Goal: Task Accomplishment & Management: Manage account settings

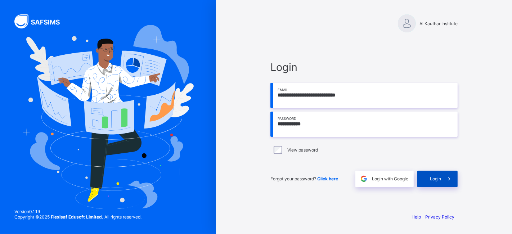
type input "**********"
click at [434, 177] on span "Login" at bounding box center [435, 178] width 11 height 5
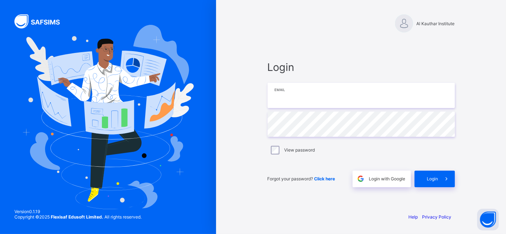
type input "**********"
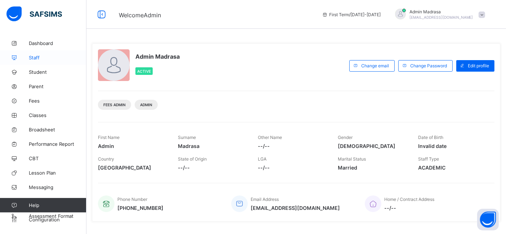
click at [30, 56] on span "Staff" at bounding box center [58, 58] width 58 height 6
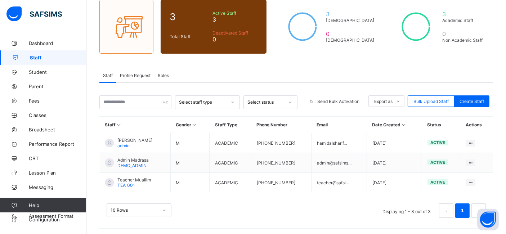
scroll to position [44, 0]
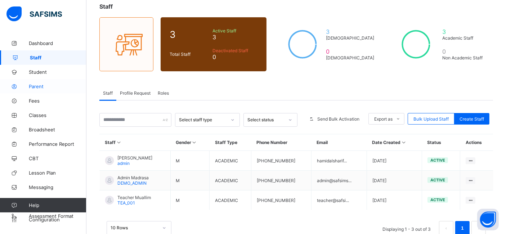
click at [36, 88] on span "Parent" at bounding box center [58, 86] width 58 height 6
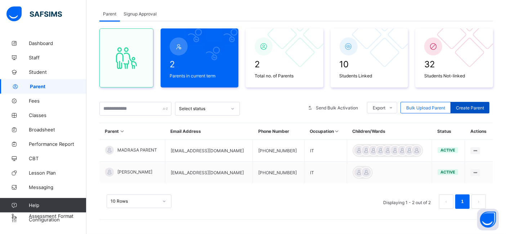
scroll to position [39, 0]
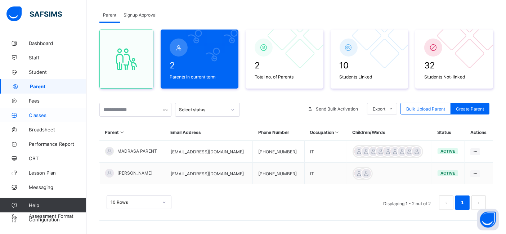
click at [31, 116] on span "Classes" at bounding box center [58, 115] width 58 height 6
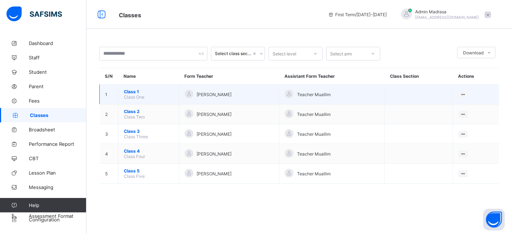
click at [132, 90] on span "Class 1" at bounding box center [149, 91] width 50 height 5
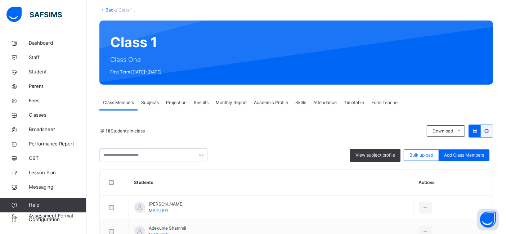
scroll to position [38, 0]
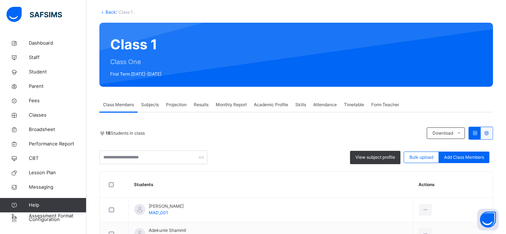
click at [148, 109] on div "Subjects" at bounding box center [149, 105] width 25 height 14
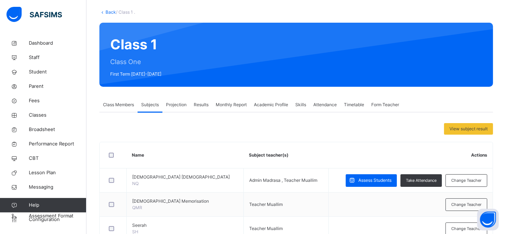
click at [177, 105] on span "Projection" at bounding box center [176, 104] width 21 height 6
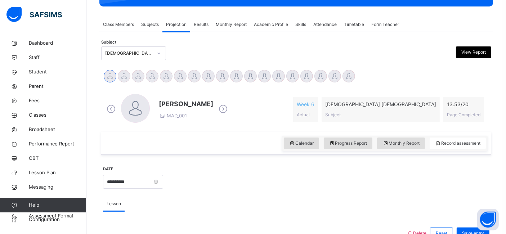
scroll to position [123, 0]
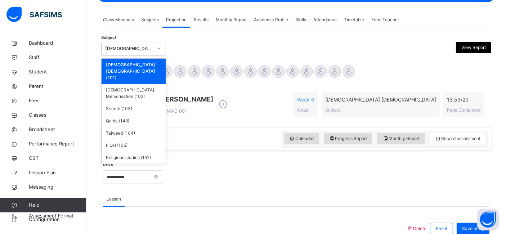
click at [147, 52] on div "Nazrah Quran" at bounding box center [126, 48] width 50 height 11
click at [140, 84] on div "Quran Memorisation (102)" at bounding box center [133, 93] width 64 height 19
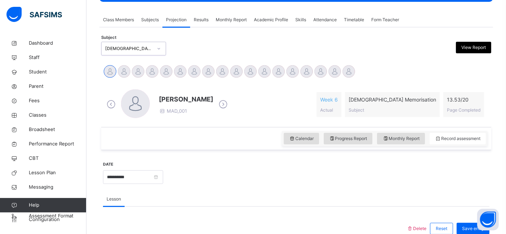
scroll to position [0, 0]
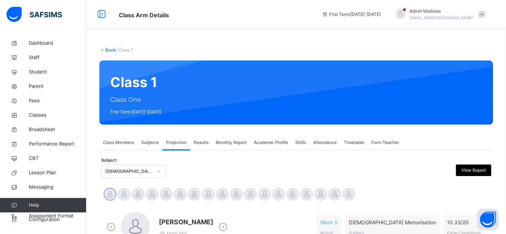
click at [411, 144] on div "Class Members Subjects Projection Results Monthly Report Academic Profile Skill…" at bounding box center [295, 142] width 393 height 15
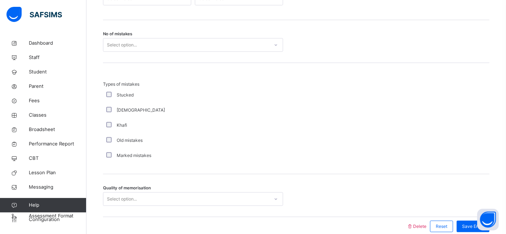
scroll to position [471, 0]
drag, startPoint x: 103, startPoint y: 188, endPoint x: 127, endPoint y: 190, distance: 23.5
click at [127, 190] on span "Quality of memorisation" at bounding box center [127, 189] width 48 height 6
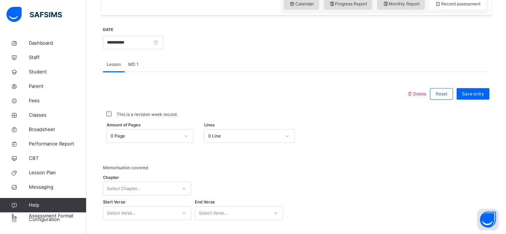
scroll to position [256, 0]
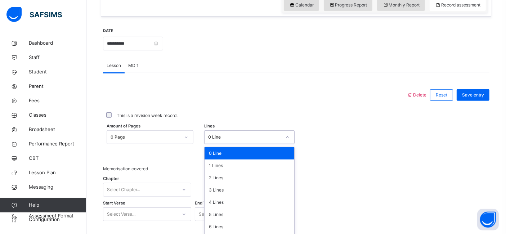
click at [227, 134] on div "option 0 Line focused, 1 of 16. 16 results available. Use Up and Down to choose…" at bounding box center [249, 137] width 90 height 14
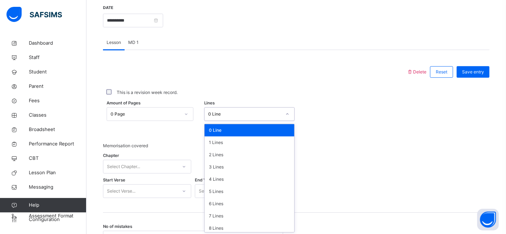
scroll to position [280, 0]
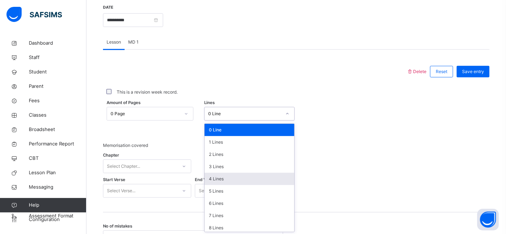
click at [216, 175] on div "4 Lines" at bounding box center [249, 179] width 90 height 12
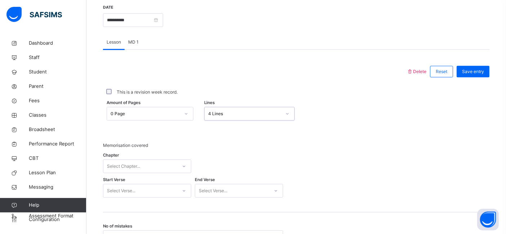
click at [148, 164] on div "Chapter Select Chapter..." at bounding box center [147, 166] width 88 height 21
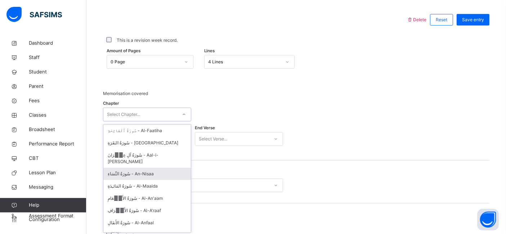
scroll to position [332, 0]
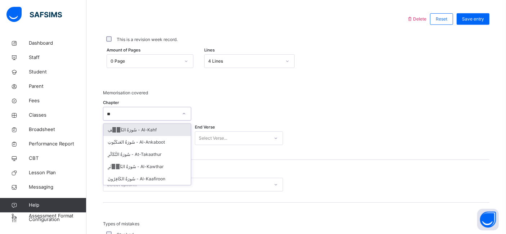
type input "***"
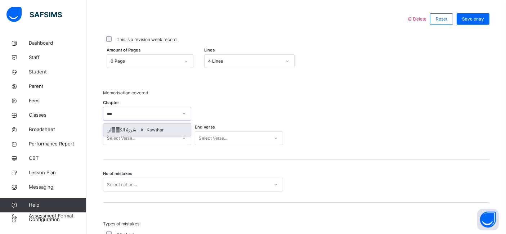
click at [147, 127] on div "سُورَةُ الكَوۡثَرِ - Al-Kawthar" at bounding box center [146, 130] width 87 height 12
click at [151, 135] on div "Select Verse..." at bounding box center [140, 138] width 74 height 11
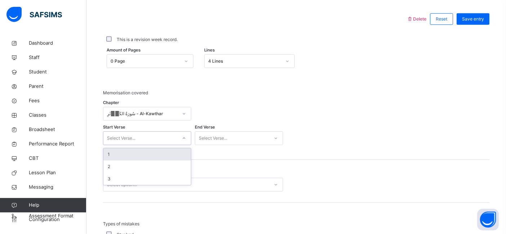
click at [116, 154] on div "1" at bounding box center [146, 154] width 87 height 12
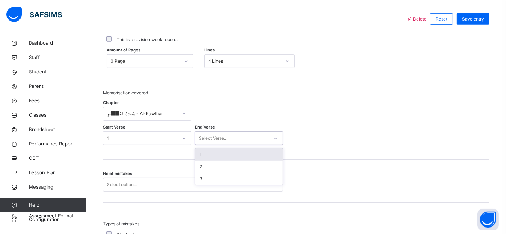
click at [226, 136] on div "Select Verse..." at bounding box center [213, 138] width 28 height 14
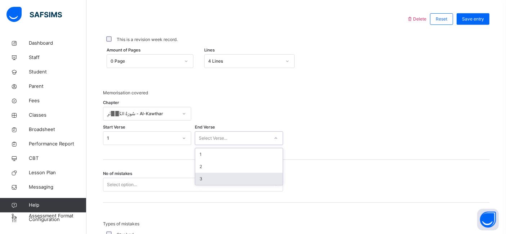
click at [208, 179] on div "3" at bounding box center [238, 179] width 87 height 12
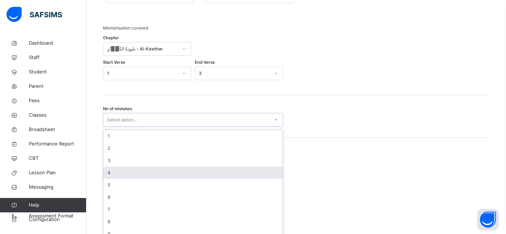
click at [195, 127] on div "option 4 focused, 4 of 10. 10 results available. Use Up and Down to choose opti…" at bounding box center [193, 120] width 180 height 14
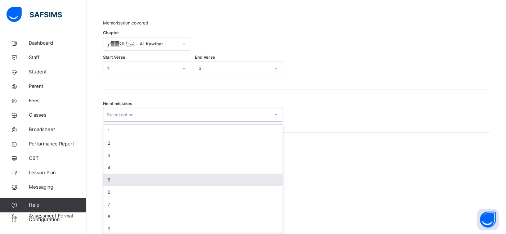
scroll to position [403, 0]
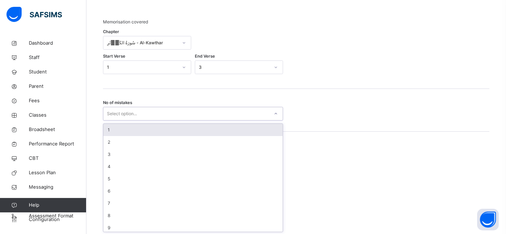
click at [121, 130] on div "1" at bounding box center [192, 130] width 179 height 12
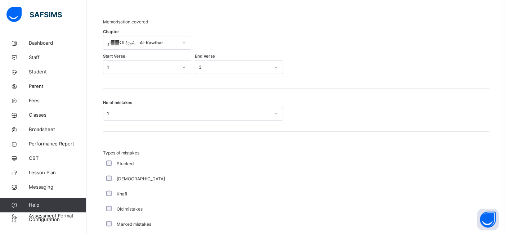
click at [134, 100] on div "No of mistakes 1" at bounding box center [296, 110] width 386 height 43
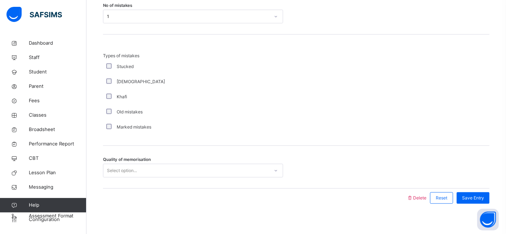
scroll to position [502, 0]
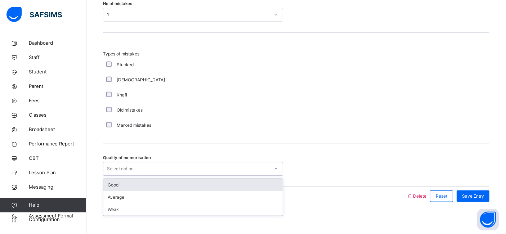
click at [147, 167] on div "Select option..." at bounding box center [186, 168] width 166 height 11
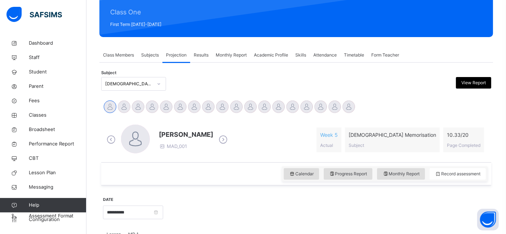
scroll to position [86, 0]
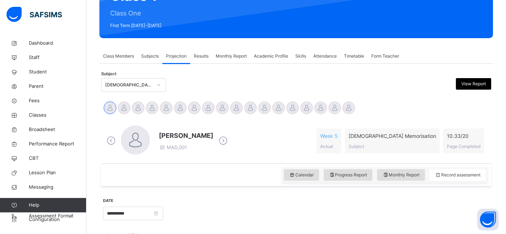
click at [199, 58] on span "Results" at bounding box center [201, 56] width 15 height 6
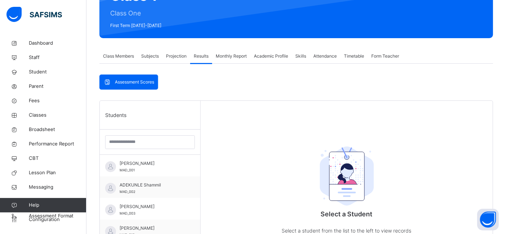
click at [223, 59] on div "Monthly Report" at bounding box center [231, 56] width 38 height 14
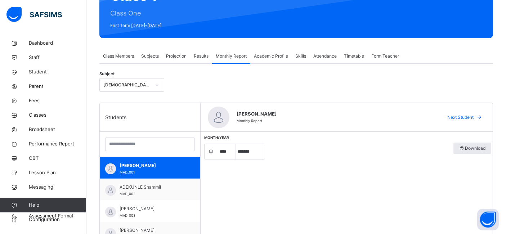
click at [167, 59] on span "Projection" at bounding box center [176, 56] width 21 height 6
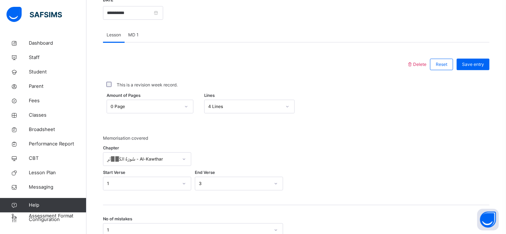
scroll to position [286, 0]
drag, startPoint x: 506, startPoint y: 131, endPoint x: 509, endPoint y: 138, distance: 8.0
click at [506, 138] on html "Class Arm Details First Term / 2024-2025 Admin Madrasa admin@safsims.com Dashbo…" at bounding box center [253, 84] width 506 height 740
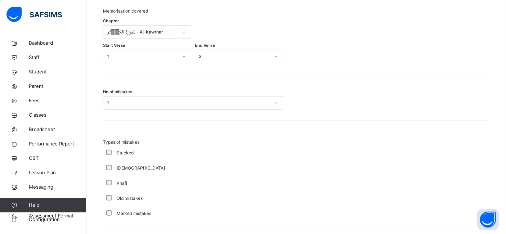
scroll to position [505, 0]
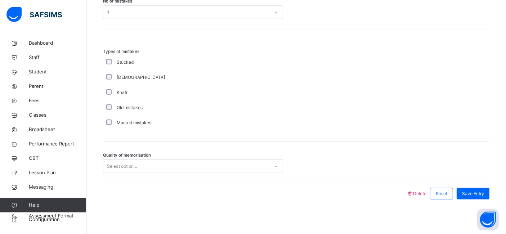
click at [117, 179] on div "Quality of memorisation Select option..." at bounding box center [296, 162] width 386 height 43
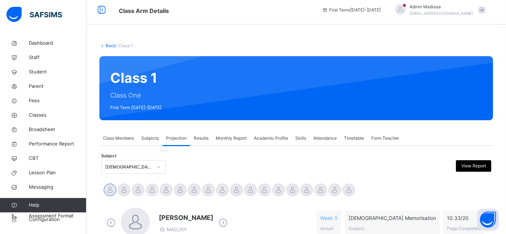
scroll to position [0, 0]
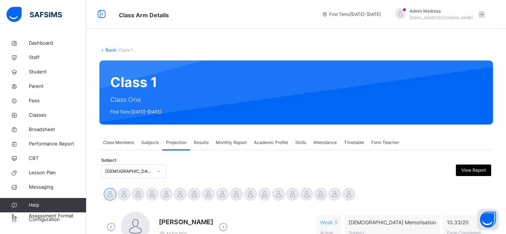
click at [485, 15] on span at bounding box center [481, 14] width 6 height 6
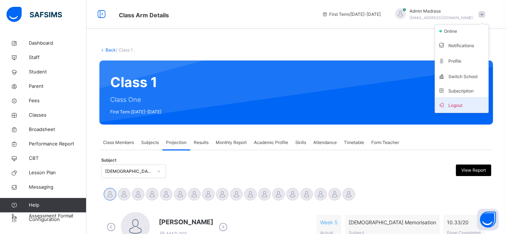
click at [463, 103] on span "Logout" at bounding box center [462, 105] width 48 height 10
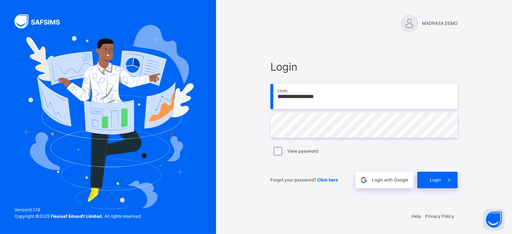
click at [336, 99] on input "**********" at bounding box center [363, 96] width 187 height 25
type input "**********"
click at [434, 177] on span "Login" at bounding box center [435, 180] width 11 height 6
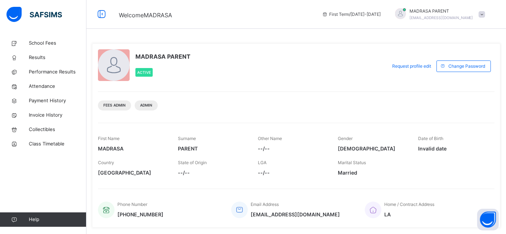
click at [109, 34] on div "**********" at bounding box center [295, 128] width 419 height 257
click at [39, 89] on span "Attendance" at bounding box center [58, 86] width 58 height 7
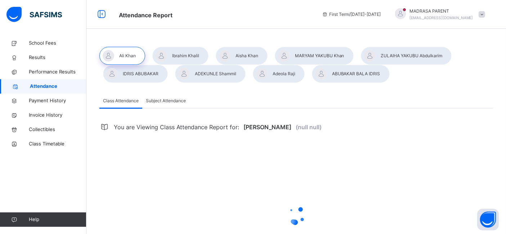
select select "****"
select select "*"
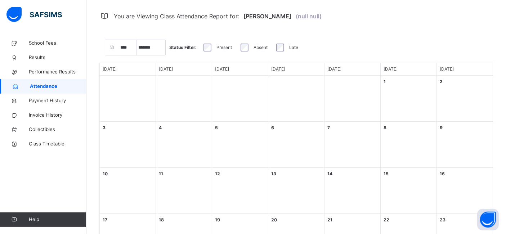
scroll to position [111, 0]
click at [36, 70] on span "Performance Results" at bounding box center [58, 71] width 58 height 7
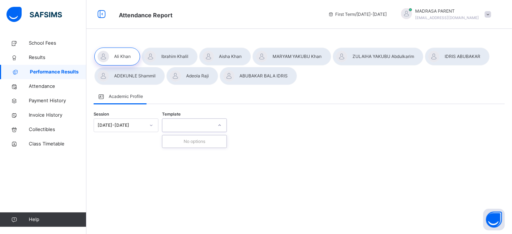
click at [171, 123] on div at bounding box center [187, 125] width 50 height 11
click at [352, 128] on div "Session 2024-2025 Template" at bounding box center [299, 125] width 411 height 28
click at [483, 14] on div "MADRASA PARENT parent@safsims.com" at bounding box center [444, 14] width 101 height 13
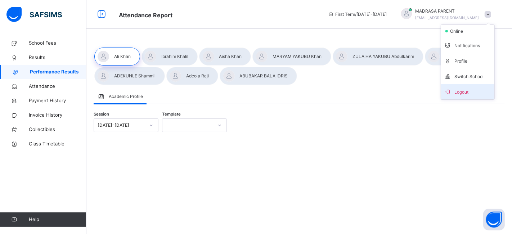
click at [466, 88] on span "Logout" at bounding box center [468, 92] width 48 height 10
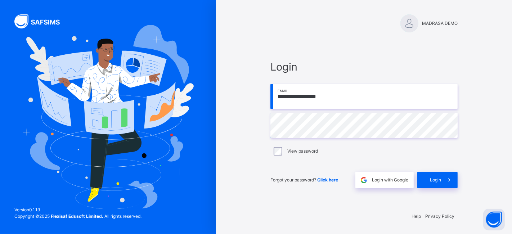
click at [344, 93] on input "**********" at bounding box center [363, 96] width 187 height 25
type input "**********"
click at [437, 181] on span "Login" at bounding box center [435, 180] width 11 height 6
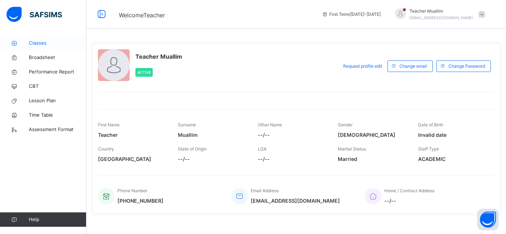
click at [34, 37] on link "Classes" at bounding box center [43, 43] width 86 height 14
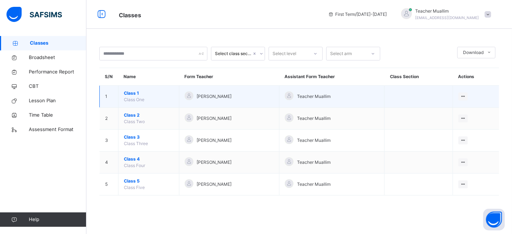
click at [132, 92] on span "Class 1" at bounding box center [149, 93] width 50 height 6
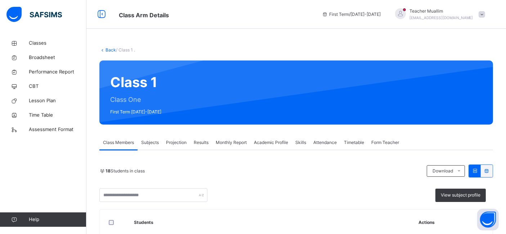
click at [150, 143] on span "Subjects" at bounding box center [150, 142] width 18 height 6
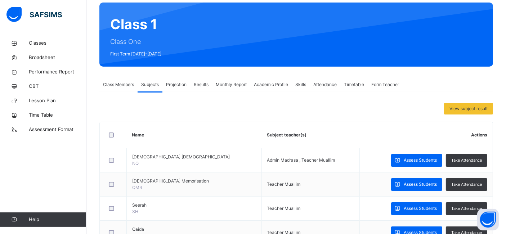
scroll to position [53, 0]
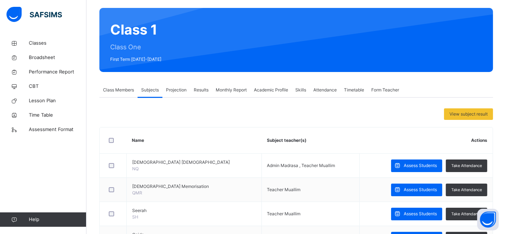
click at [181, 91] on span "Projection" at bounding box center [176, 90] width 21 height 6
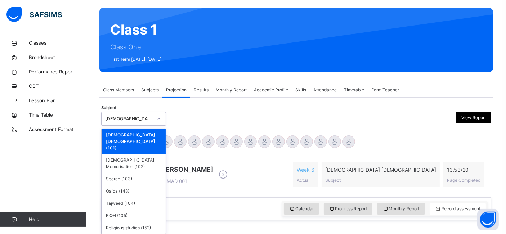
click at [136, 116] on div "Nazrah Quran" at bounding box center [129, 119] width 48 height 6
click at [134, 154] on div "Quran Memorisation (102)" at bounding box center [133, 163] width 64 height 19
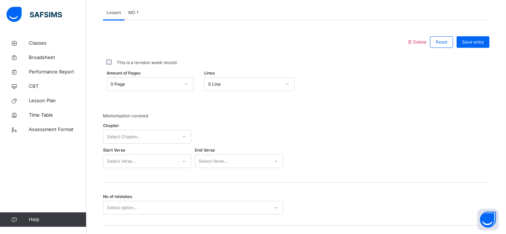
scroll to position [299, 0]
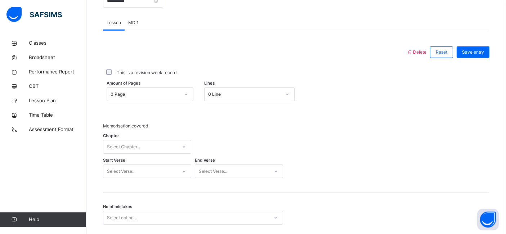
click at [150, 143] on div "Chapter Select Chapter..." at bounding box center [147, 146] width 88 height 21
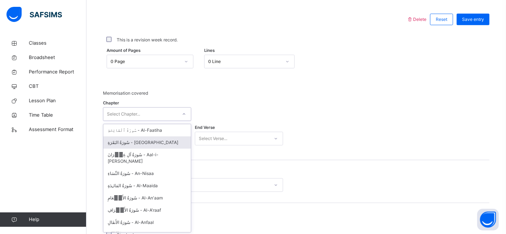
scroll to position [332, 0]
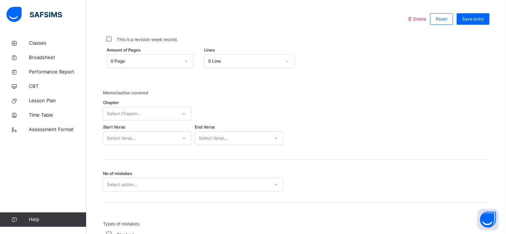
click at [216, 112] on div at bounding box center [239, 113] width 88 height 21
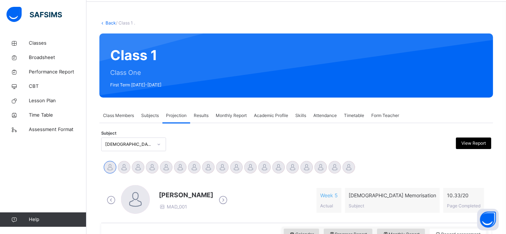
scroll to position [0, 0]
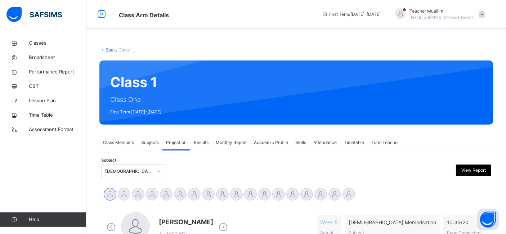
click at [485, 14] on span at bounding box center [481, 14] width 6 height 6
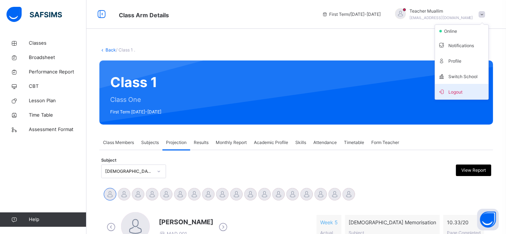
click at [462, 96] on li "Logout" at bounding box center [461, 91] width 53 height 15
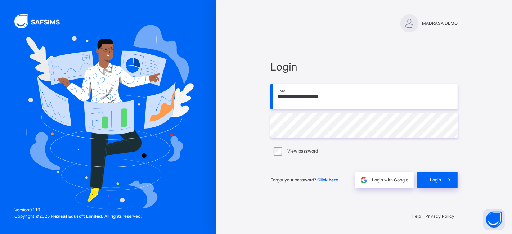
click at [369, 103] on input "**********" at bounding box center [363, 96] width 187 height 25
type input "**********"
click at [428, 180] on div "Login" at bounding box center [437, 180] width 40 height 17
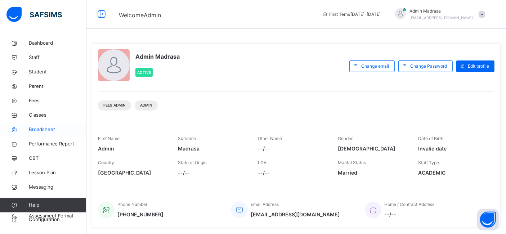
click at [46, 131] on span "Broadsheet" at bounding box center [58, 129] width 58 height 7
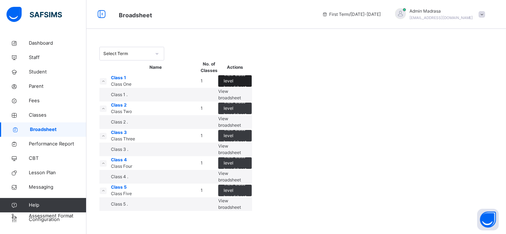
click at [246, 91] on span "View class level broadsheet" at bounding box center [234, 80] width 23 height 19
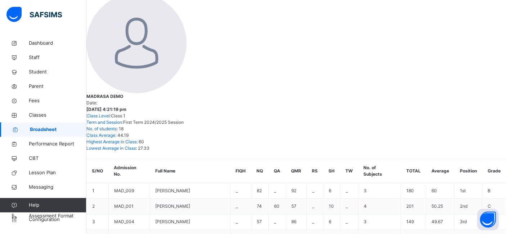
scroll to position [145, 0]
click at [52, 222] on span "Configuration" at bounding box center [57, 219] width 57 height 7
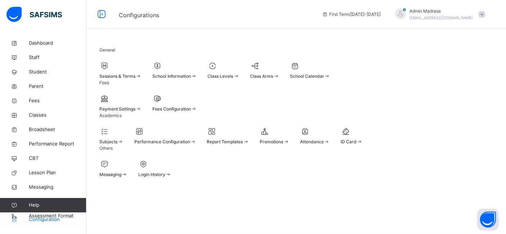
scroll to position [64, 0]
click at [189, 137] on span at bounding box center [165, 138] width 62 height 2
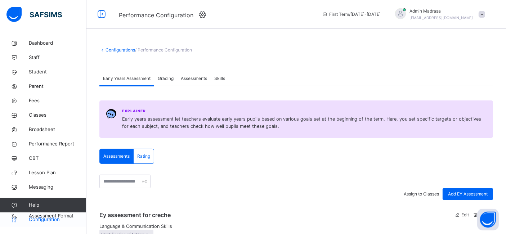
click at [42, 218] on span "Configuration" at bounding box center [57, 219] width 57 height 7
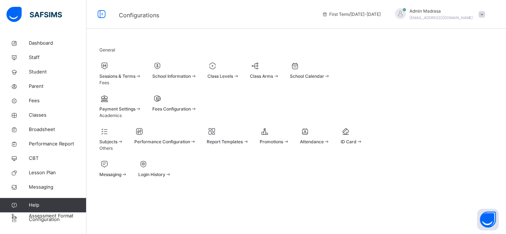
click at [330, 110] on div "Fees Payment Settings Fees Configuration" at bounding box center [295, 96] width 393 height 33
click at [279, 46] on div "General Sessions & Terms School Information Class Levels Class Arms School Cale…" at bounding box center [295, 112] width 419 height 153
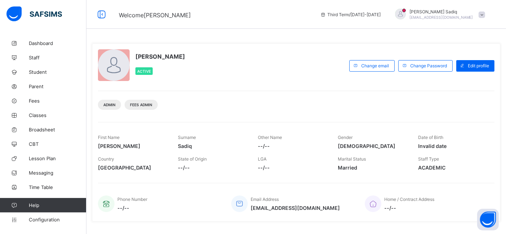
click at [46, 218] on span "Configuration" at bounding box center [57, 220] width 57 height 6
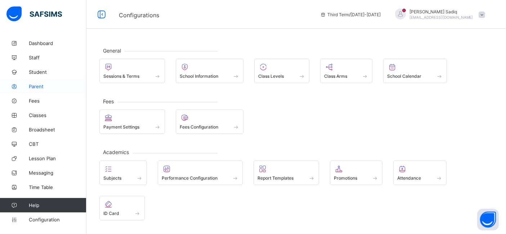
click at [40, 90] on link "Parent" at bounding box center [43, 86] width 86 height 14
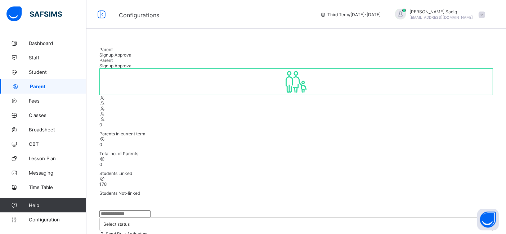
click at [345, 186] on div "0 Parents in current term 0 Total no. of Parents 0 Students Linked 178 Students…" at bounding box center [295, 226] width 393 height 317
drag, startPoint x: 335, startPoint y: 44, endPoint x: 210, endPoint y: 5, distance: 130.6
click at [53, 224] on link "Configuration" at bounding box center [43, 219] width 86 height 14
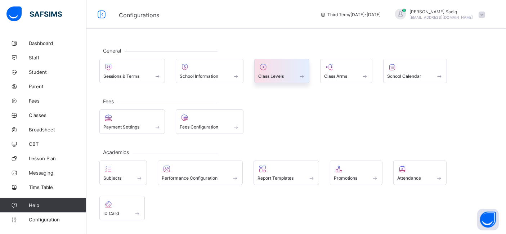
click at [284, 78] on div "Class Levels" at bounding box center [281, 76] width 47 height 6
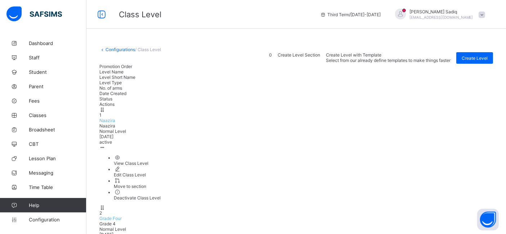
scroll to position [83, 0]
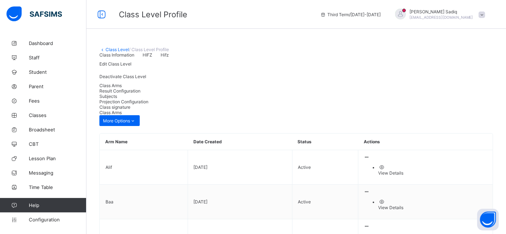
scroll to position [44, 0]
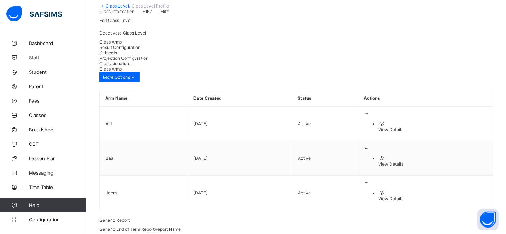
click at [250, 14] on div "Class Information HIFZ Hifz" at bounding box center [295, 11] width 393 height 5
click at [35, 59] on span "Staff" at bounding box center [58, 58] width 58 height 6
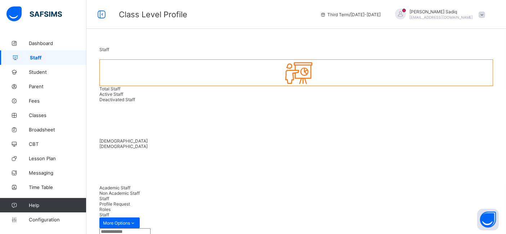
select select "**"
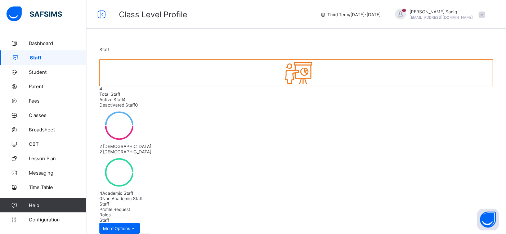
type input "*****"
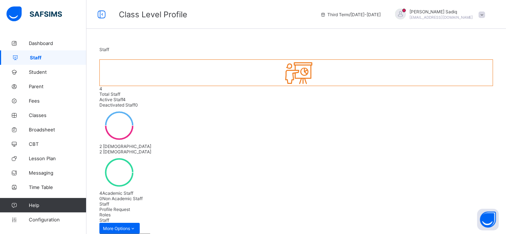
type input "****"
paste input "**********"
type input "**********"
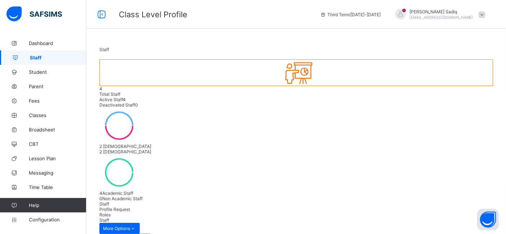
scroll to position [107, 0]
type input "****"
paste input "**********"
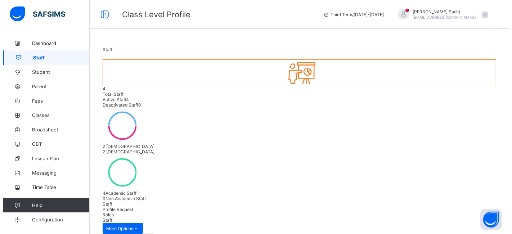
scroll to position [220, 0]
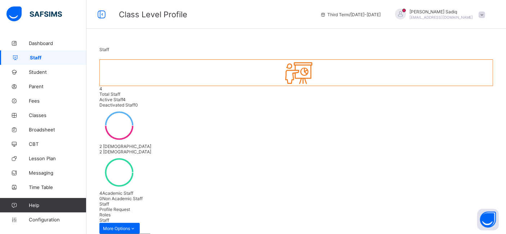
type input "**********"
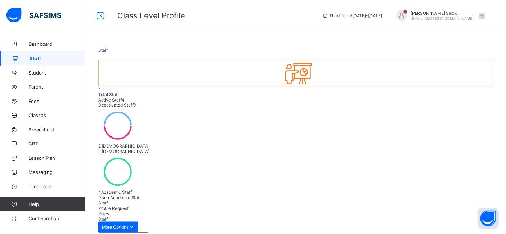
scroll to position [204, 0]
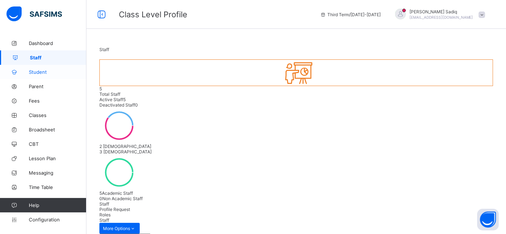
click at [34, 74] on span "Student" at bounding box center [58, 72] width 58 height 6
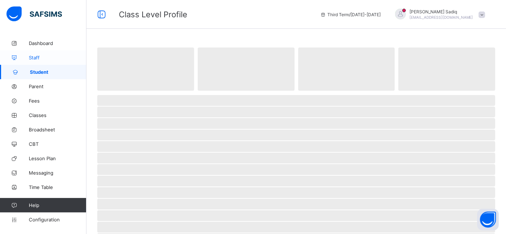
click at [36, 58] on span "Staff" at bounding box center [58, 58] width 58 height 6
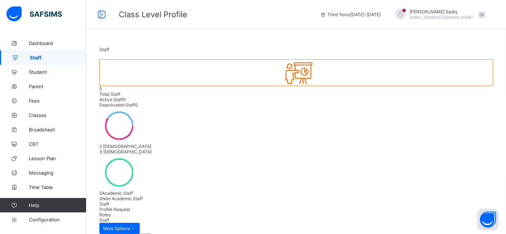
scroll to position [42, 0]
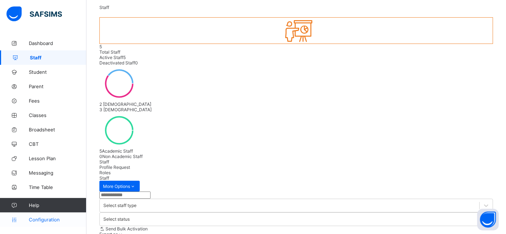
click at [55, 219] on span "Configuration" at bounding box center [57, 220] width 57 height 6
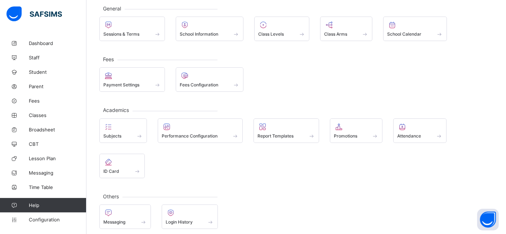
scroll to position [46, 0]
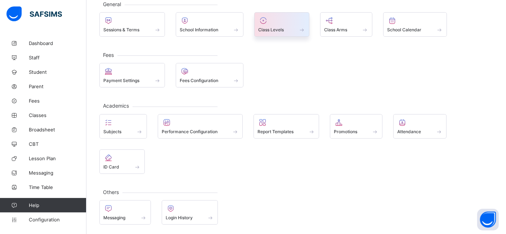
click at [294, 30] on div "Class Levels" at bounding box center [281, 30] width 47 height 6
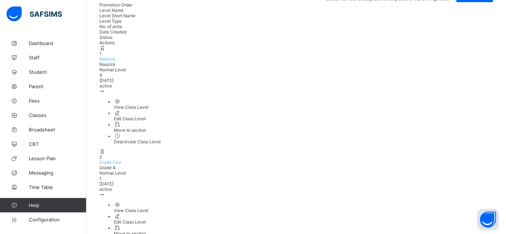
scroll to position [64, 0]
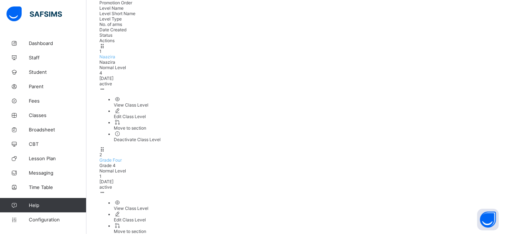
click at [122, 157] on span "Grade Four" at bounding box center [110, 159] width 22 height 5
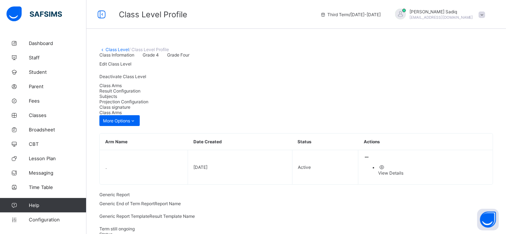
scroll to position [3, 0]
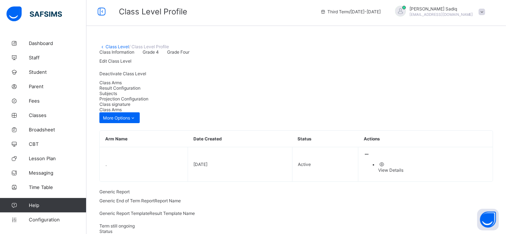
click at [148, 101] on span "Projection Configuration" at bounding box center [123, 98] width 49 height 5
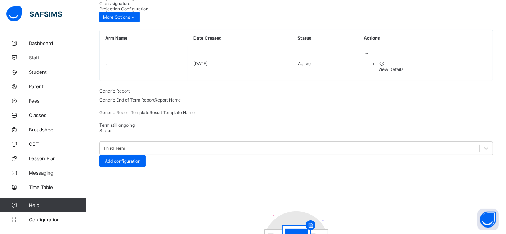
scroll to position [116, 0]
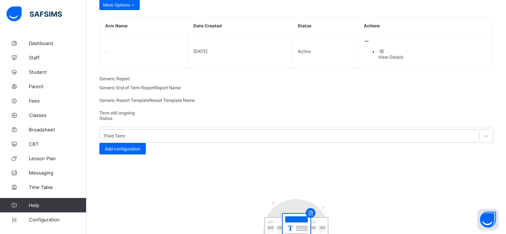
type input "*"
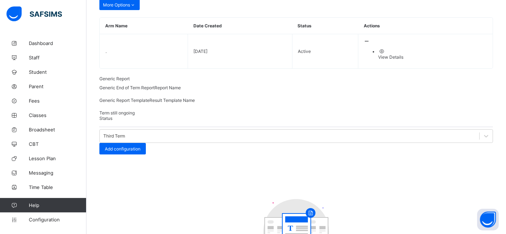
type input "*"
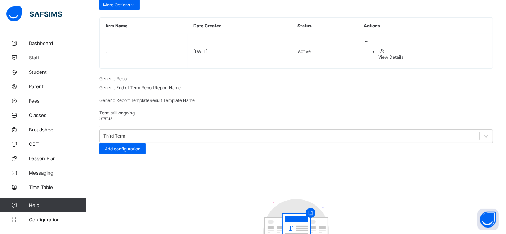
type input "*******"
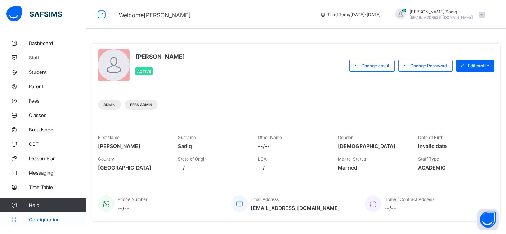
click at [54, 216] on link "Configuration" at bounding box center [43, 219] width 86 height 14
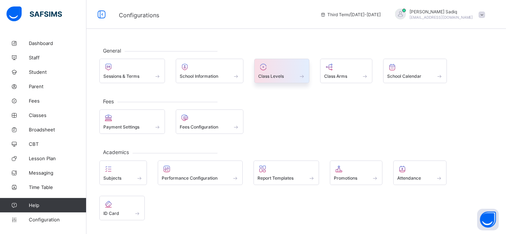
click at [284, 69] on div at bounding box center [281, 67] width 47 height 9
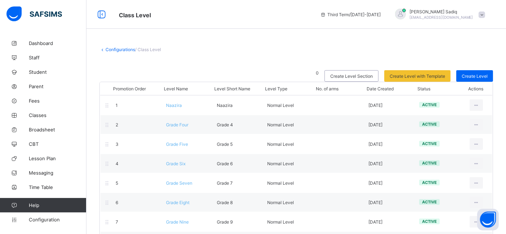
click at [113, 48] on link "Configurations" at bounding box center [120, 49] width 30 height 5
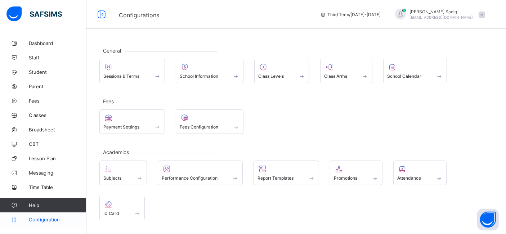
click at [47, 220] on span "Configuration" at bounding box center [57, 220] width 57 height 6
click at [45, 221] on span "Configuration" at bounding box center [57, 220] width 57 height 6
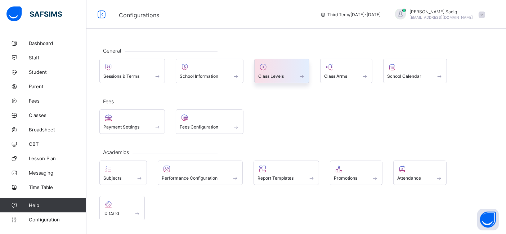
click at [286, 69] on div at bounding box center [281, 67] width 47 height 9
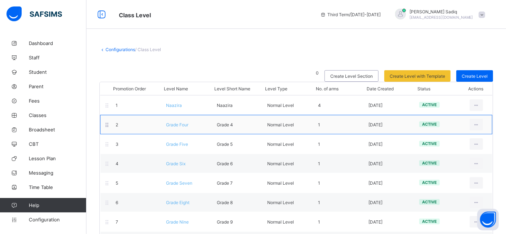
click at [178, 123] on span "Grade Four" at bounding box center [177, 124] width 22 height 5
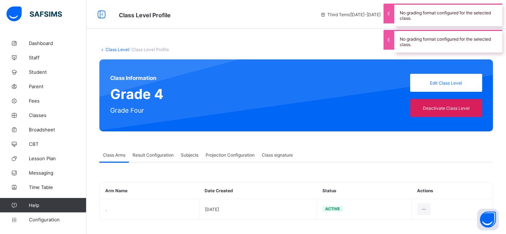
type input "**"
click at [223, 155] on span "Projection Configuration" at bounding box center [229, 154] width 49 height 5
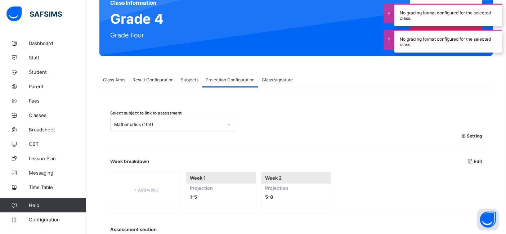
scroll to position [116, 0]
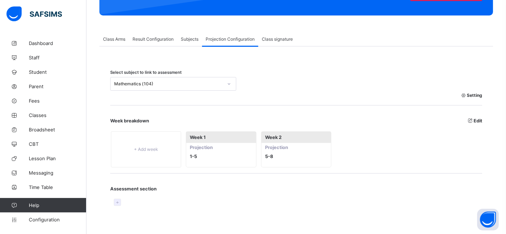
click at [119, 200] on icon at bounding box center [117, 202] width 6 height 5
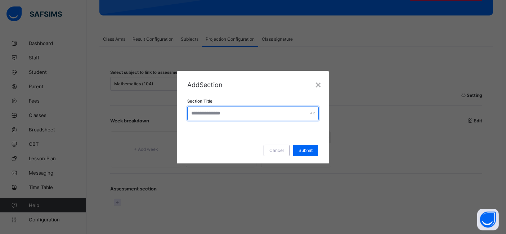
click at [207, 114] on input "text" at bounding box center [253, 114] width 132 height 14
type input "*******"
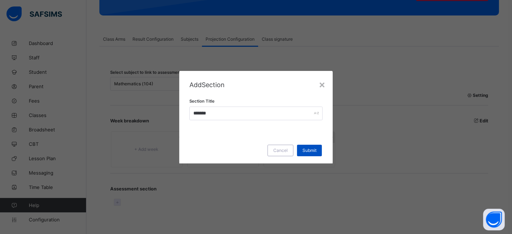
click at [304, 150] on span "Submit" at bounding box center [309, 150] width 14 height 5
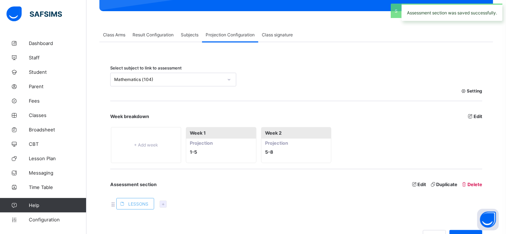
scroll to position [191, 0]
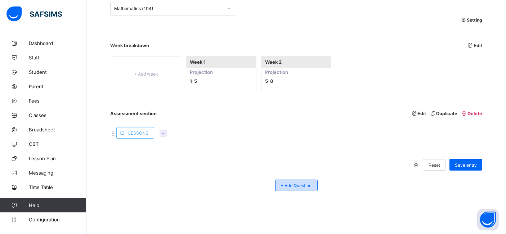
click at [296, 184] on span "+ Add Question" at bounding box center [296, 185] width 31 height 5
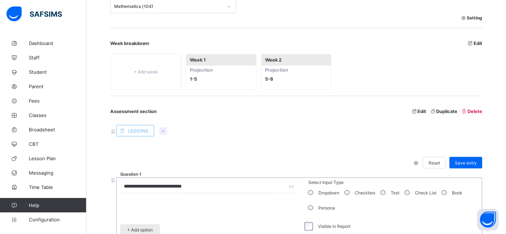
scroll to position [279, 0]
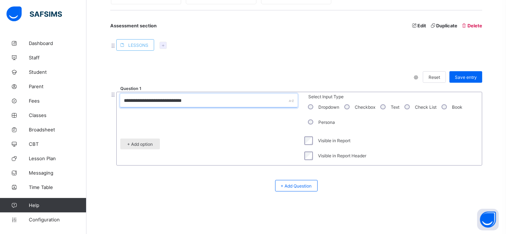
click at [195, 101] on input "**********" at bounding box center [208, 101] width 177 height 14
type input "**********"
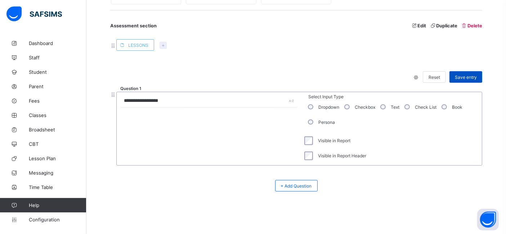
click at [477, 81] on div "Save entry" at bounding box center [465, 77] width 33 height 12
click at [32, 115] on span "Classes" at bounding box center [58, 115] width 58 height 6
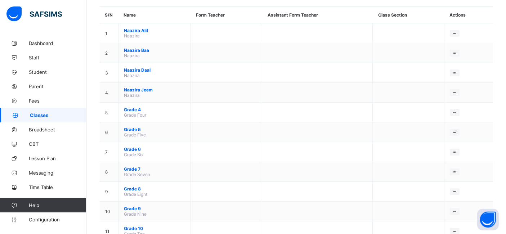
scroll to position [22, 0]
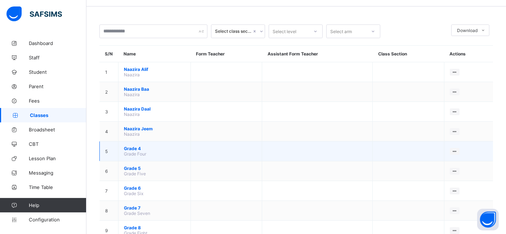
click at [136, 146] on span "Grade 4" at bounding box center [154, 148] width 61 height 5
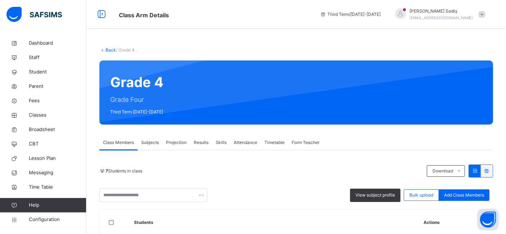
click at [173, 140] on span "Projection" at bounding box center [176, 142] width 21 height 6
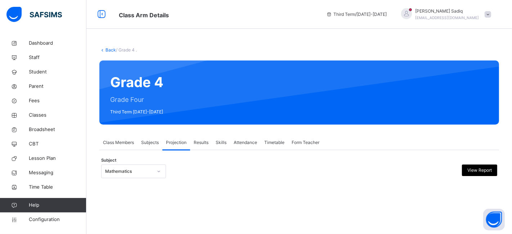
click at [357, 144] on div "Class Members Subjects Projection Results Skills Attendance Timetable Form Teac…" at bounding box center [298, 142] width 399 height 15
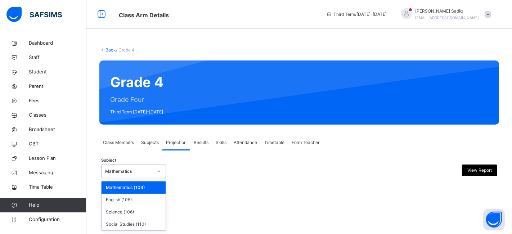
click at [151, 164] on div "Mathematics" at bounding box center [133, 171] width 65 height 14
click at [134, 204] on div "English (105)" at bounding box center [133, 200] width 64 height 12
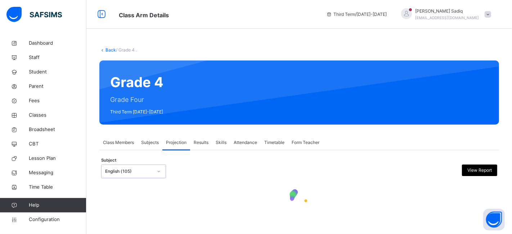
click at [142, 175] on div "English (105)" at bounding box center [126, 171] width 50 height 11
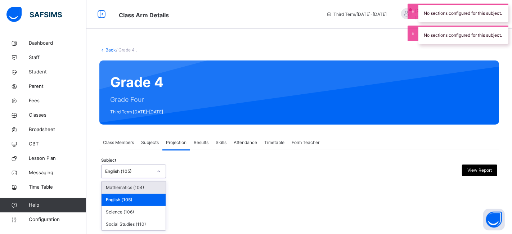
click at [130, 193] on div "Mathematics (104)" at bounding box center [133, 187] width 64 height 12
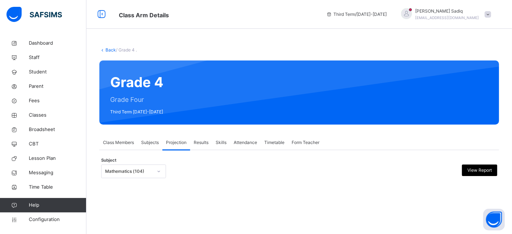
click at [92, 59] on div "Back / Grade 4 . Grade 4 Grade Four Third Term 2024-2025 Class Members Subjects…" at bounding box center [298, 119] width 425 height 167
click at [47, 217] on span "Configuration" at bounding box center [57, 219] width 57 height 7
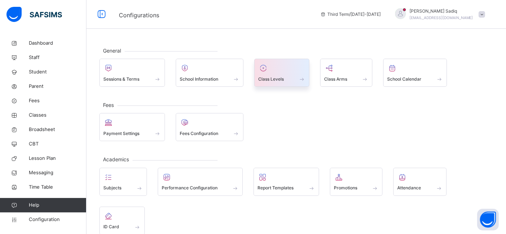
click at [281, 77] on span "Class Levels" at bounding box center [271, 79] width 26 height 6
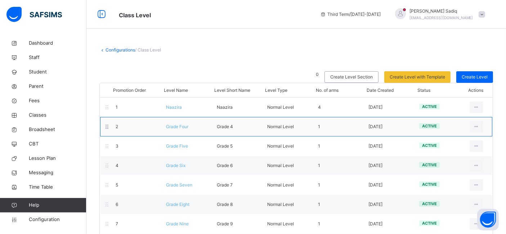
click at [179, 125] on span "Grade Four" at bounding box center [177, 126] width 22 height 5
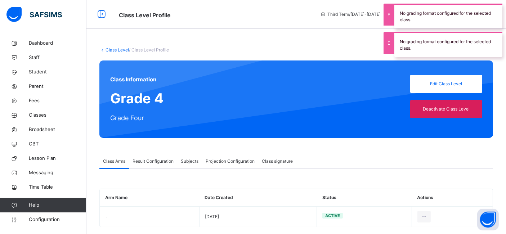
scroll to position [10, 0]
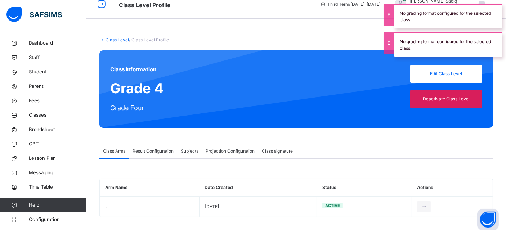
click at [239, 154] on div "Projection Configuration" at bounding box center [230, 151] width 56 height 14
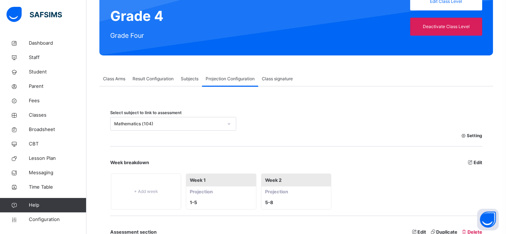
scroll to position [53, 0]
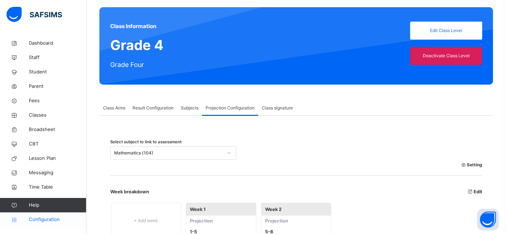
click at [35, 216] on span "Configuration" at bounding box center [57, 219] width 57 height 7
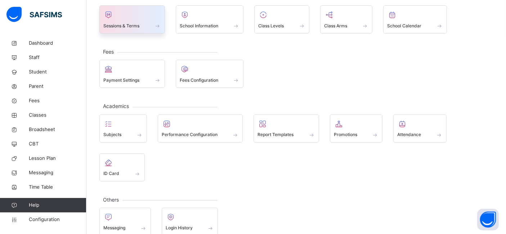
click at [119, 18] on div at bounding box center [132, 14] width 58 height 11
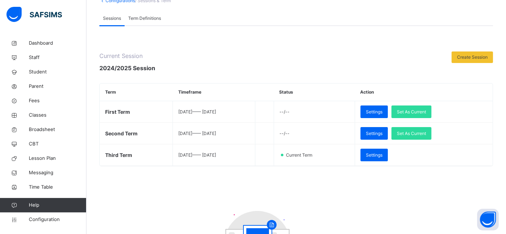
scroll to position [49, 0]
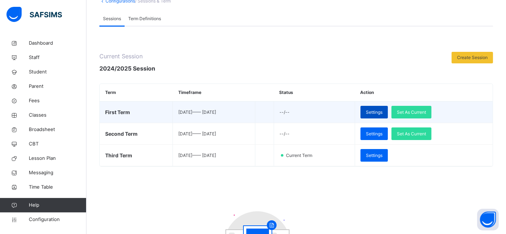
click at [381, 110] on span "Settings" at bounding box center [374, 112] width 17 height 6
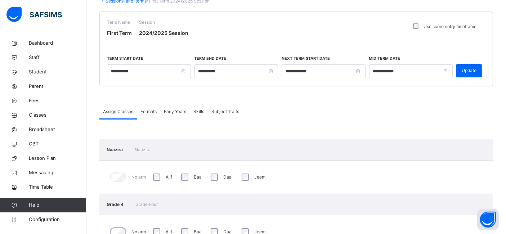
scroll to position [37, 0]
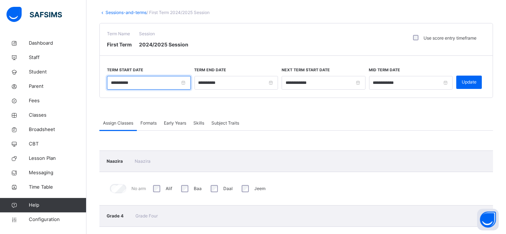
click at [137, 83] on input "**********" at bounding box center [149, 83] width 84 height 14
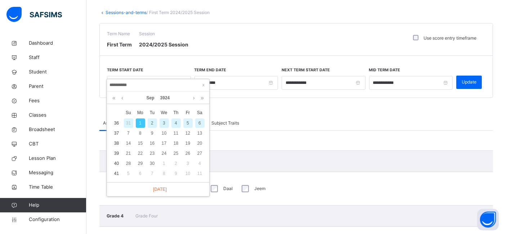
click at [127, 83] on input "**********" at bounding box center [158, 85] width 98 height 8
type input "*******"
type input "**********"
click at [113, 85] on input "**********" at bounding box center [158, 85] width 98 height 8
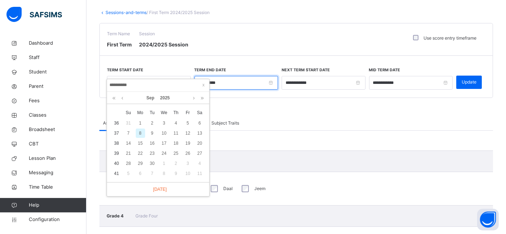
type input "**********"
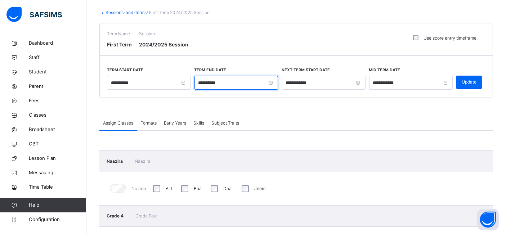
click at [225, 81] on input "**********" at bounding box center [236, 83] width 84 height 14
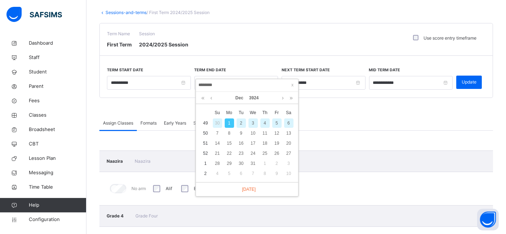
type input "*******"
type input "**********"
click at [208, 85] on input "**********" at bounding box center [247, 85] width 98 height 8
click at [203, 85] on input "**********" at bounding box center [247, 85] width 98 height 8
click at [227, 83] on input "**********" at bounding box center [247, 85] width 98 height 8
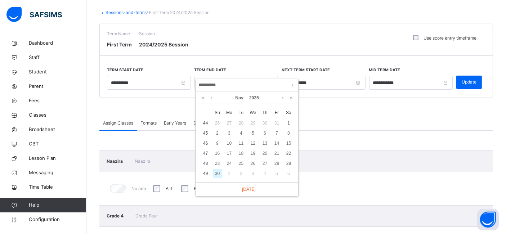
type input "**********"
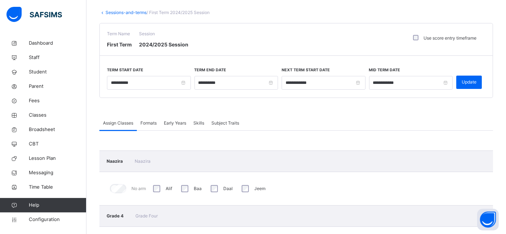
click at [344, 105] on span at bounding box center [295, 107] width 393 height 18
click at [468, 82] on span "Update" at bounding box center [468, 82] width 15 height 6
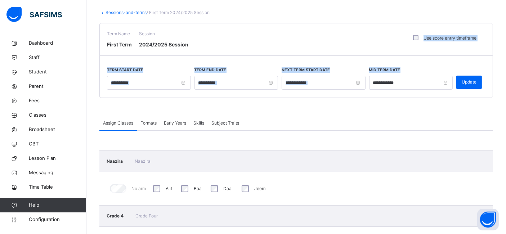
drag, startPoint x: 372, startPoint y: 80, endPoint x: 358, endPoint y: 53, distance: 30.7
click at [358, 53] on div "**********" at bounding box center [295, 60] width 393 height 75
click at [358, 53] on div "Term Name First Term Session 2024/2025 Session Use score entry timeframe" at bounding box center [296, 39] width 393 height 32
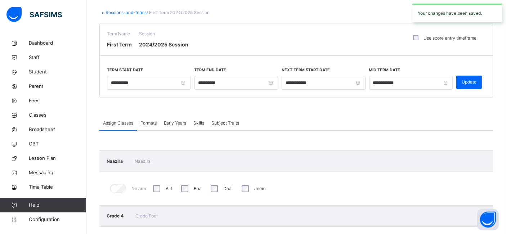
click at [121, 10] on link "Sessions-and-terms" at bounding box center [125, 12] width 41 height 5
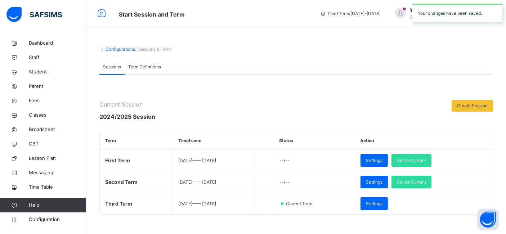
scroll to position [37, 0]
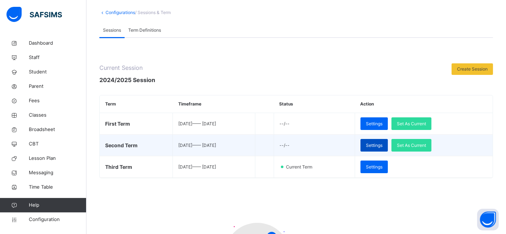
click at [382, 146] on span "Settings" at bounding box center [374, 145] width 17 height 6
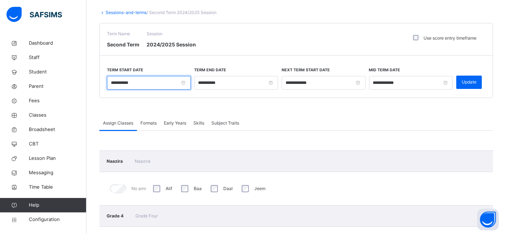
click at [157, 86] on input "**********" at bounding box center [149, 83] width 84 height 14
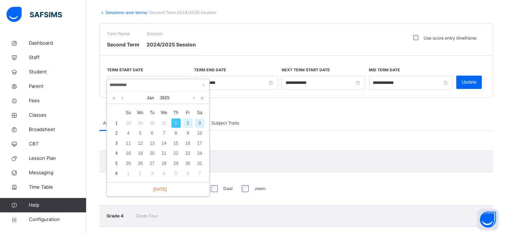
type input "*********"
type input "**********"
click at [113, 85] on input "**********" at bounding box center [158, 85] width 98 height 8
click at [119, 85] on input "**********" at bounding box center [158, 85] width 98 height 8
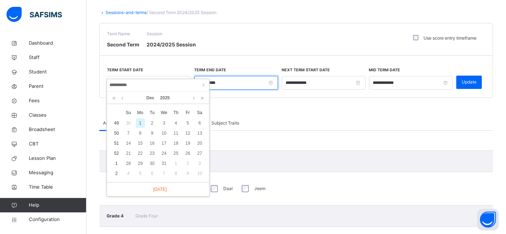
type input "**********"
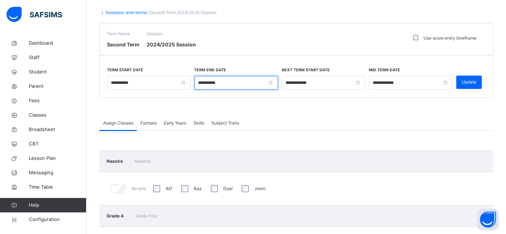
click at [238, 79] on input "**********" at bounding box center [236, 83] width 84 height 14
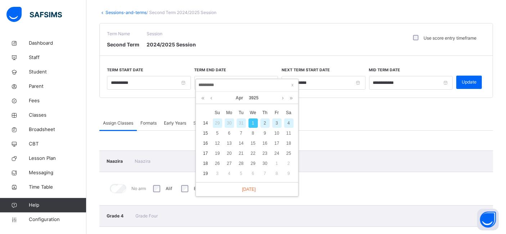
type input "********"
type input "**********"
click at [207, 85] on input "**********" at bounding box center [247, 85] width 98 height 8
click at [202, 84] on input "**********" at bounding box center [247, 85] width 98 height 8
type input "**********"
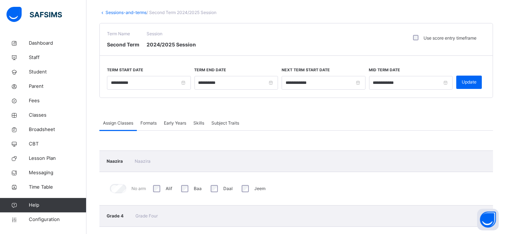
click at [358, 98] on span at bounding box center [295, 107] width 393 height 18
click at [468, 82] on span "Update" at bounding box center [468, 82] width 15 height 6
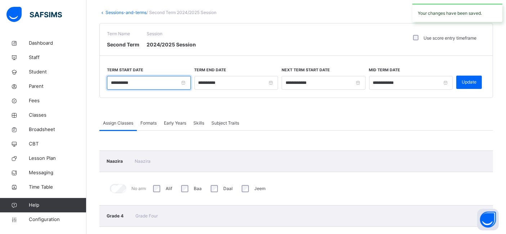
click at [184, 85] on input "**********" at bounding box center [149, 83] width 84 height 14
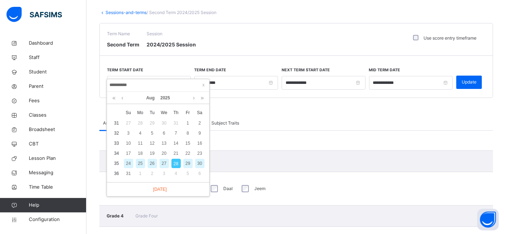
click at [118, 85] on input "**********" at bounding box center [158, 85] width 98 height 8
click at [113, 84] on input "**********" at bounding box center [158, 85] width 98 height 8
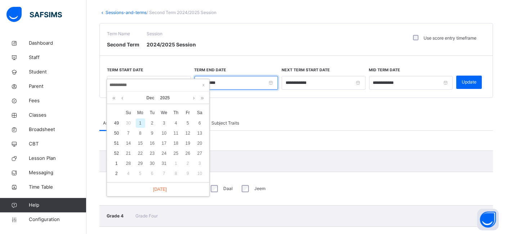
type input "**********"
click at [255, 83] on input "**********" at bounding box center [236, 83] width 84 height 14
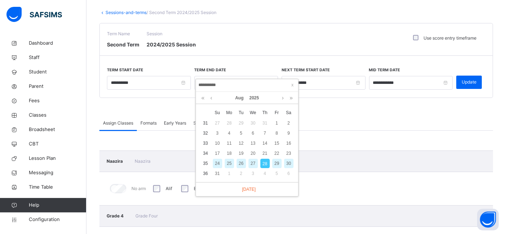
click at [318, 116] on div "Assign Classes Formats Early Years Skills Subject Traits" at bounding box center [295, 123] width 393 height 15
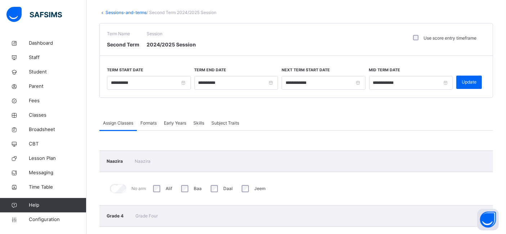
click at [116, 9] on div "Sessions-and-terms / Second Term 2024/2025 Session" at bounding box center [295, 12] width 393 height 6
click at [118, 13] on link "Sessions-and-terms" at bounding box center [125, 12] width 41 height 5
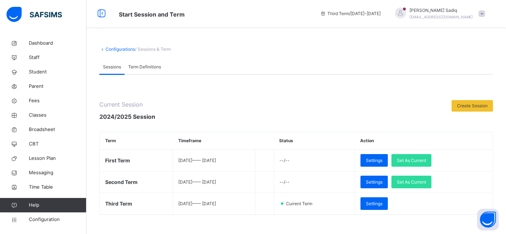
scroll to position [37, 0]
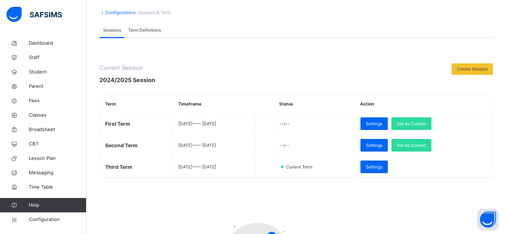
click at [420, 70] on div at bounding box center [303, 73] width 289 height 21
click at [39, 111] on link "Classes" at bounding box center [43, 115] width 86 height 14
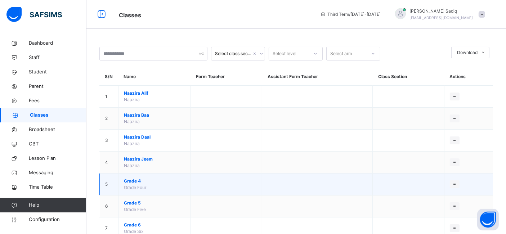
click at [136, 180] on span "Grade 4" at bounding box center [154, 181] width 61 height 6
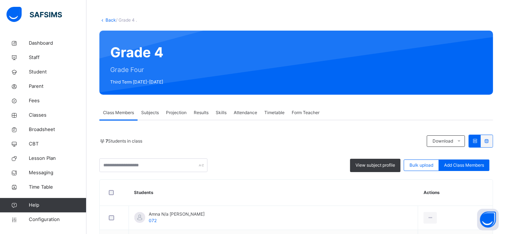
scroll to position [31, 0]
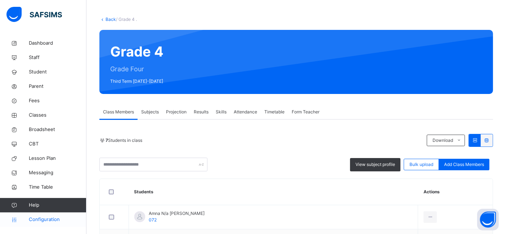
click at [46, 217] on span "Configuration" at bounding box center [57, 219] width 57 height 7
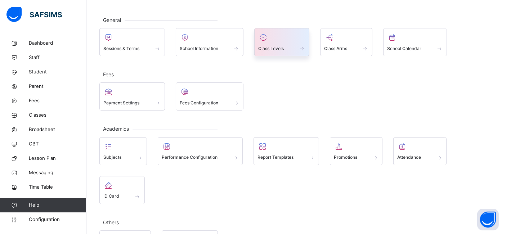
click at [285, 54] on div "Class Levels" at bounding box center [281, 42] width 55 height 28
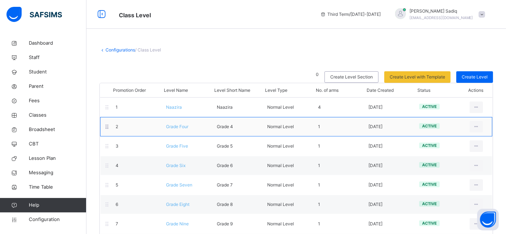
click at [179, 128] on span "Grade Four" at bounding box center [177, 126] width 22 height 5
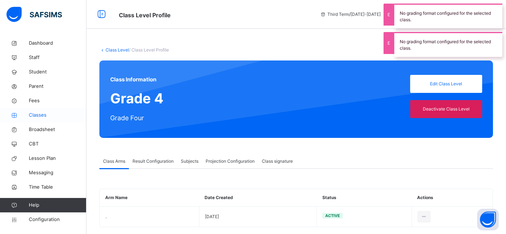
click at [37, 114] on span "Classes" at bounding box center [58, 115] width 58 height 7
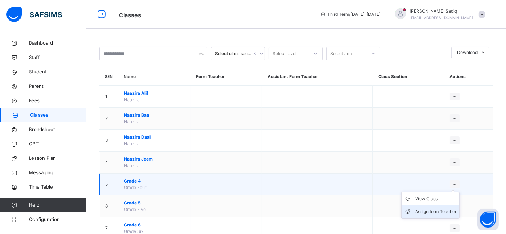
click at [433, 212] on div "Assign form Teacher" at bounding box center [435, 211] width 41 height 7
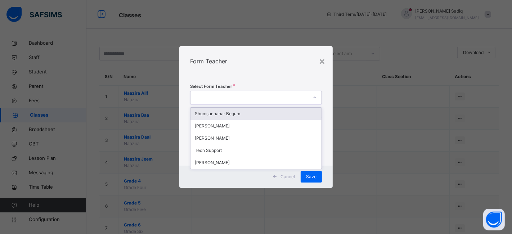
click at [215, 96] on div at bounding box center [249, 97] width 118 height 11
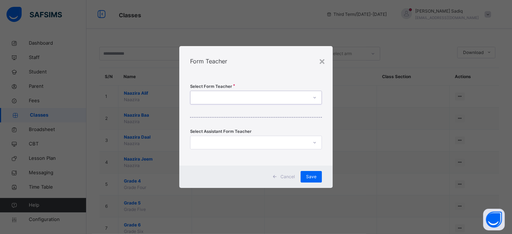
click at [215, 96] on div at bounding box center [249, 97] width 118 height 11
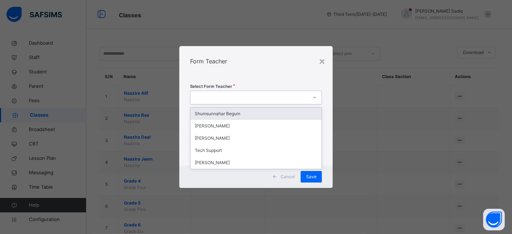
click at [215, 96] on div at bounding box center [249, 97] width 118 height 11
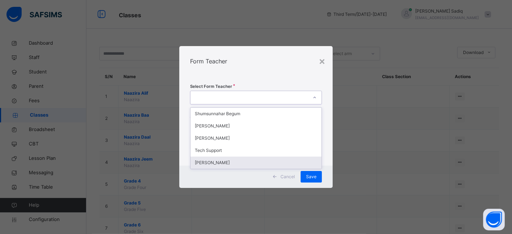
click at [216, 159] on div "SAUDA NOOR" at bounding box center [255, 163] width 131 height 12
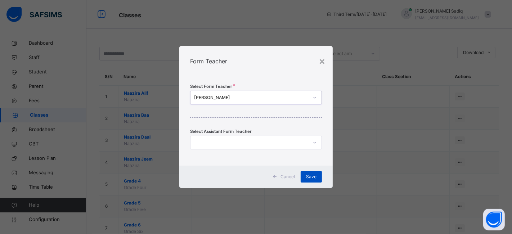
click at [311, 175] on span "Save" at bounding box center [311, 176] width 10 height 6
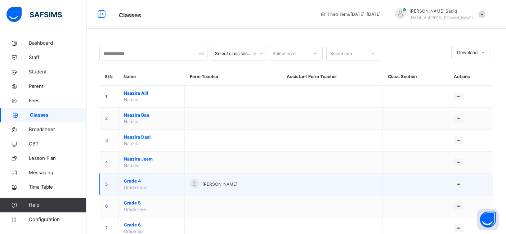
click at [134, 180] on span "Grade 4" at bounding box center [151, 181] width 55 height 6
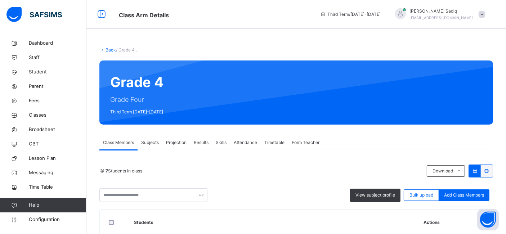
click at [147, 143] on span "Subjects" at bounding box center [150, 142] width 18 height 6
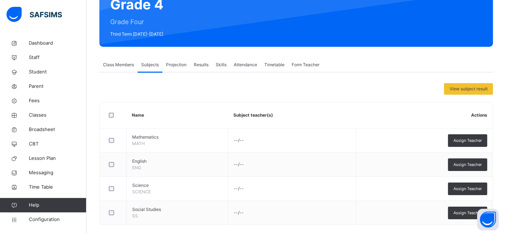
scroll to position [86, 0]
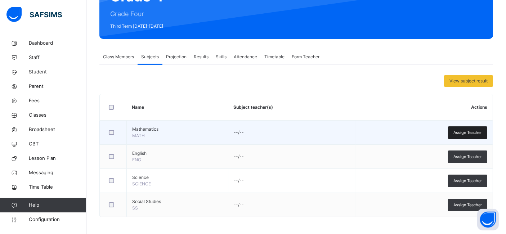
click at [464, 134] on span "Assign Teacher" at bounding box center [467, 133] width 28 height 6
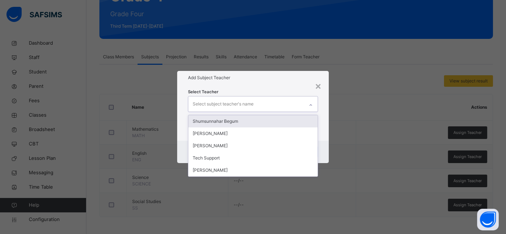
click at [237, 105] on div "Select subject teacher's name" at bounding box center [223, 104] width 61 height 14
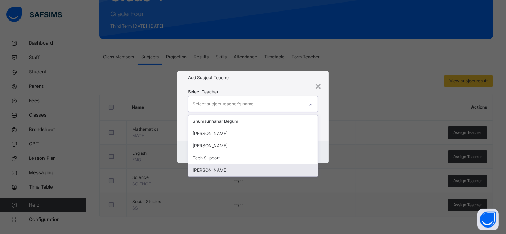
click at [209, 170] on div "SAUDA NOOR" at bounding box center [253, 170] width 130 height 12
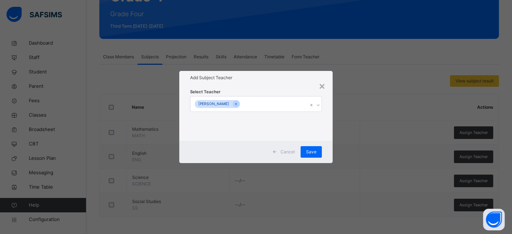
click at [273, 82] on div "Add Subject Teacher" at bounding box center [256, 78] width 154 height 14
click at [308, 152] on span "Save" at bounding box center [311, 152] width 10 height 6
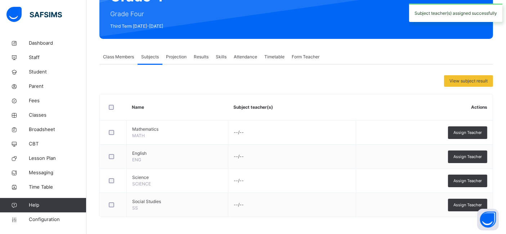
click at [282, 79] on div "View subject result" at bounding box center [295, 81] width 393 height 12
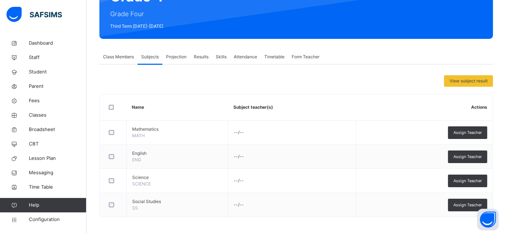
click at [181, 58] on span "Projection" at bounding box center [176, 57] width 21 height 6
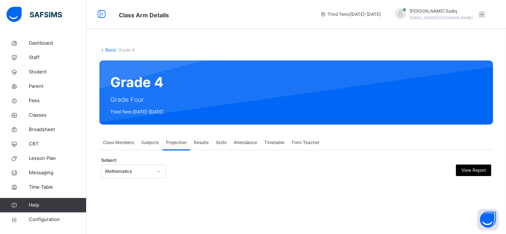
scroll to position [0, 0]
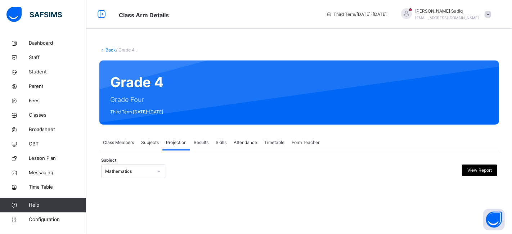
click at [236, 141] on span "Attendance" at bounding box center [245, 142] width 23 height 6
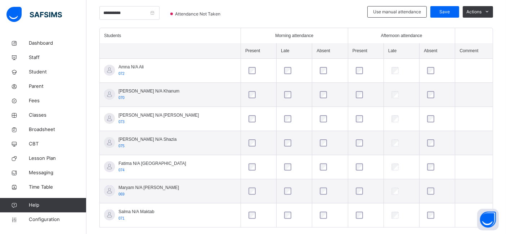
scroll to position [175, 0]
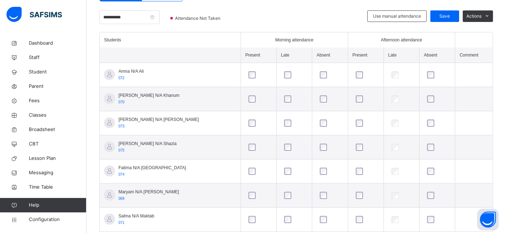
click at [477, 73] on td at bounding box center [473, 75] width 37 height 24
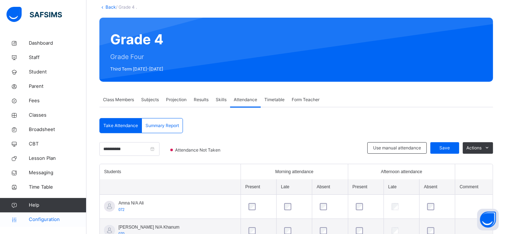
click at [47, 216] on span "Configuration" at bounding box center [57, 219] width 57 height 7
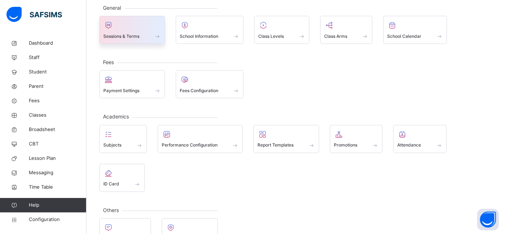
click at [127, 36] on span "Sessions & Terms" at bounding box center [121, 36] width 36 height 6
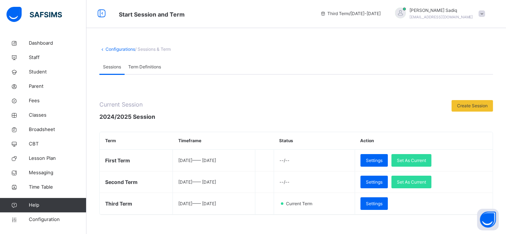
scroll to position [43, 0]
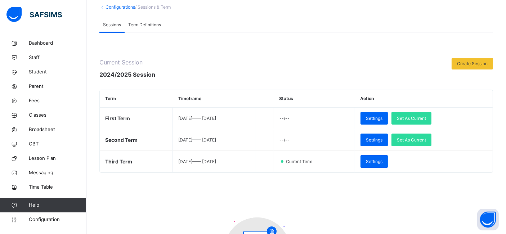
click at [117, 7] on link "Configurations" at bounding box center [120, 6] width 30 height 5
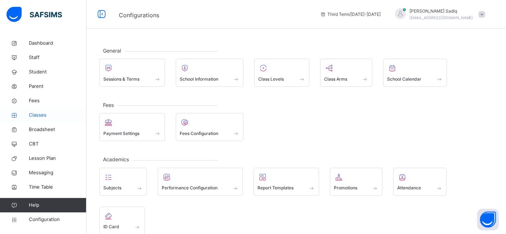
click at [38, 114] on span "Classes" at bounding box center [58, 115] width 58 height 7
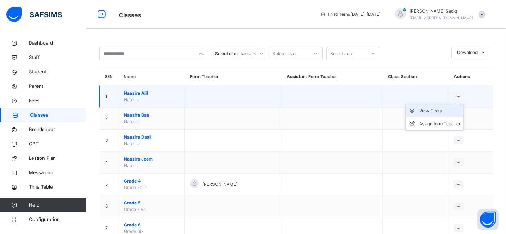
click at [432, 109] on div "View Class" at bounding box center [439, 110] width 41 height 7
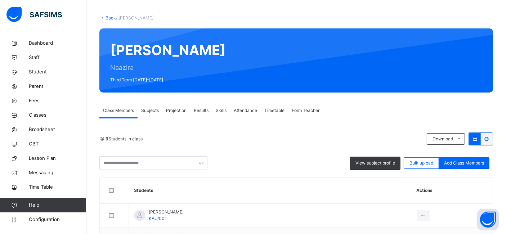
scroll to position [2, 0]
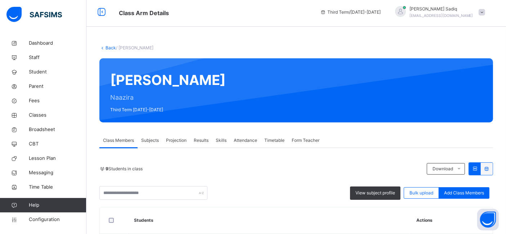
click at [109, 49] on link "Back" at bounding box center [110, 47] width 10 height 5
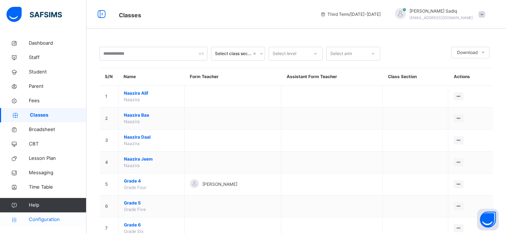
click at [46, 220] on span "Configuration" at bounding box center [57, 219] width 57 height 7
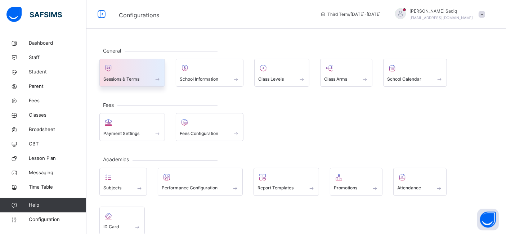
click at [142, 77] on div "Sessions & Terms" at bounding box center [132, 79] width 58 height 8
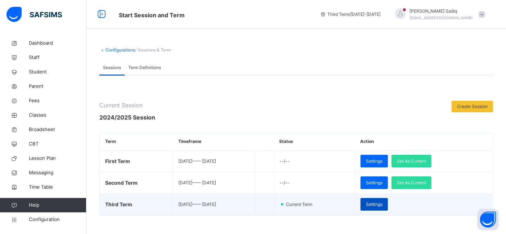
click at [382, 202] on span "Settings" at bounding box center [374, 204] width 17 height 6
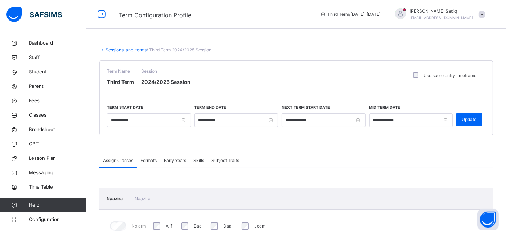
click at [109, 50] on link "Sessions-and-terms" at bounding box center [125, 49] width 41 height 5
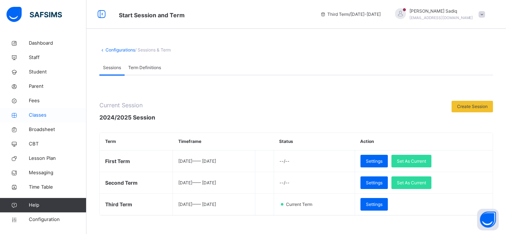
click at [41, 113] on span "Classes" at bounding box center [58, 115] width 58 height 7
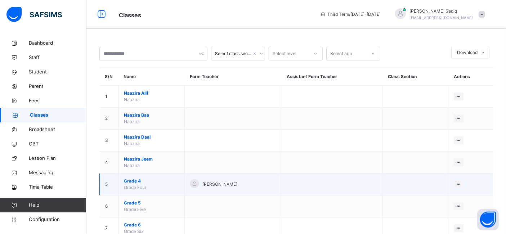
click at [130, 180] on span "Grade 4" at bounding box center [151, 181] width 55 height 6
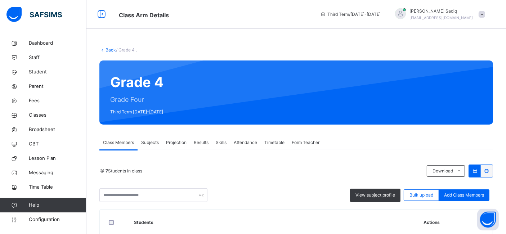
click at [241, 141] on span "Attendance" at bounding box center [245, 142] width 23 height 6
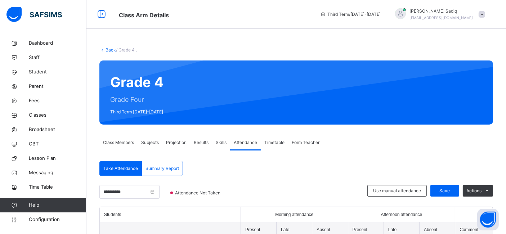
click at [166, 145] on span "Projection" at bounding box center [176, 142] width 21 height 6
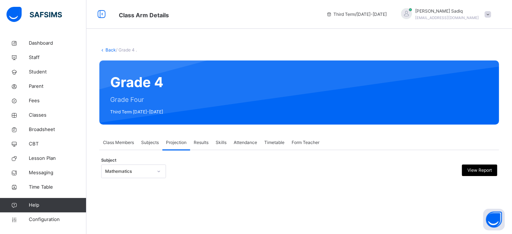
click at [245, 195] on div "Back / Grade 4 . Grade 4 Grade Four Third Term 2024-2025 Class Members Subjects…" at bounding box center [298, 119] width 425 height 167
click at [475, 171] on span "View Report" at bounding box center [479, 170] width 24 height 6
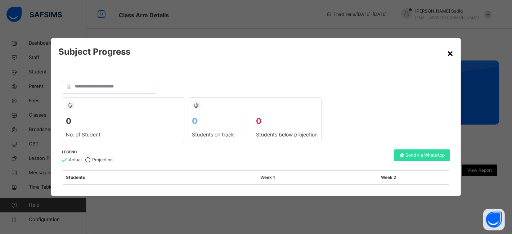
click at [447, 52] on div "×" at bounding box center [450, 52] width 7 height 15
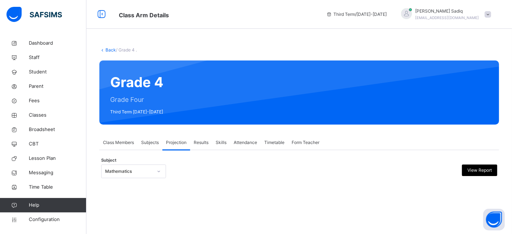
click at [221, 202] on div "Back / Grade 4 . Grade 4 Grade Four Third Term 2024-2025 Class Members Subjects…" at bounding box center [298, 119] width 425 height 167
click at [44, 221] on span "Configuration" at bounding box center [57, 219] width 57 height 7
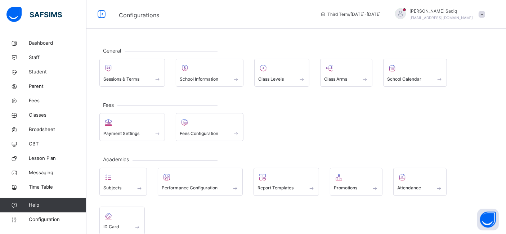
click at [260, 153] on div "General Sessions & Terms School Information Class Levels Class Arms School Cale…" at bounding box center [295, 168] width 419 height 264
click at [36, 110] on link "Classes" at bounding box center [43, 115] width 86 height 14
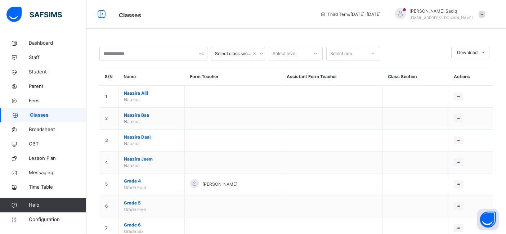
click at [411, 47] on div at bounding box center [416, 54] width 64 height 14
click at [239, 25] on div "Classes Third Term / 2024-2025 Abubakar Sadiq abubakar.sadiq@flexisaf.com" at bounding box center [253, 14] width 506 height 29
click at [303, 33] on div "Select class section Select level Select arm Download Pdf Report Excel Report S…" at bounding box center [295, 227] width 419 height 455
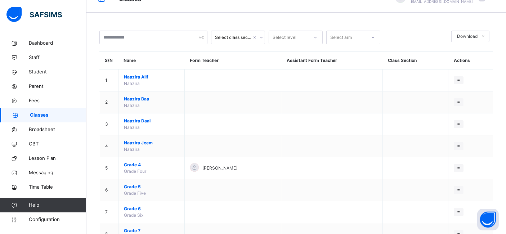
scroll to position [17, 0]
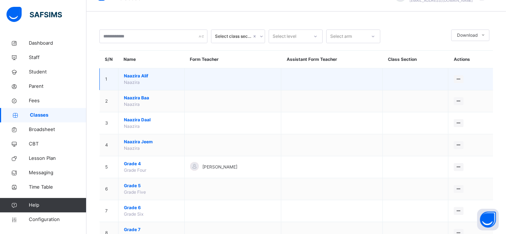
click at [139, 74] on span "Naazira Alif" at bounding box center [151, 76] width 55 height 6
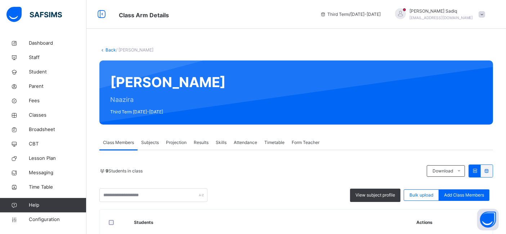
click at [103, 50] on icon at bounding box center [102, 49] width 6 height 5
click at [108, 50] on link "Back" at bounding box center [110, 49] width 10 height 5
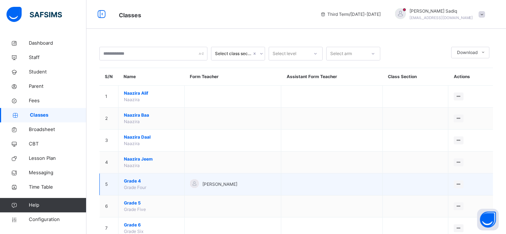
click at [138, 179] on span "Grade 4" at bounding box center [151, 181] width 55 height 6
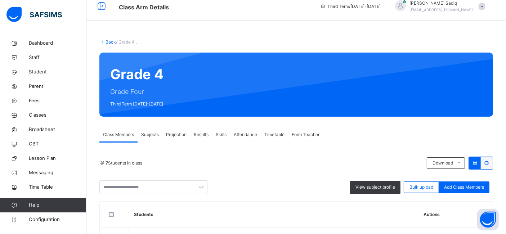
scroll to position [5, 0]
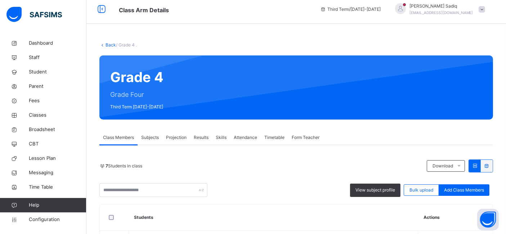
click at [109, 45] on link "Back" at bounding box center [110, 44] width 10 height 5
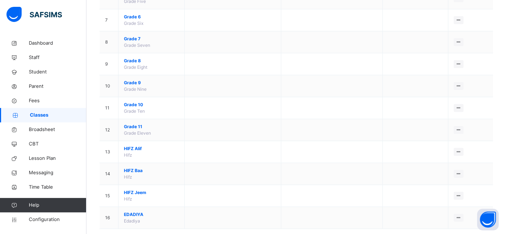
scroll to position [219, 0]
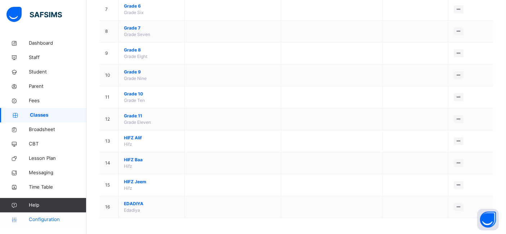
click at [41, 224] on link "Configuration" at bounding box center [43, 219] width 86 height 14
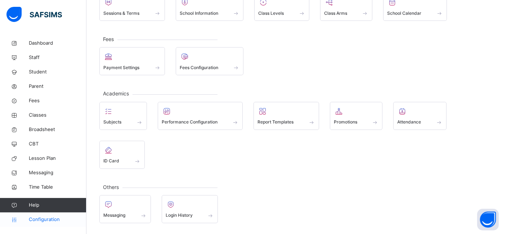
scroll to position [64, 0]
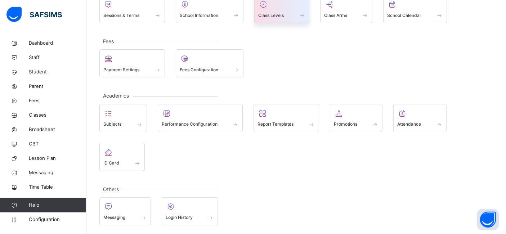
click at [263, 15] on span "Class Levels" at bounding box center [271, 15] width 26 height 6
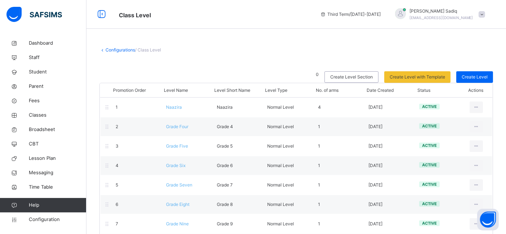
scroll to position [86, 0]
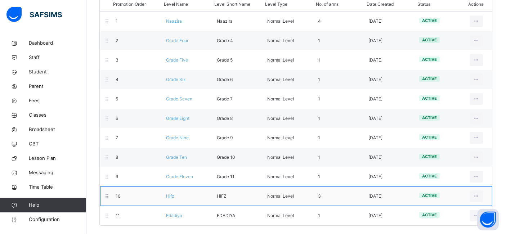
click at [172, 194] on span "Hifz" at bounding box center [170, 195] width 8 height 5
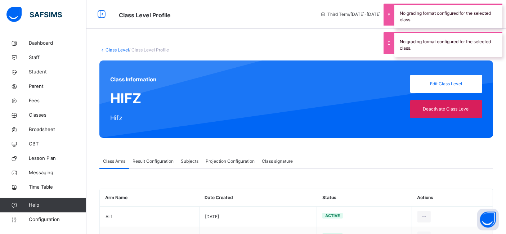
type input "**"
click at [213, 162] on span "Projection Configuration" at bounding box center [229, 161] width 49 height 6
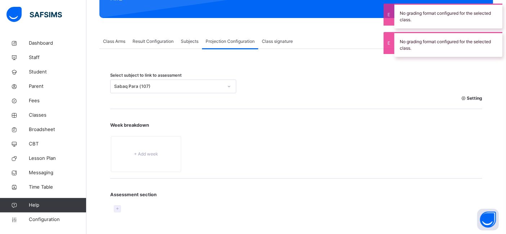
scroll to position [126, 0]
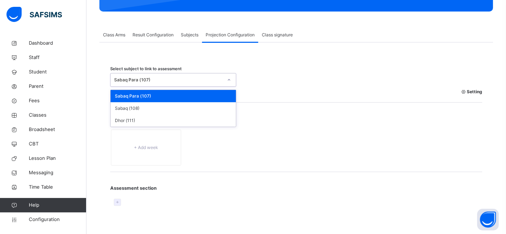
click at [184, 85] on div "Sabaq Para (107)" at bounding box center [173, 80] width 126 height 14
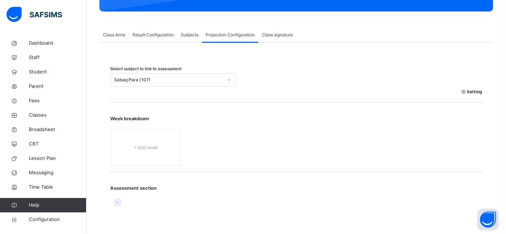
click at [273, 113] on div "Week breakdown + Add week" at bounding box center [296, 137] width 372 height 69
click at [118, 202] on icon at bounding box center [117, 202] width 6 height 6
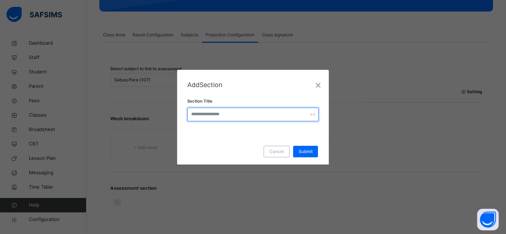
click at [225, 118] on input "text" at bounding box center [253, 115] width 132 height 14
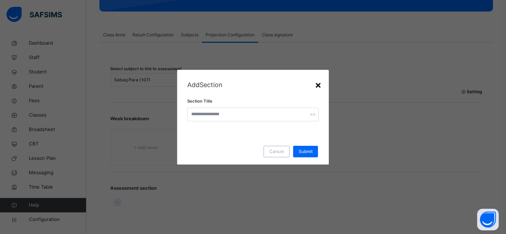
click at [320, 85] on div "×" at bounding box center [318, 84] width 7 height 15
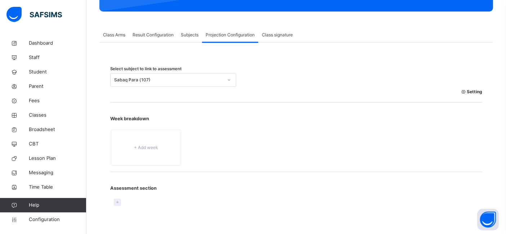
click at [117, 203] on icon at bounding box center [117, 202] width 6 height 6
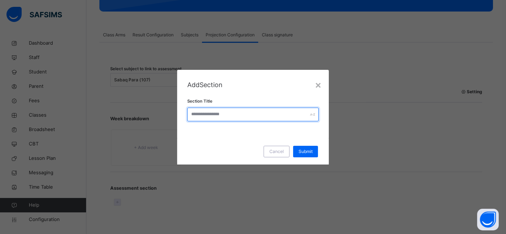
click at [200, 121] on input "text" at bounding box center [253, 115] width 132 height 14
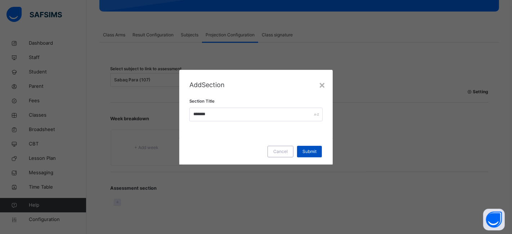
click at [309, 155] on div "Submit" at bounding box center [309, 152] width 25 height 12
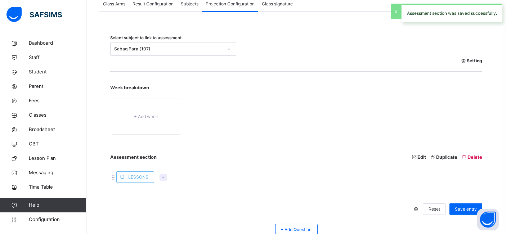
scroll to position [201, 0]
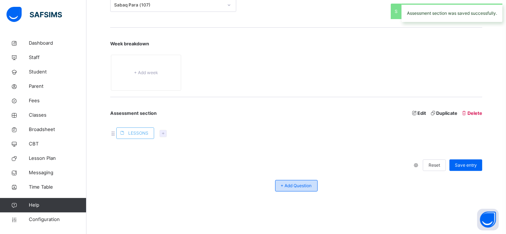
click at [294, 182] on span "+ Add Question" at bounding box center [296, 185] width 31 height 6
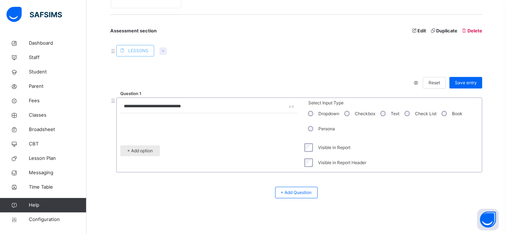
scroll to position [290, 0]
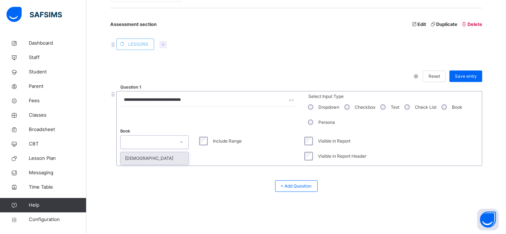
click at [170, 143] on div at bounding box center [148, 141] width 54 height 11
click at [143, 158] on div "Quran" at bounding box center [155, 158] width 68 height 12
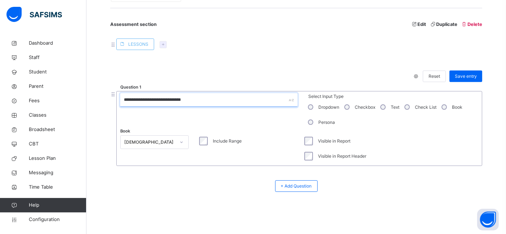
drag, startPoint x: 192, startPoint y: 98, endPoint x: 115, endPoint y: 95, distance: 77.1
click at [115, 95] on div "**********" at bounding box center [296, 132] width 372 height 82
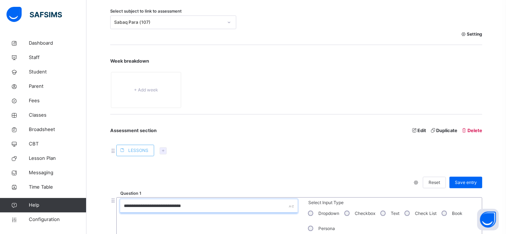
scroll to position [146, 0]
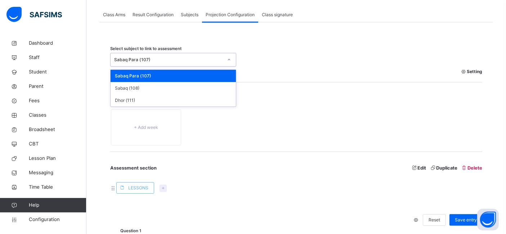
click at [194, 55] on div "Sabaq Para (107)" at bounding box center [166, 59] width 112 height 11
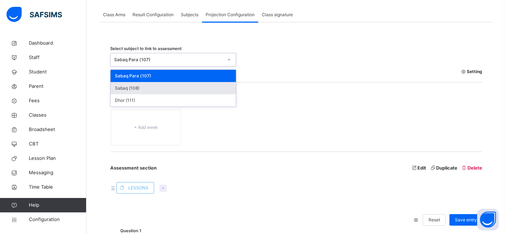
click at [153, 85] on div "Sabaq (108)" at bounding box center [172, 88] width 125 height 12
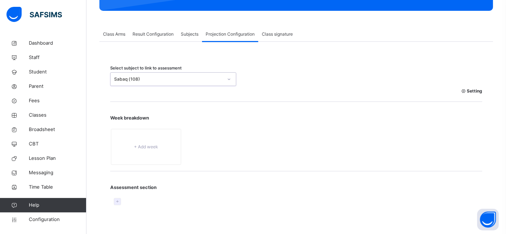
scroll to position [126, 0]
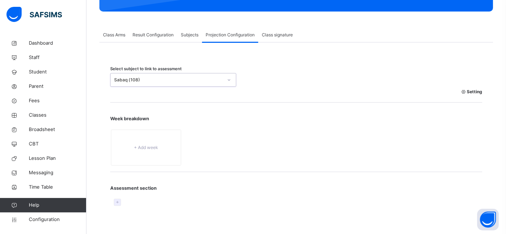
click at [120, 200] on icon at bounding box center [117, 202] width 6 height 6
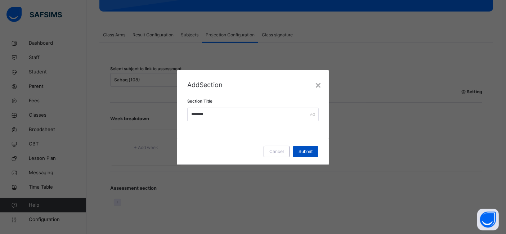
click at [303, 146] on div "Submit" at bounding box center [305, 152] width 25 height 12
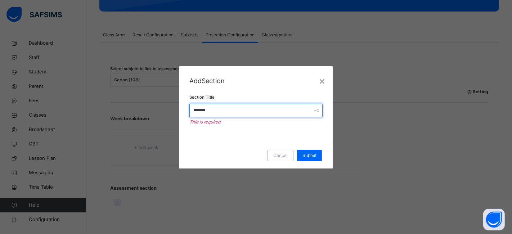
click at [235, 109] on input "*******" at bounding box center [256, 111] width 134 height 14
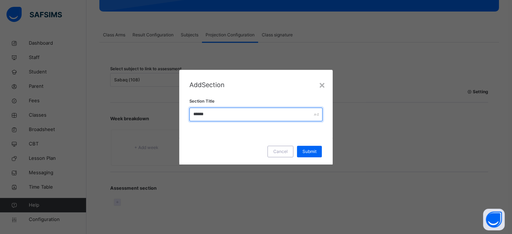
type input "*******"
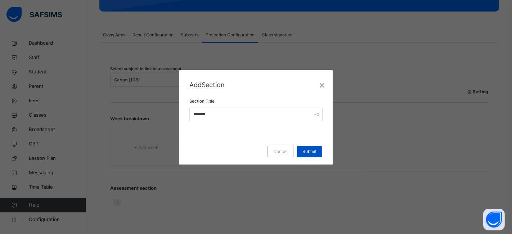
click at [317, 151] on div "Submit" at bounding box center [309, 152] width 25 height 12
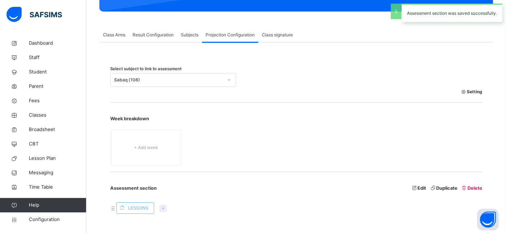
scroll to position [201, 0]
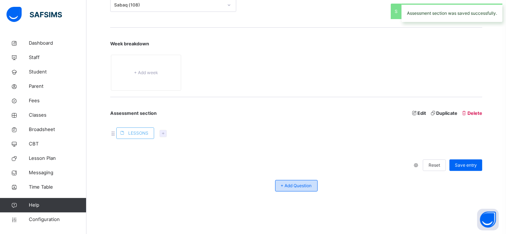
click at [303, 184] on span "+ Add Question" at bounding box center [296, 185] width 31 height 6
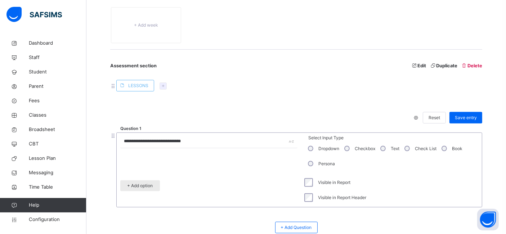
scroll to position [250, 0]
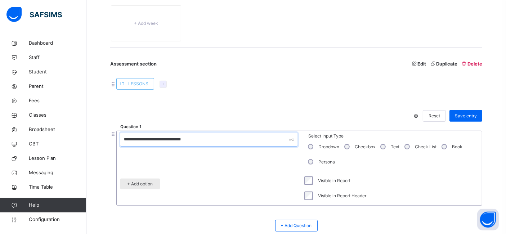
click at [200, 137] on input "**********" at bounding box center [208, 140] width 177 height 14
type input "*"
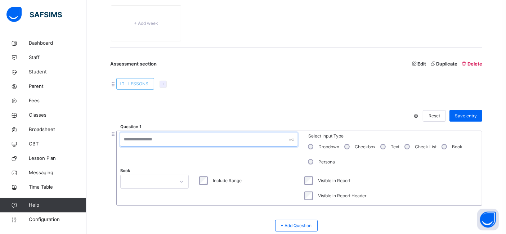
click at [135, 140] on input "text" at bounding box center [208, 140] width 177 height 14
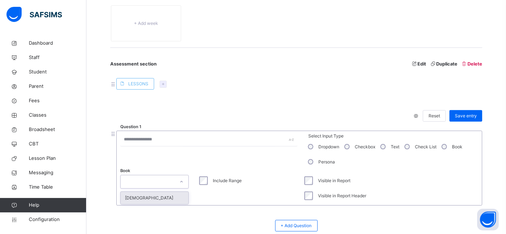
click at [160, 185] on div at bounding box center [148, 181] width 54 height 11
click at [145, 198] on div "Quran" at bounding box center [155, 198] width 68 height 12
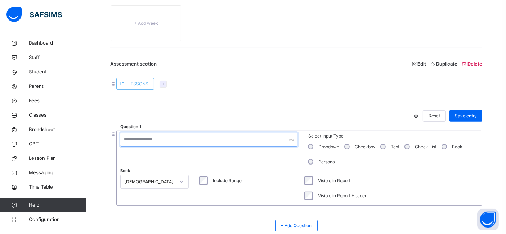
click at [193, 137] on input "text" at bounding box center [208, 140] width 177 height 14
click at [198, 164] on div "Question 1 *****" at bounding box center [208, 151] width 177 height 37
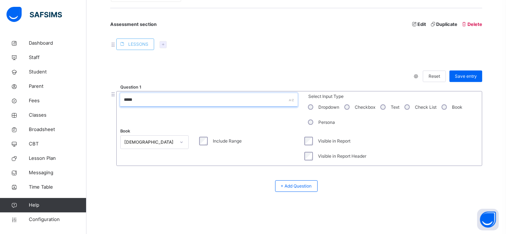
type input "*****"
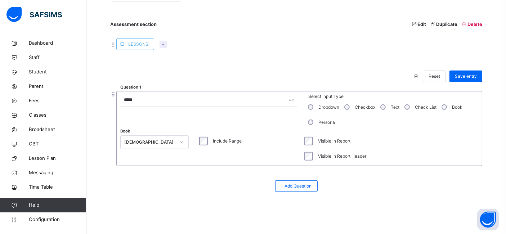
click at [371, 74] on div at bounding box center [334, 76] width 152 height 22
click at [294, 85] on div at bounding box center [334, 76] width 152 height 22
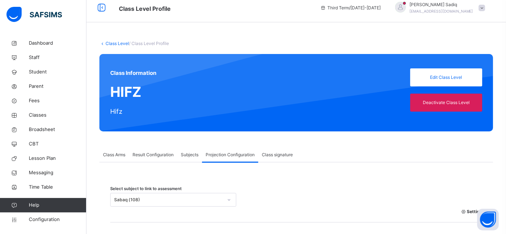
scroll to position [0, 0]
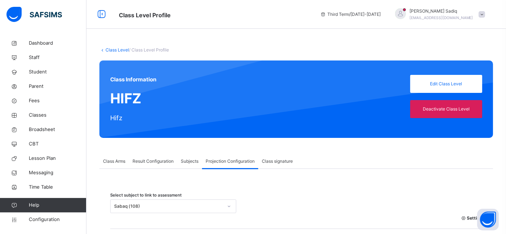
click at [337, 162] on div "Class Arms Result Configuration Subjects Projection Configuration Class signatu…" at bounding box center [295, 161] width 393 height 15
click at [333, 163] on div "Class Arms Result Configuration Subjects Projection Configuration Class signatu…" at bounding box center [295, 161] width 393 height 15
click at [372, 155] on div "Class Arms Result Configuration Subjects Projection Configuration Class signatu…" at bounding box center [295, 161] width 393 height 15
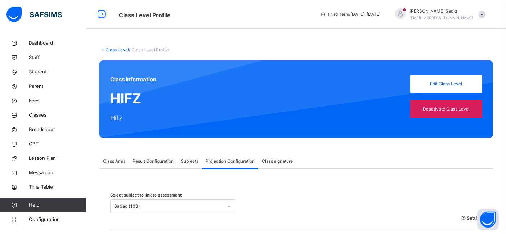
click at [40, 115] on span "Classes" at bounding box center [58, 115] width 58 height 7
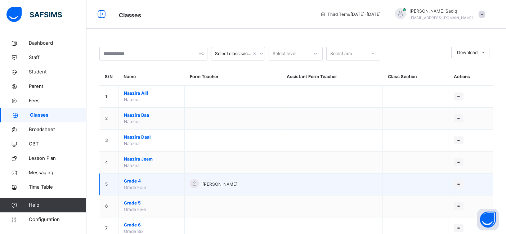
click at [131, 178] on span "Grade 4" at bounding box center [151, 181] width 55 height 6
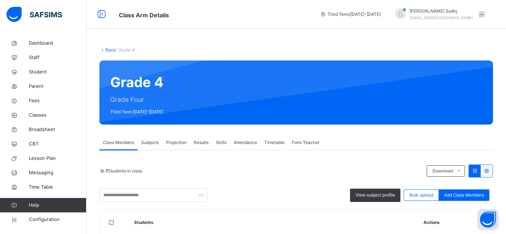
click at [172, 140] on span "Projection" at bounding box center [176, 142] width 21 height 6
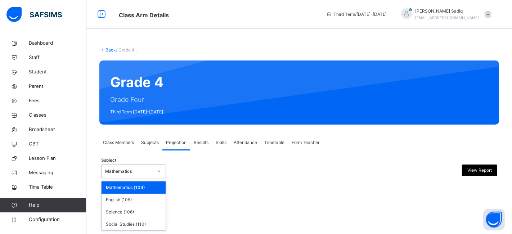
click at [145, 169] on div "Mathematics" at bounding box center [129, 171] width 48 height 6
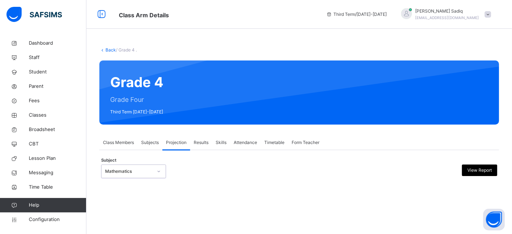
click at [145, 169] on div "Mathematics" at bounding box center [129, 171] width 48 height 6
drag, startPoint x: 511, startPoint y: 131, endPoint x: 508, endPoint y: 178, distance: 47.6
click at [508, 178] on div "Back / Grade 4 . Grade 4 Grade Four Third Term 2024-2025 Class Members Subjects…" at bounding box center [298, 119] width 425 height 167
click at [261, 170] on div at bounding box center [249, 171] width 96 height 14
click at [38, 118] on span "Classes" at bounding box center [58, 115] width 58 height 7
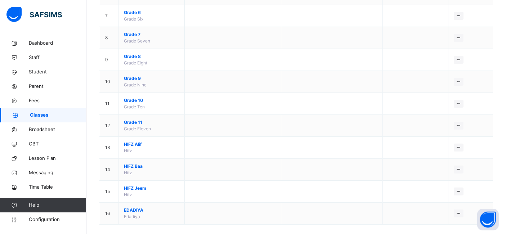
scroll to position [219, 0]
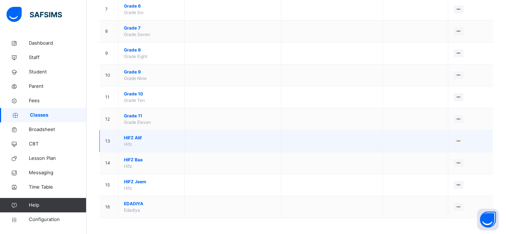
click at [128, 136] on span "HIFZ Alif" at bounding box center [151, 138] width 55 height 6
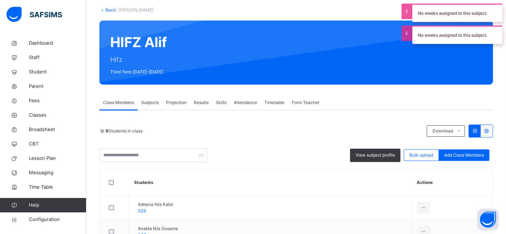
scroll to position [36, 0]
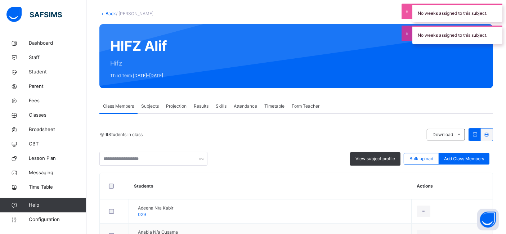
click at [182, 107] on span "Projection" at bounding box center [176, 106] width 21 height 6
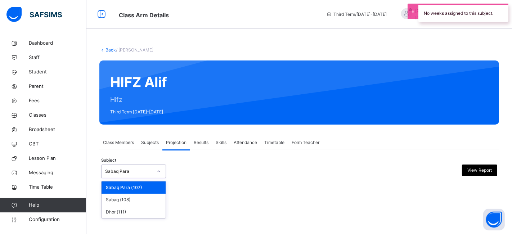
click at [127, 167] on div "Sabaq Para" at bounding box center [126, 171] width 50 height 11
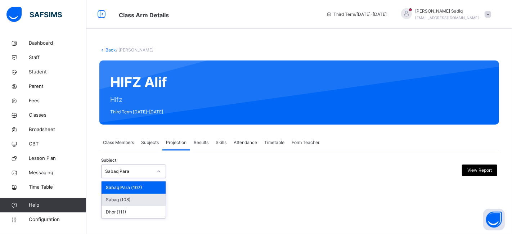
click at [122, 198] on div "Sabaq (108)" at bounding box center [133, 200] width 64 height 12
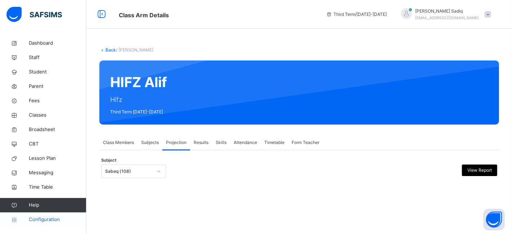
click at [47, 220] on span "Configuration" at bounding box center [57, 219] width 57 height 7
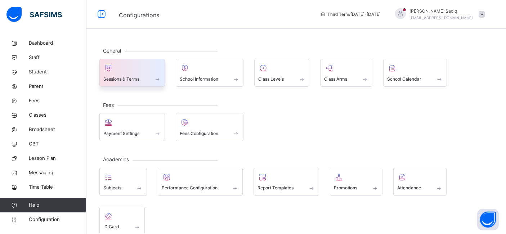
click at [139, 71] on div at bounding box center [132, 68] width 58 height 11
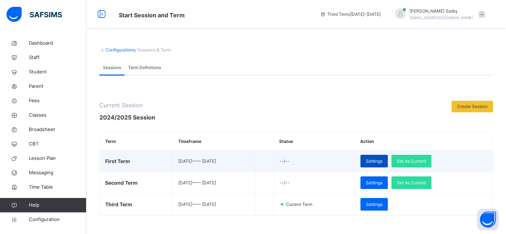
click at [382, 163] on span "Settings" at bounding box center [374, 161] width 17 height 6
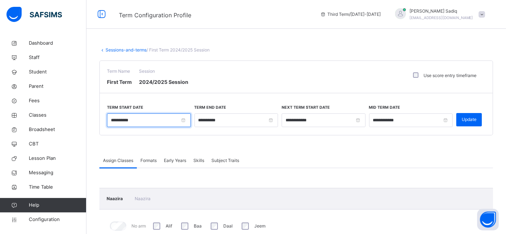
click at [159, 117] on input "**********" at bounding box center [149, 120] width 84 height 14
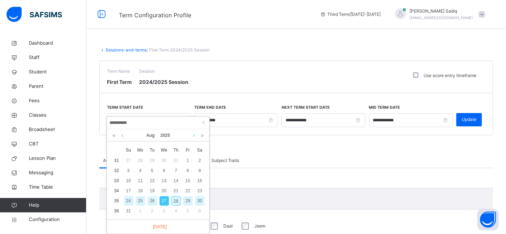
click at [192, 134] on link at bounding box center [193, 135] width 5 height 12
click at [142, 171] on div "8" at bounding box center [140, 170] width 9 height 9
type input "**********"
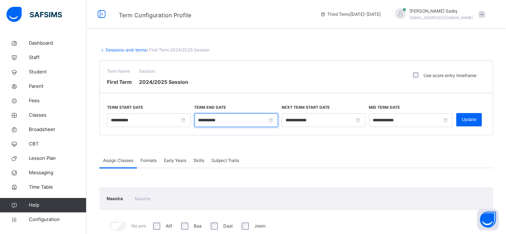
click at [217, 119] on input "**********" at bounding box center [236, 120] width 84 height 14
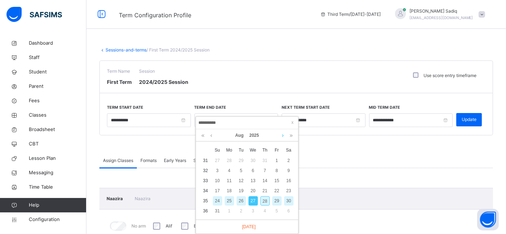
click at [281, 137] on link at bounding box center [282, 135] width 5 height 12
click at [227, 199] on div "24" at bounding box center [229, 200] width 9 height 9
type input "**********"
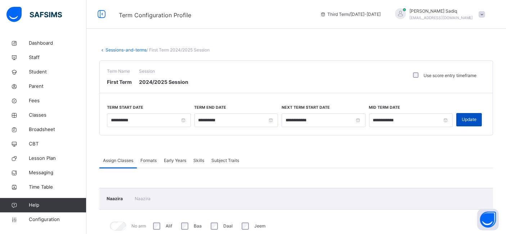
click at [473, 121] on span "Update" at bounding box center [468, 119] width 15 height 6
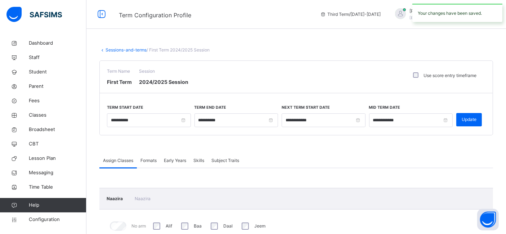
click at [114, 50] on link "Sessions-and-terms" at bounding box center [125, 49] width 41 height 5
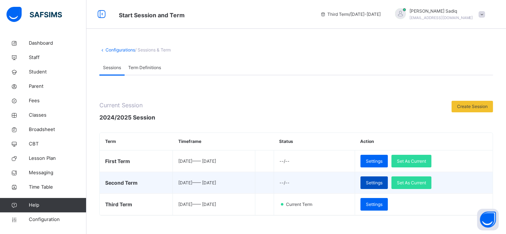
click at [382, 182] on span "Settings" at bounding box center [374, 183] width 17 height 6
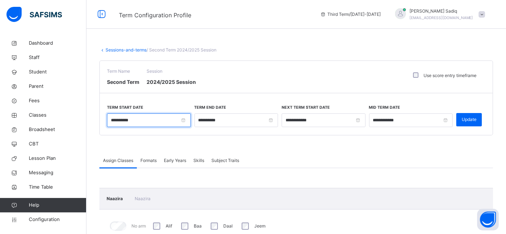
click at [152, 123] on input "**********" at bounding box center [149, 120] width 84 height 14
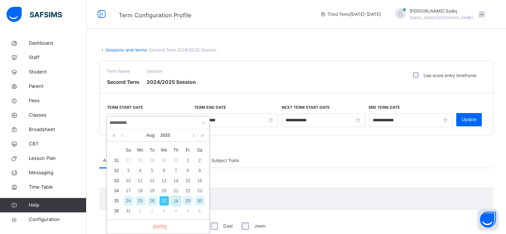
click at [192, 135] on link at bounding box center [193, 135] width 5 height 12
click at [139, 161] on div "1" at bounding box center [140, 160] width 9 height 9
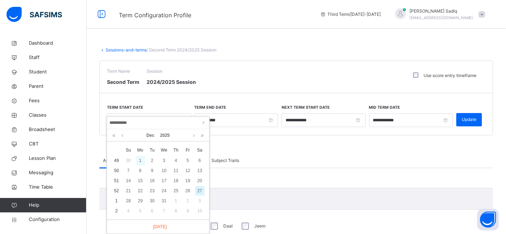
type input "**********"
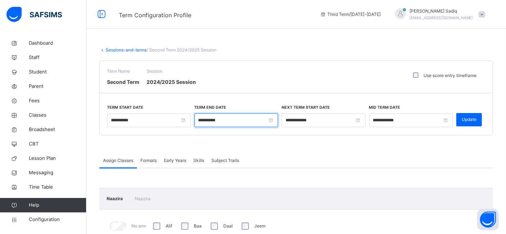
click at [273, 119] on input "**********" at bounding box center [236, 120] width 84 height 14
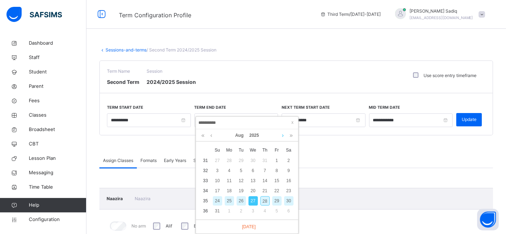
click at [283, 135] on link at bounding box center [282, 135] width 5 height 12
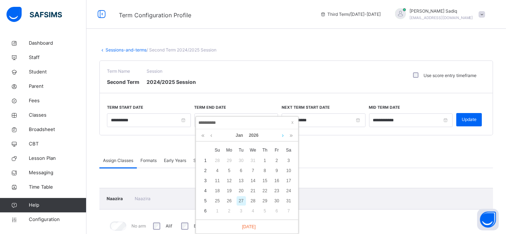
click at [283, 135] on link at bounding box center [282, 135] width 5 height 12
click at [227, 177] on div "16" at bounding box center [229, 180] width 9 height 9
type input "**********"
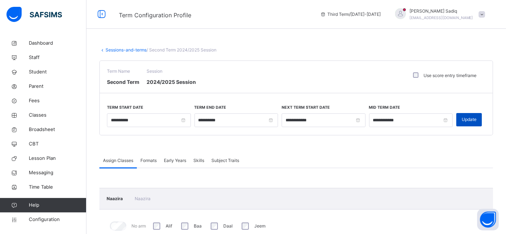
click at [470, 120] on span "Update" at bounding box center [468, 119] width 15 height 6
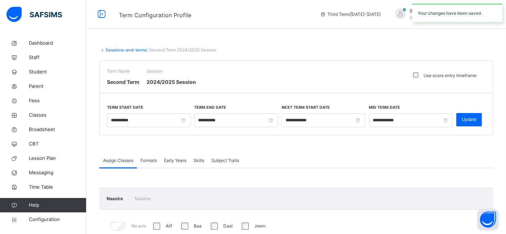
click at [119, 50] on link "Sessions-and-terms" at bounding box center [125, 49] width 41 height 5
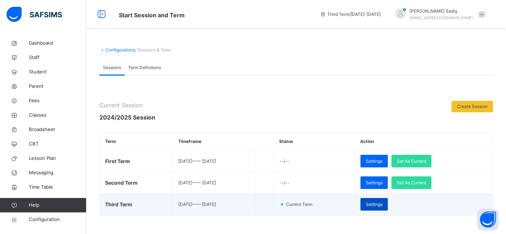
click at [382, 201] on span "Settings" at bounding box center [374, 204] width 17 height 6
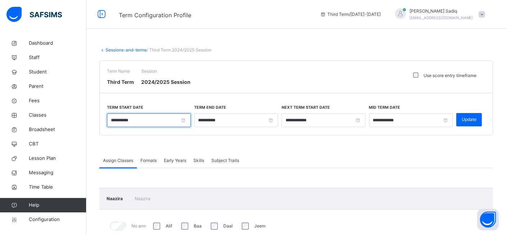
click at [140, 117] on input "**********" at bounding box center [149, 120] width 84 height 14
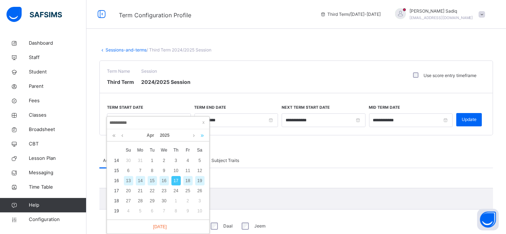
click at [201, 135] on link at bounding box center [202, 135] width 7 height 12
click at [123, 134] on link at bounding box center [121, 135] width 5 height 12
click at [175, 191] on div "26" at bounding box center [175, 190] width 9 height 9
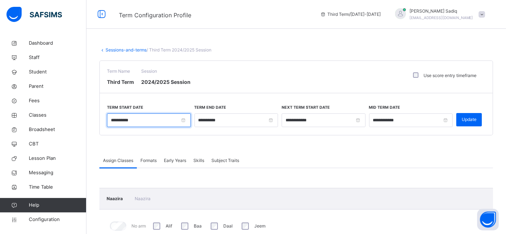
click at [166, 121] on input "**********" at bounding box center [149, 120] width 84 height 14
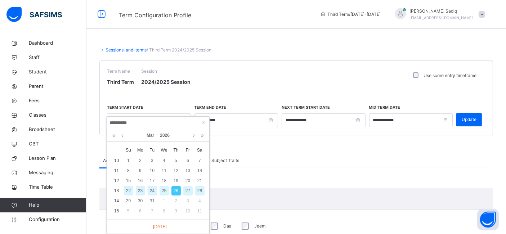
click at [139, 191] on div "23" at bounding box center [140, 190] width 9 height 9
type input "**********"
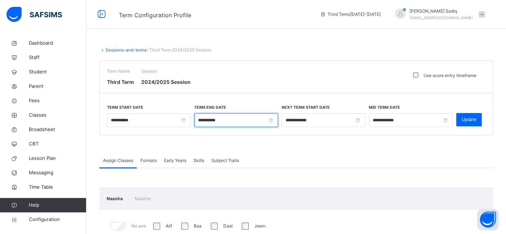
click at [232, 123] on input "**********" at bounding box center [236, 120] width 84 height 14
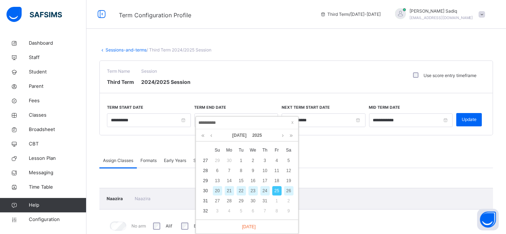
click at [232, 123] on input "**********" at bounding box center [247, 123] width 98 height 8
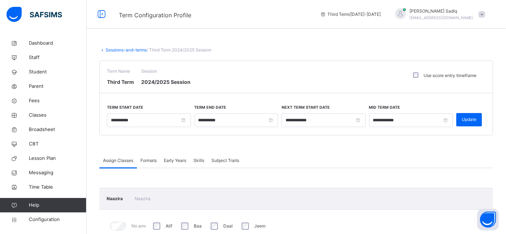
click at [254, 104] on div "**********" at bounding box center [236, 115] width 84 height 23
click at [232, 120] on input "**********" at bounding box center [236, 120] width 84 height 14
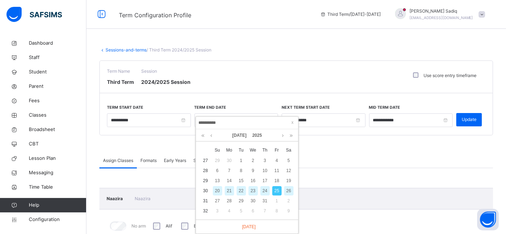
type input "*********"
type input "**********"
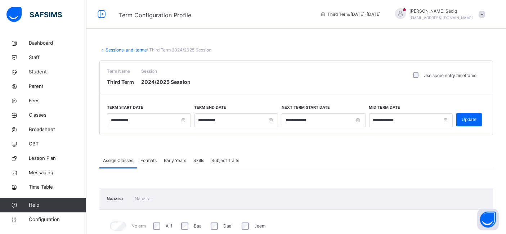
click at [338, 159] on div "Assign Classes Formats Early Years Skills Subject Traits" at bounding box center [295, 160] width 393 height 15
click at [258, 120] on input "**********" at bounding box center [236, 120] width 84 height 14
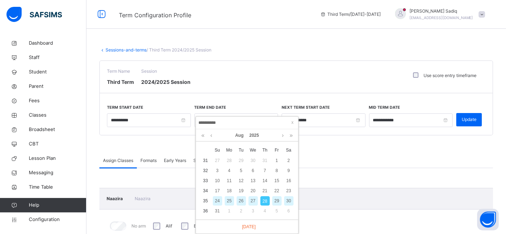
click at [213, 137] on link at bounding box center [210, 135] width 5 height 12
click at [292, 135] on link at bounding box center [291, 135] width 7 height 12
click at [219, 199] on div "26" at bounding box center [217, 200] width 9 height 9
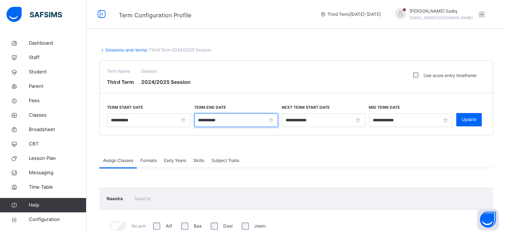
click at [228, 115] on input "**********" at bounding box center [236, 120] width 84 height 14
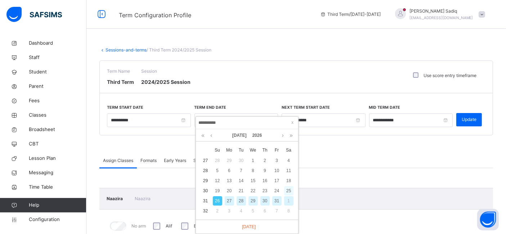
click at [288, 190] on div "25" at bounding box center [288, 190] width 9 height 9
type input "**********"
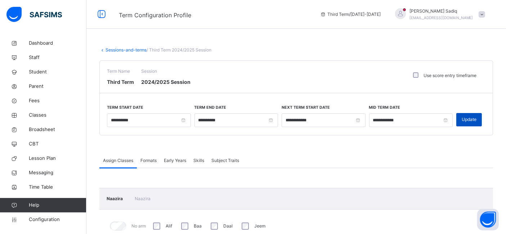
click at [473, 122] on span "Update" at bounding box center [468, 119] width 15 height 6
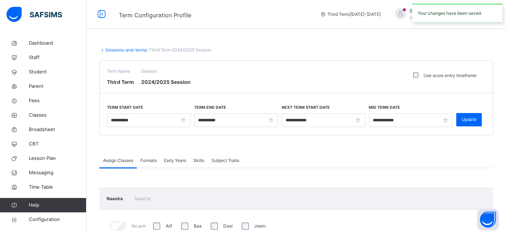
click at [113, 50] on link "Sessions-and-terms" at bounding box center [125, 49] width 41 height 5
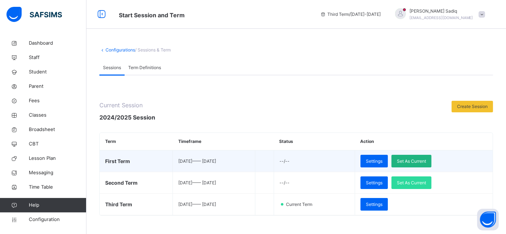
click at [414, 161] on span "Set As Current" at bounding box center [411, 161] width 29 height 6
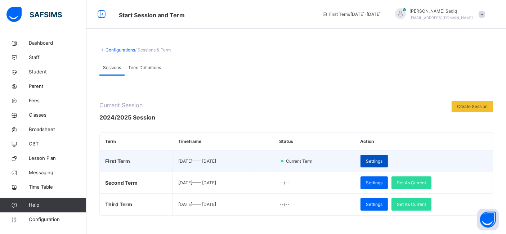
click at [382, 159] on span "Settings" at bounding box center [374, 161] width 17 height 6
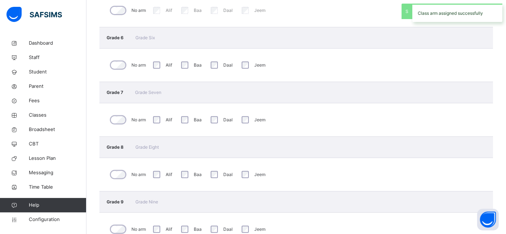
scroll to position [326, 0]
click at [117, 112] on div "No arm" at bounding box center [127, 118] width 41 height 19
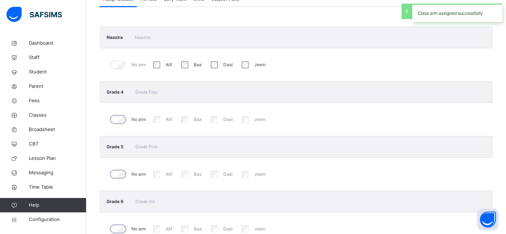
scroll to position [0, 0]
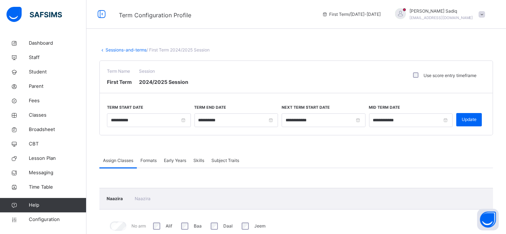
click at [122, 49] on link "Sessions-and-terms" at bounding box center [125, 49] width 41 height 5
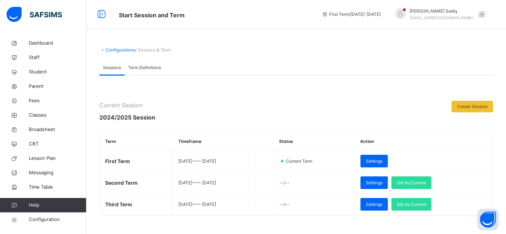
click at [114, 49] on link "Configurations" at bounding box center [120, 49] width 30 height 5
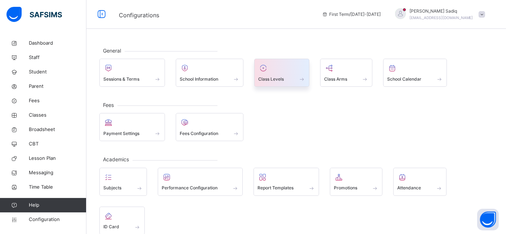
click at [281, 73] on span at bounding box center [281, 74] width 47 height 2
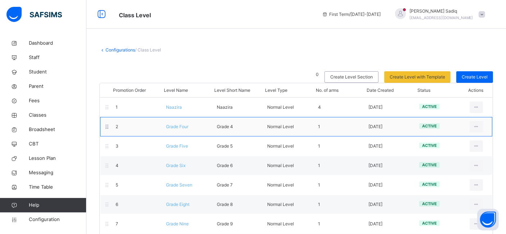
click at [184, 130] on div "2 Grade Four Grade 4 Normal Level 1 2025-08-26 active View Class Level Edit Cla…" at bounding box center [296, 126] width 392 height 19
click at [181, 127] on span "Grade Four" at bounding box center [177, 126] width 22 height 5
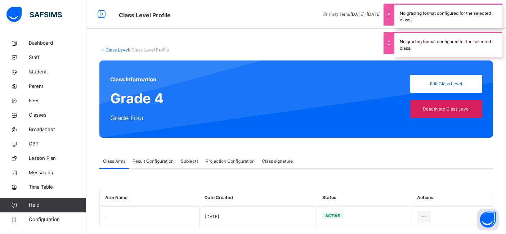
type input "**"
click at [224, 160] on span "Projection Configuration" at bounding box center [229, 161] width 49 height 6
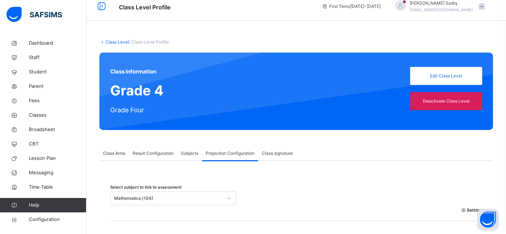
scroll to position [4, 0]
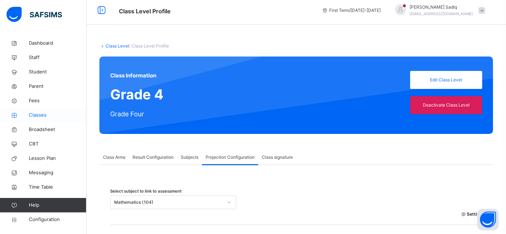
click at [39, 113] on span "Classes" at bounding box center [58, 115] width 58 height 7
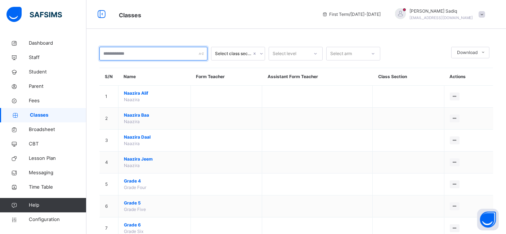
click at [152, 54] on input "text" at bounding box center [153, 54] width 108 height 14
click at [235, 55] on div "Select class section" at bounding box center [233, 53] width 37 height 6
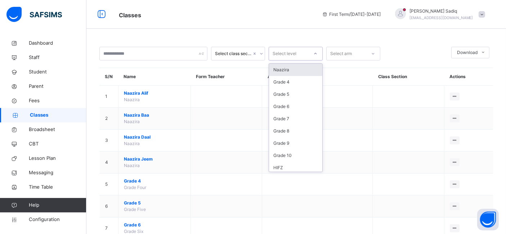
click at [285, 55] on div "Select level" at bounding box center [284, 54] width 24 height 14
click at [284, 85] on div "Grade 4" at bounding box center [295, 82] width 53 height 12
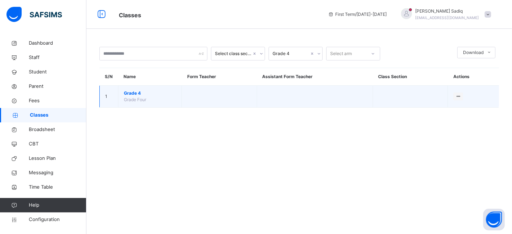
click at [131, 92] on span "Grade 4" at bounding box center [150, 93] width 52 height 6
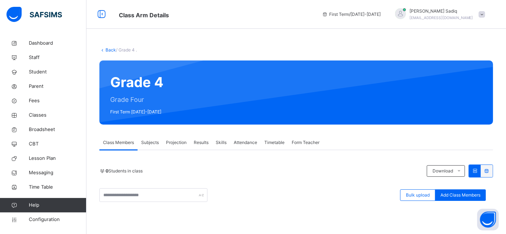
click at [171, 143] on span "Projection" at bounding box center [176, 142] width 21 height 6
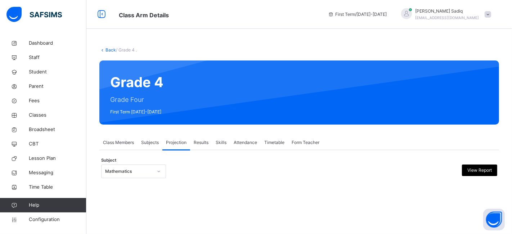
click at [228, 169] on div at bounding box center [249, 171] width 96 height 14
click at [148, 142] on span "Subjects" at bounding box center [150, 142] width 18 height 6
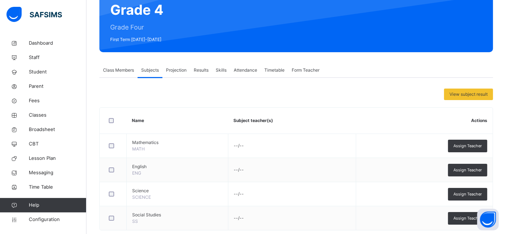
scroll to position [74, 0]
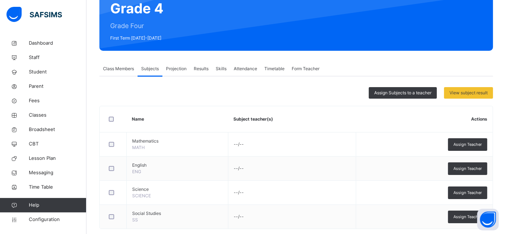
click at [179, 71] on span "Projection" at bounding box center [176, 68] width 21 height 6
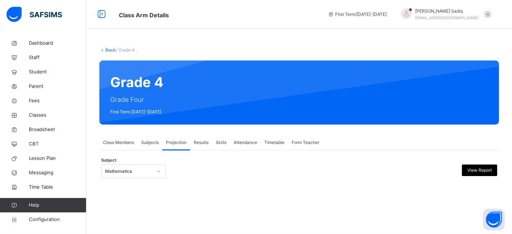
click at [148, 149] on div "Subjects" at bounding box center [149, 142] width 25 height 14
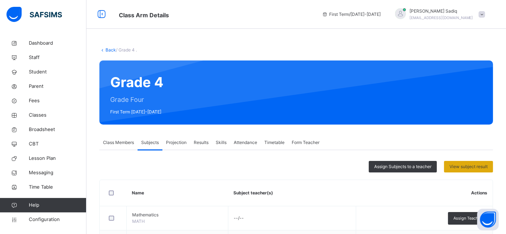
click at [475, 165] on span "View subject result" at bounding box center [468, 166] width 38 height 6
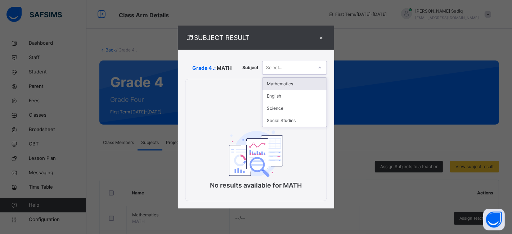
click at [282, 65] on div "Select..." at bounding box center [274, 68] width 16 height 14
click at [277, 82] on div "Mathematics" at bounding box center [294, 84] width 64 height 12
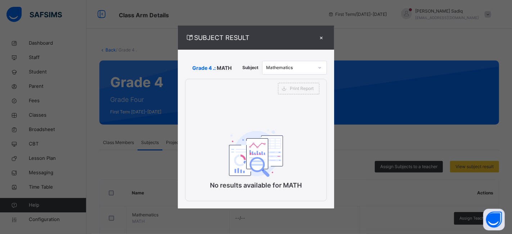
click at [322, 38] on div "×" at bounding box center [321, 38] width 11 height 10
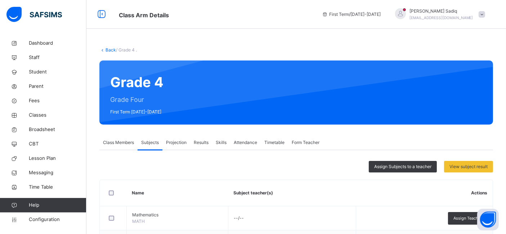
click at [175, 143] on span "Projection" at bounding box center [176, 142] width 21 height 6
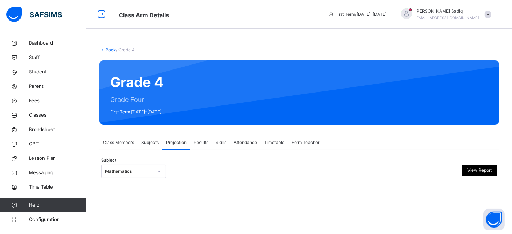
click at [110, 48] on link "Back" at bounding box center [110, 49] width 10 height 5
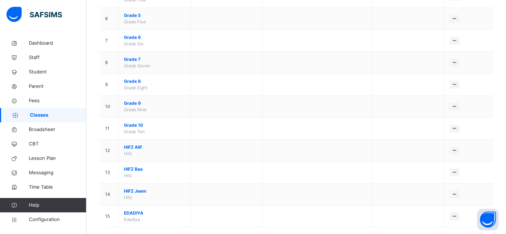
scroll to position [197, 0]
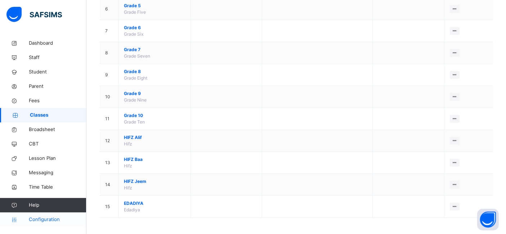
click at [41, 220] on span "Configuration" at bounding box center [57, 219] width 57 height 7
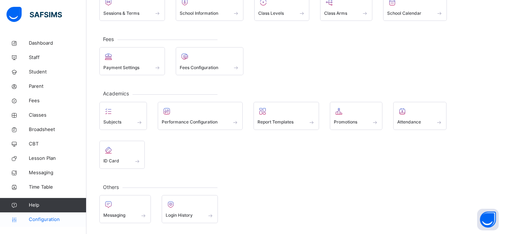
scroll to position [64, 0]
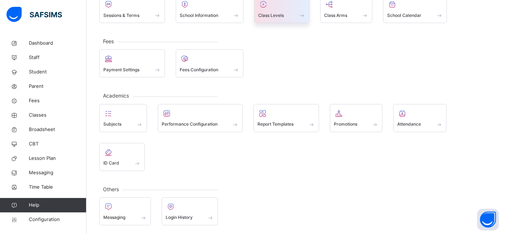
click at [269, 12] on span "Class Levels" at bounding box center [271, 15] width 26 height 6
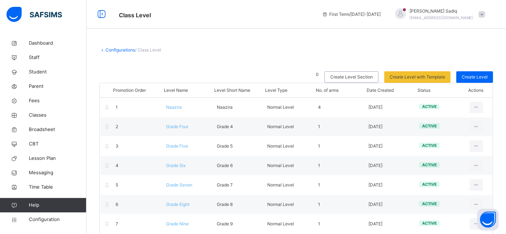
scroll to position [86, 0]
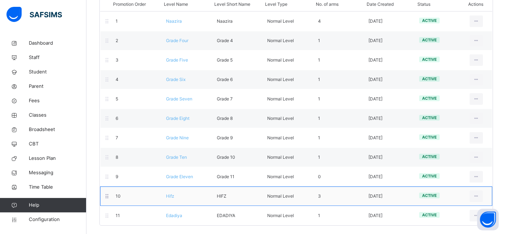
click at [171, 195] on span "Hifz" at bounding box center [170, 195] width 8 height 5
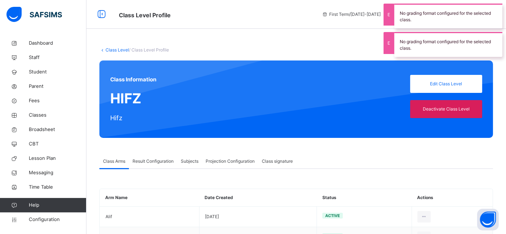
scroll to position [51, 0]
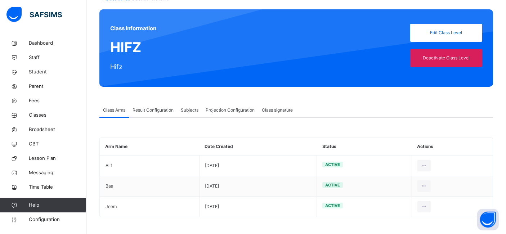
click at [164, 109] on span "Result Configuration" at bounding box center [152, 110] width 41 height 6
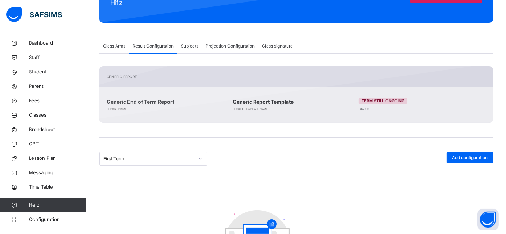
scroll to position [114, 0]
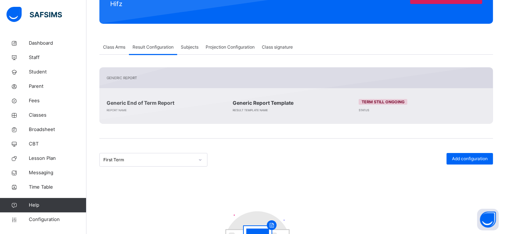
click at [143, 80] on div "Generic Report Generic End of Term Report Report Name Generic Report Template R…" at bounding box center [295, 95] width 393 height 57
click at [397, 104] on div "Term still ongoing" at bounding box center [382, 102] width 49 height 6
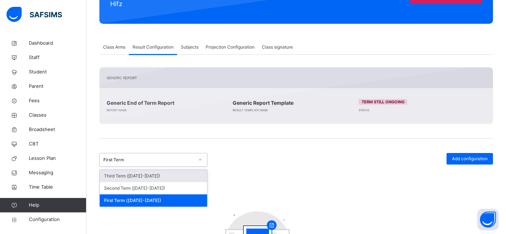
click at [154, 157] on div "First Term" at bounding box center [148, 160] width 91 height 6
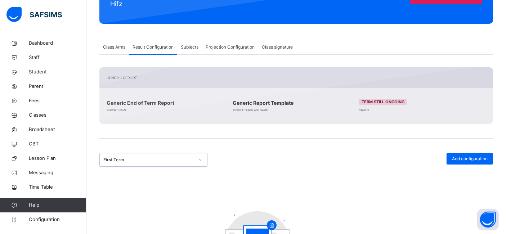
click at [154, 157] on div "First Term" at bounding box center [148, 160] width 91 height 6
click at [470, 158] on span "Add configuration" at bounding box center [470, 158] width 36 height 6
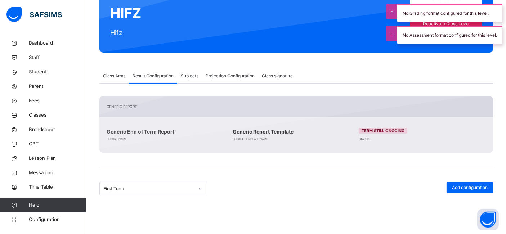
scroll to position [86, 0]
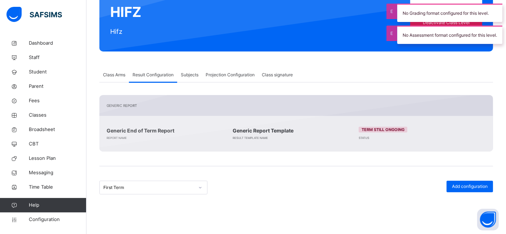
click at [118, 72] on span "Class Arms" at bounding box center [114, 75] width 22 height 6
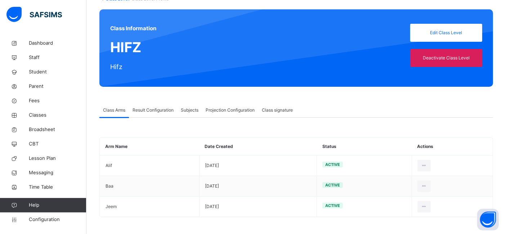
click at [189, 111] on span "Subjects" at bounding box center [190, 110] width 18 height 6
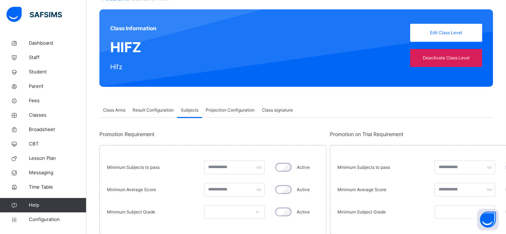
scroll to position [86, 0]
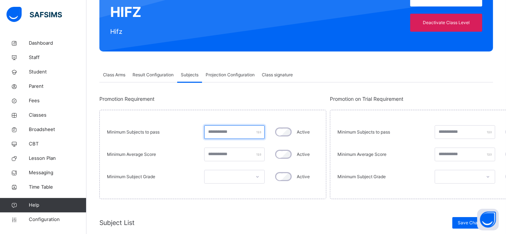
click at [231, 130] on input "number" at bounding box center [234, 132] width 60 height 14
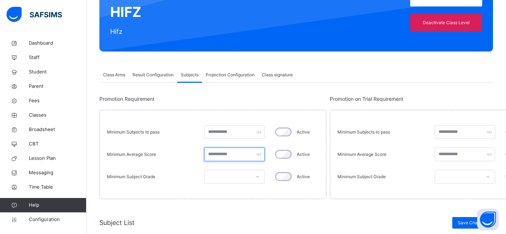
click at [231, 153] on input "number" at bounding box center [234, 155] width 60 height 14
click at [226, 175] on div at bounding box center [227, 176] width 46 height 11
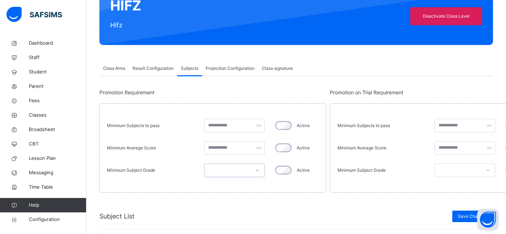
scroll to position [76, 0]
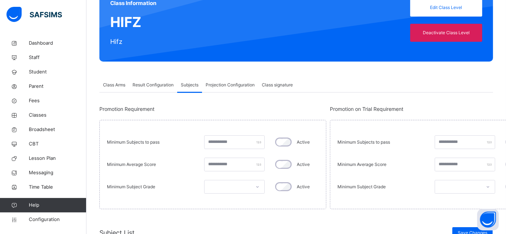
click at [240, 80] on div "Projection Configuration" at bounding box center [230, 85] width 56 height 14
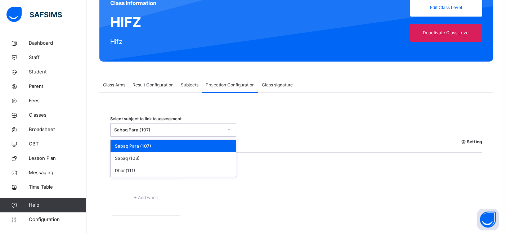
click at [172, 128] on div "Sabaq Para (107)" at bounding box center [168, 130] width 109 height 6
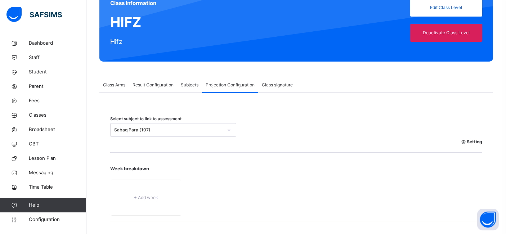
click at [321, 132] on div at bounding box center [386, 130] width 185 height 14
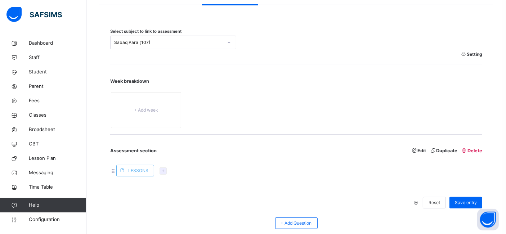
scroll to position [165, 0]
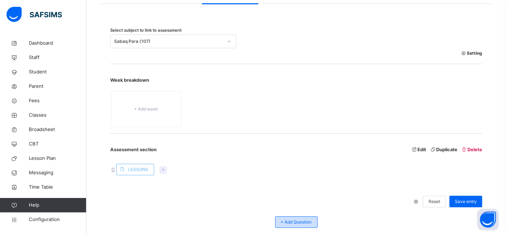
click at [301, 222] on span "+ Add Question" at bounding box center [296, 222] width 31 height 6
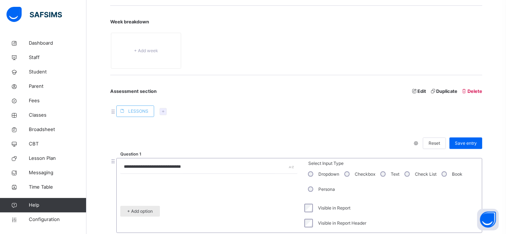
scroll to position [225, 0]
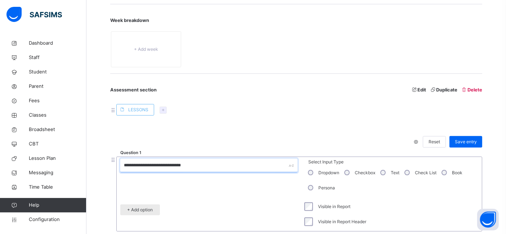
click at [194, 165] on input "**********" at bounding box center [208, 166] width 177 height 14
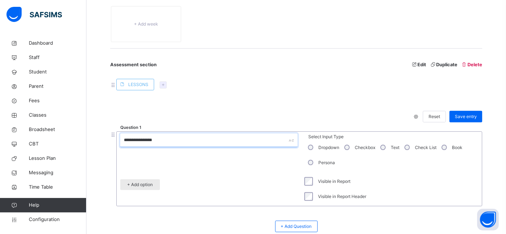
scroll to position [251, 0]
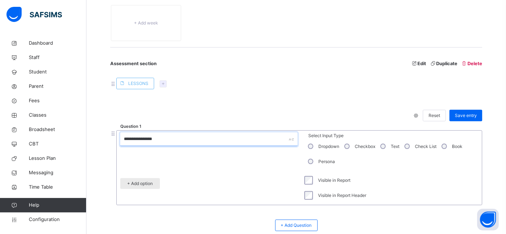
drag, startPoint x: 159, startPoint y: 140, endPoint x: 131, endPoint y: 143, distance: 28.2
click at [131, 143] on input "**********" at bounding box center [208, 139] width 177 height 14
type input "***"
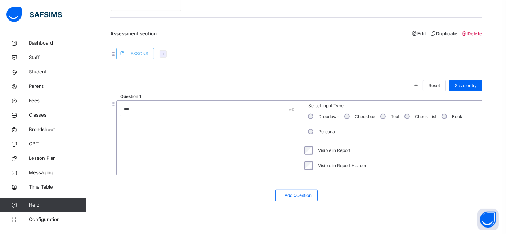
scroll to position [281, 0]
drag, startPoint x: 446, startPoint y: 118, endPoint x: 448, endPoint y: 108, distance: 10.4
click at [448, 108] on div "Question 1 *** Select Input Type Dropdown Checkbox Text Check List Book Persona…" at bounding box center [296, 141] width 372 height 82
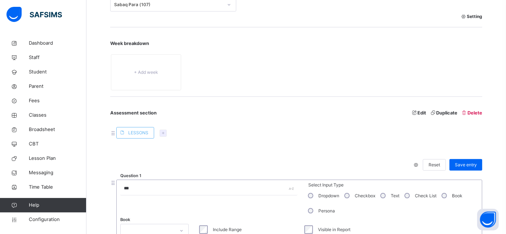
scroll to position [197, 0]
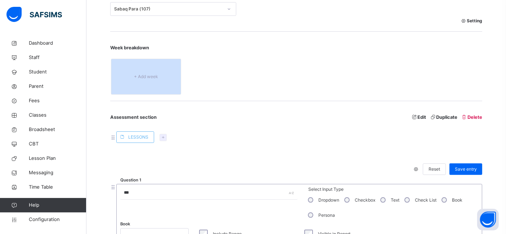
click at [127, 76] on span "+ Add week" at bounding box center [146, 76] width 59 height 6
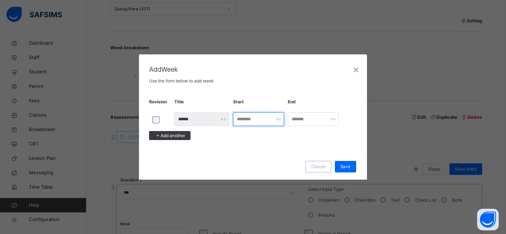
click at [252, 121] on input "number" at bounding box center [258, 119] width 51 height 14
type input "*"
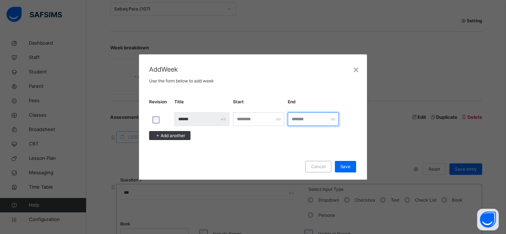
click at [298, 121] on input "number" at bounding box center [313, 119] width 51 height 14
type input "*"
click at [172, 133] on span "Add another" at bounding box center [173, 135] width 24 height 6
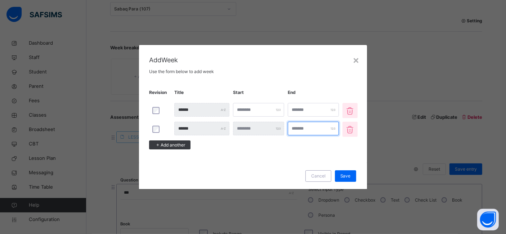
click at [326, 129] on input "number" at bounding box center [313, 129] width 51 height 14
type input "**"
click at [172, 146] on span "Add another" at bounding box center [173, 145] width 24 height 6
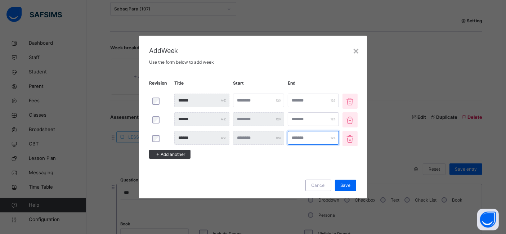
click at [310, 141] on input "number" at bounding box center [313, 138] width 51 height 14
click at [347, 184] on span "Save" at bounding box center [345, 185] width 10 height 6
click at [305, 138] on input "number" at bounding box center [309, 134] width 43 height 6
type input "**"
click at [352, 137] on icon at bounding box center [350, 139] width 12 height 10
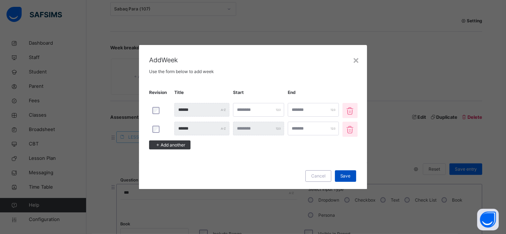
click at [346, 173] on span "Save" at bounding box center [345, 176] width 10 height 6
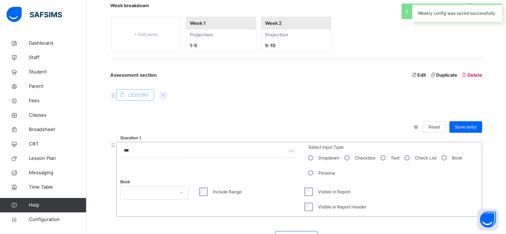
scroll to position [245, 0]
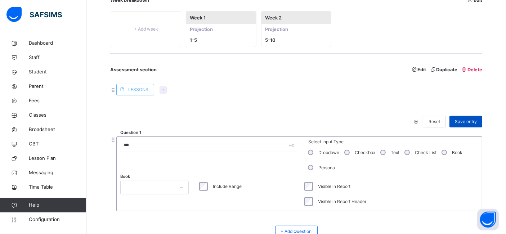
click at [467, 122] on span "Save entry" at bounding box center [466, 121] width 22 height 6
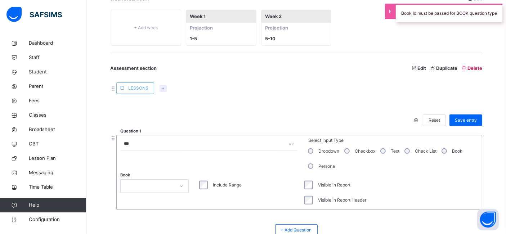
scroll to position [256, 0]
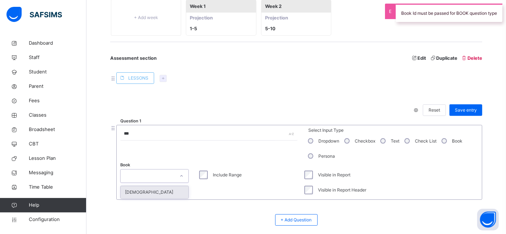
click at [162, 174] on div at bounding box center [148, 175] width 54 height 11
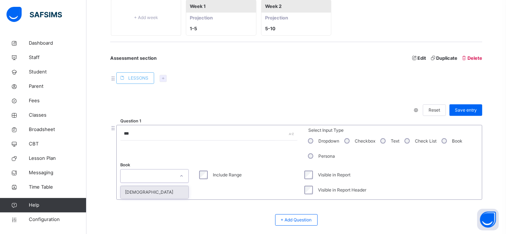
click at [150, 189] on div "Quran" at bounding box center [155, 192] width 68 height 12
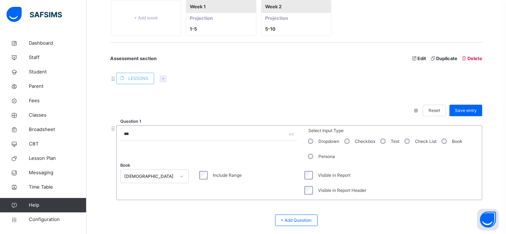
scroll to position [254, 0]
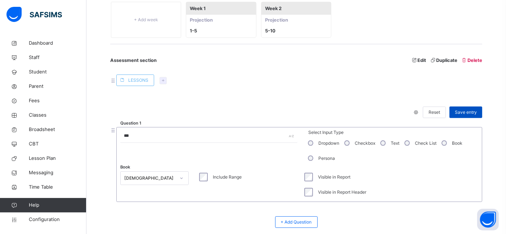
click at [468, 113] on span "Save entry" at bounding box center [466, 112] width 22 height 6
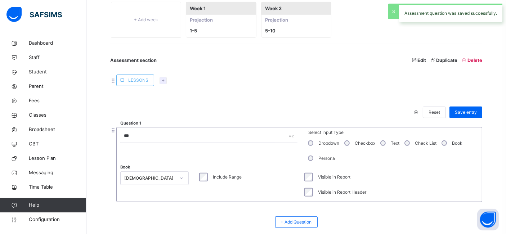
scroll to position [77, 0]
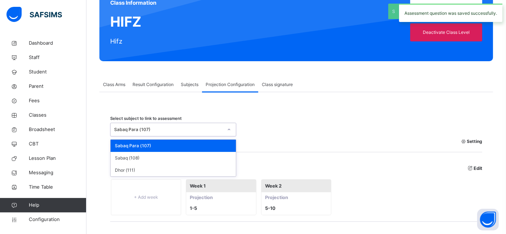
click at [174, 127] on div "Sabaq Para (107)" at bounding box center [168, 129] width 109 height 6
click at [128, 164] on div "Dhor (111)" at bounding box center [172, 170] width 125 height 12
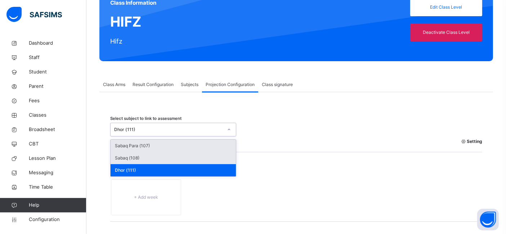
drag, startPoint x: 157, startPoint y: 133, endPoint x: 131, endPoint y: 155, distance: 33.5
click at [131, 136] on div "option Dhor (111), selected. option Sabaq Para (107) focused, 1 of 3. 3 results…" at bounding box center [173, 130] width 126 height 14
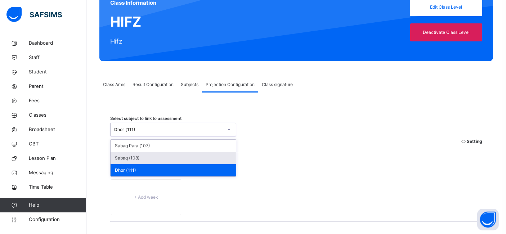
click at [131, 155] on div "Sabaq (108)" at bounding box center [172, 158] width 125 height 12
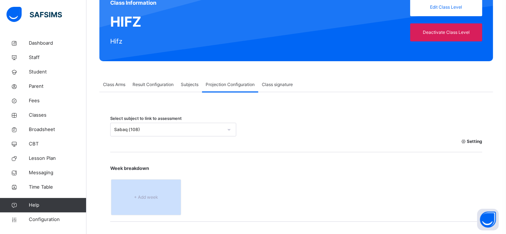
click at [128, 204] on div "+ Add week" at bounding box center [146, 197] width 71 height 36
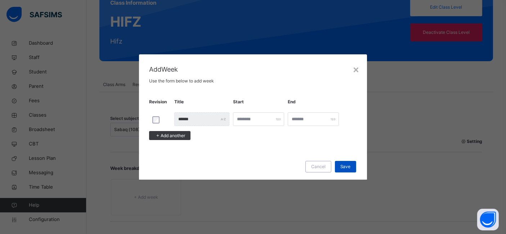
click at [342, 168] on span "Save" at bounding box center [345, 166] width 10 height 6
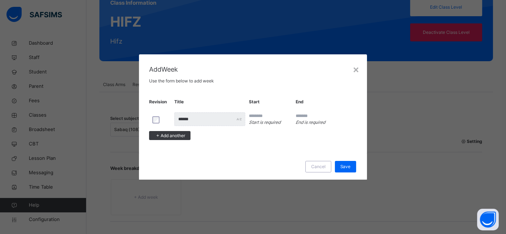
click at [250, 115] on input "*" at bounding box center [270, 116] width 43 height 6
type input "*"
click at [295, 115] on input "*" at bounding box center [316, 116] width 43 height 6
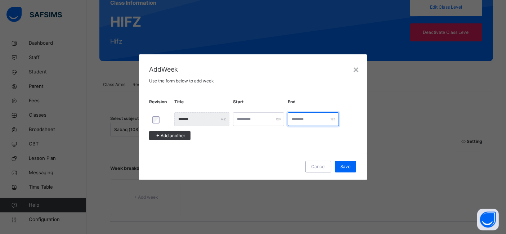
type input "*"
click at [341, 162] on div "Save" at bounding box center [345, 167] width 21 height 12
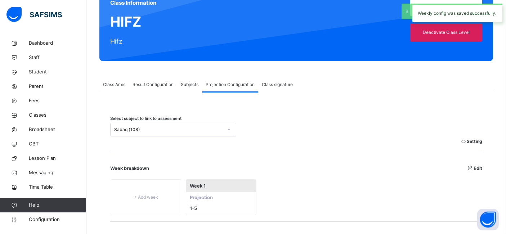
drag, startPoint x: 505, startPoint y: 120, endPoint x: 510, endPoint y: 149, distance: 29.3
click at [506, 149] on html "Class Level Profile First Term / 2024-2025 Abubakar Sadiq abubakar.sadiq@flexis…" at bounding box center [253, 141] width 506 height 436
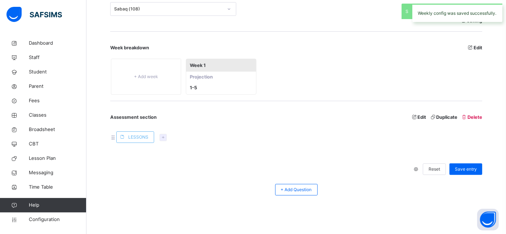
scroll to position [201, 0]
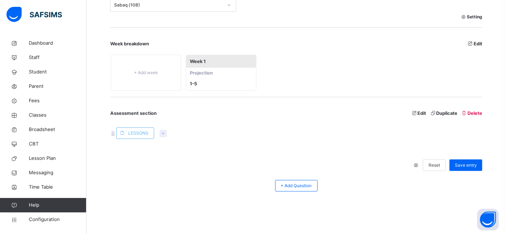
click at [473, 43] on icon at bounding box center [470, 43] width 6 height 5
type input "******"
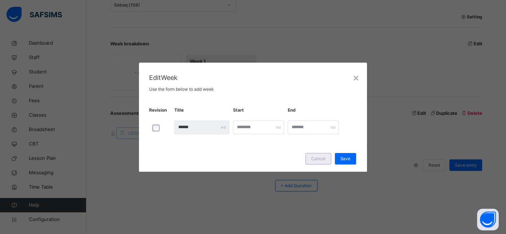
click at [320, 158] on span "Cancel" at bounding box center [318, 158] width 14 height 6
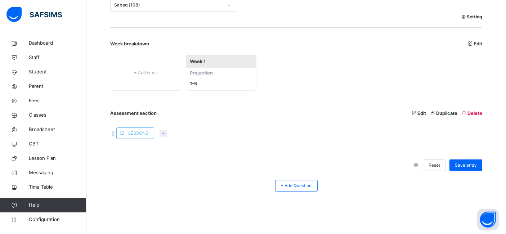
click at [477, 15] on span "Setting" at bounding box center [471, 17] width 22 height 6
click at [44, 220] on span "Save Changes" at bounding box center [29, 221] width 30 height 6
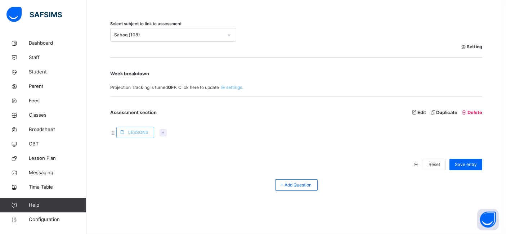
scroll to position [171, 0]
click at [302, 184] on span "+ Add Question" at bounding box center [296, 185] width 31 height 6
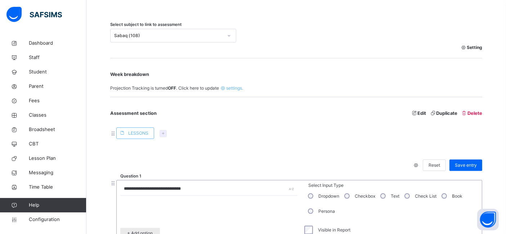
scroll to position [201, 0]
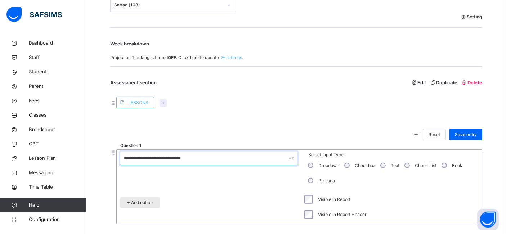
click at [173, 157] on input "**********" at bounding box center [208, 159] width 177 height 14
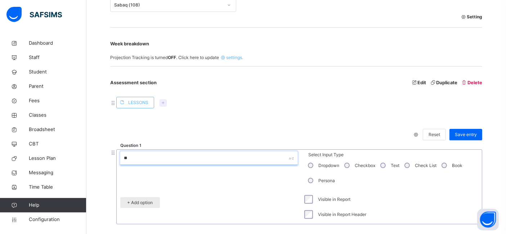
type input "*"
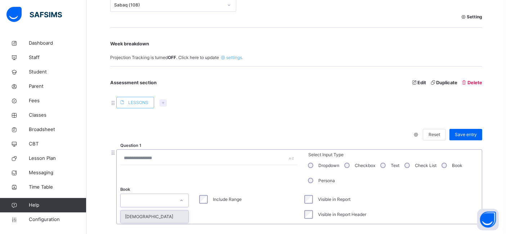
click at [135, 199] on div at bounding box center [148, 200] width 54 height 11
click at [140, 214] on div "Quran" at bounding box center [155, 217] width 68 height 12
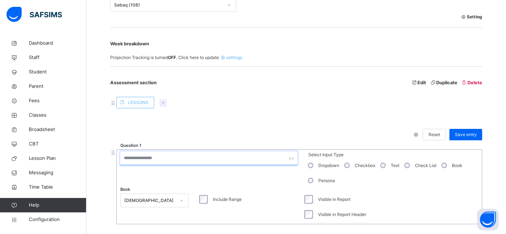
click at [151, 157] on input "text" at bounding box center [208, 159] width 177 height 14
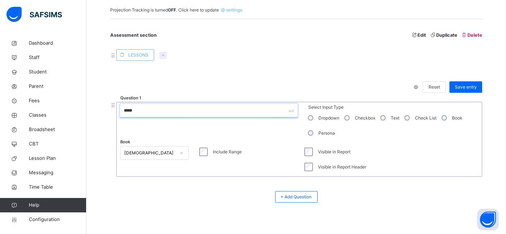
scroll to position [259, 0]
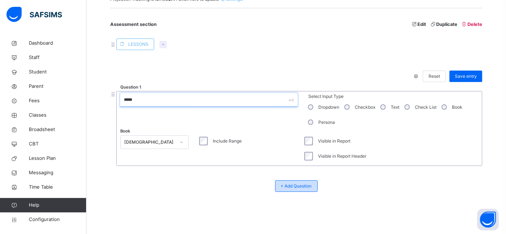
type input "*****"
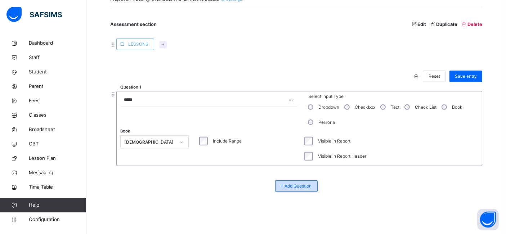
click at [293, 183] on span "+ Add Question" at bounding box center [296, 186] width 31 height 6
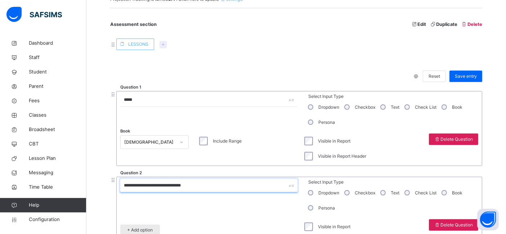
click at [175, 184] on input "**********" at bounding box center [208, 186] width 177 height 14
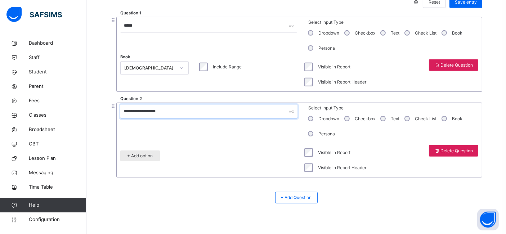
scroll to position [338, 0]
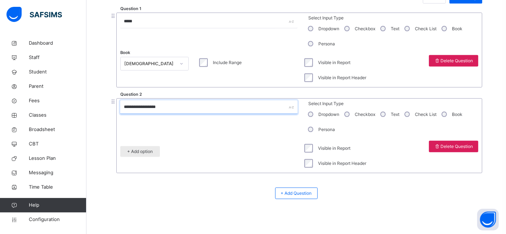
click at [144, 154] on span "+ Add option" at bounding box center [140, 151] width 29 height 6
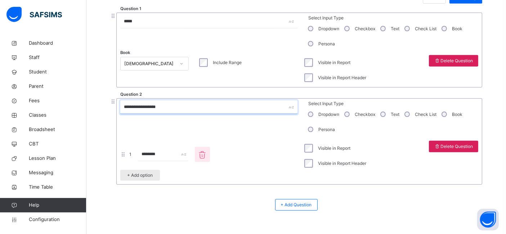
type input "**********"
click at [149, 153] on input "********" at bounding box center [163, 155] width 50 height 14
click at [170, 154] on input "*********" at bounding box center [163, 155] width 50 height 14
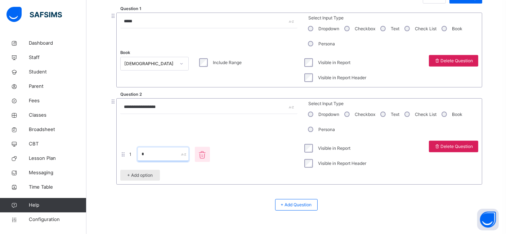
click at [156, 170] on div "+ Add option" at bounding box center [140, 175] width 40 height 11
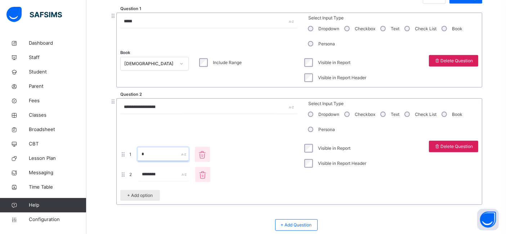
type input "*"
click at [163, 173] on input "********" at bounding box center [163, 175] width 50 height 14
click at [151, 194] on span "+ Add option" at bounding box center [140, 195] width 29 height 6
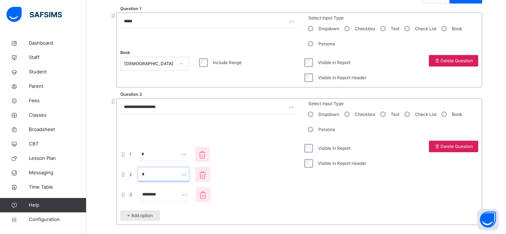
type input "*"
click at [164, 199] on input "********" at bounding box center [164, 195] width 50 height 14
click at [143, 216] on span "+ Add option" at bounding box center [140, 215] width 29 height 6
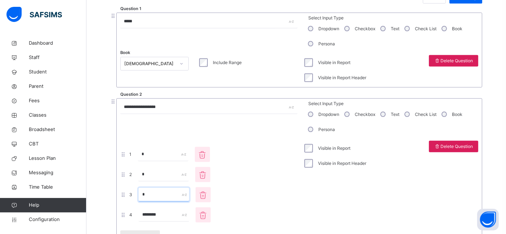
type input "*"
click at [158, 213] on input "********" at bounding box center [164, 215] width 50 height 14
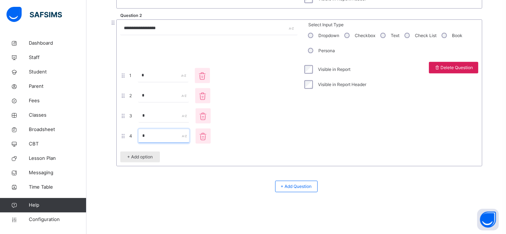
click at [140, 160] on div "**********" at bounding box center [296, 54] width 372 height 240
click at [140, 160] on div "+ Add option" at bounding box center [140, 157] width 40 height 11
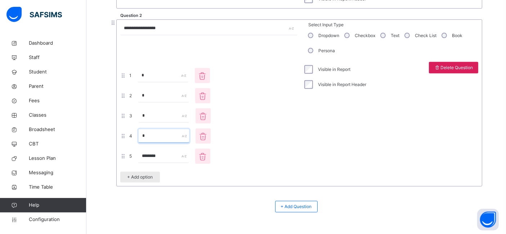
scroll to position [437, 0]
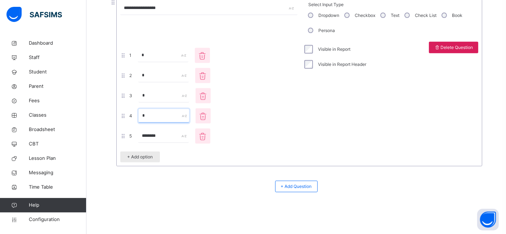
type input "*"
click at [163, 134] on input "********" at bounding box center [163, 136] width 50 height 14
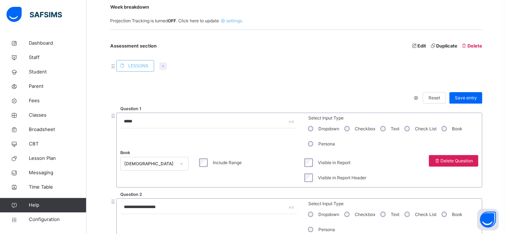
scroll to position [237, 0]
type input "*"
click at [465, 95] on span "Save entry" at bounding box center [466, 98] width 22 height 6
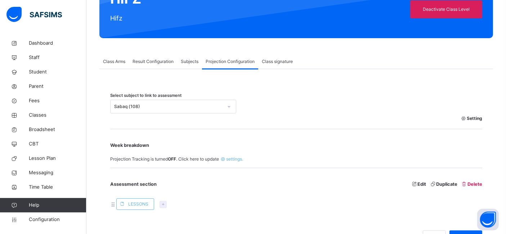
scroll to position [148, 0]
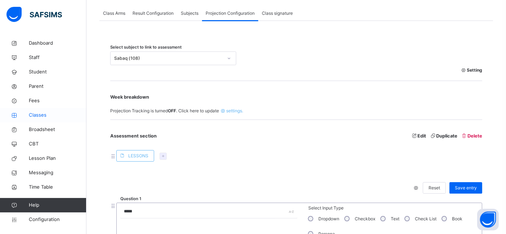
click at [34, 112] on span "Classes" at bounding box center [58, 115] width 58 height 7
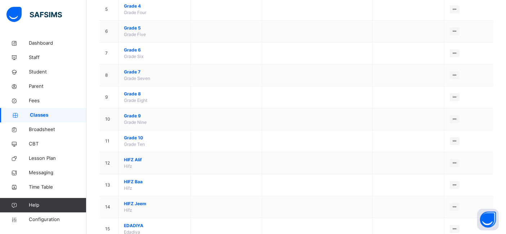
scroll to position [197, 0]
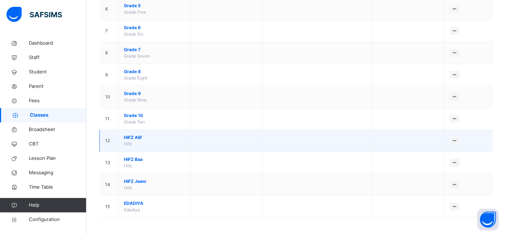
click at [131, 134] on span "HIFZ Alif" at bounding box center [154, 137] width 61 height 6
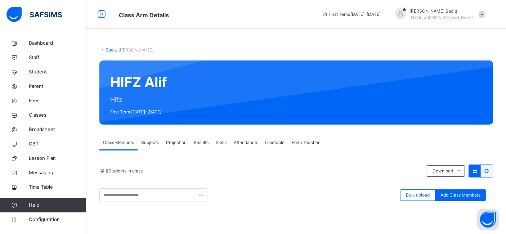
click at [175, 143] on span "Projection" at bounding box center [176, 142] width 21 height 6
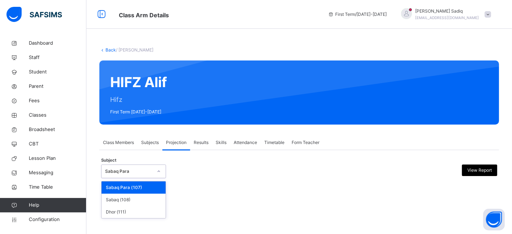
click at [147, 174] on div "Sabaq Para" at bounding box center [129, 171] width 48 height 6
click at [130, 202] on div "Sabaq (108)" at bounding box center [133, 200] width 64 height 12
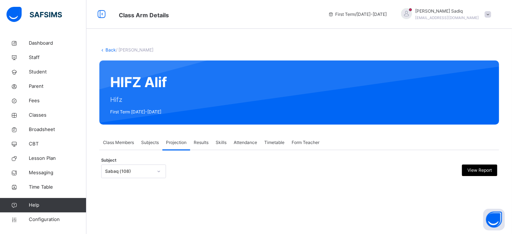
click at [488, 13] on span at bounding box center [487, 14] width 6 height 6
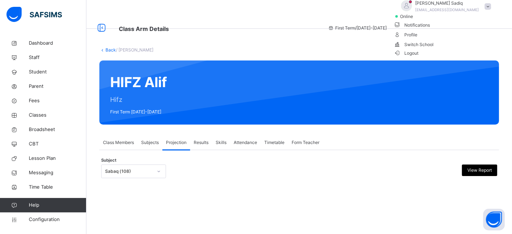
click at [401, 56] on icon at bounding box center [397, 53] width 7 height 6
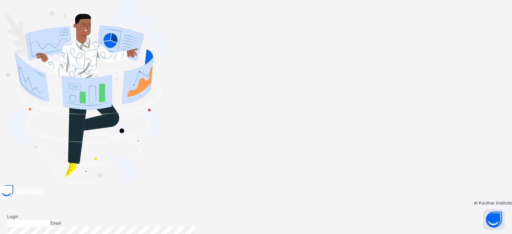
type input "**********"
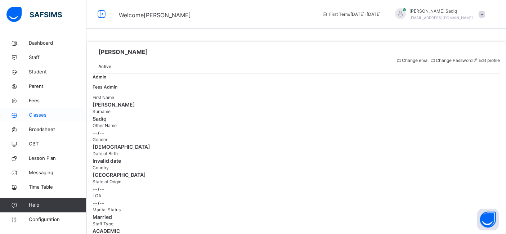
click at [35, 118] on span "Classes" at bounding box center [58, 115] width 58 height 7
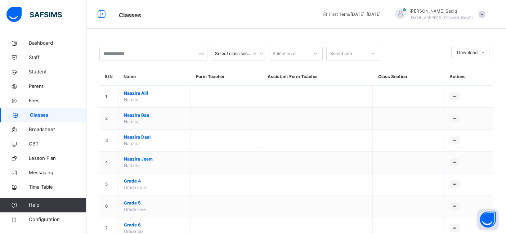
scroll to position [197, 0]
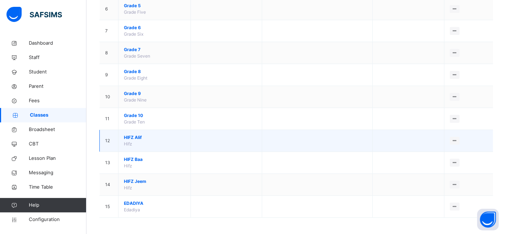
click at [134, 135] on span "HIFZ Alif" at bounding box center [154, 137] width 61 height 6
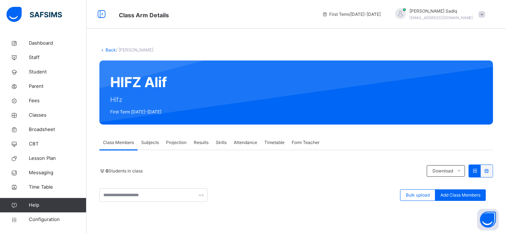
click at [176, 145] on span "Projection" at bounding box center [176, 142] width 21 height 6
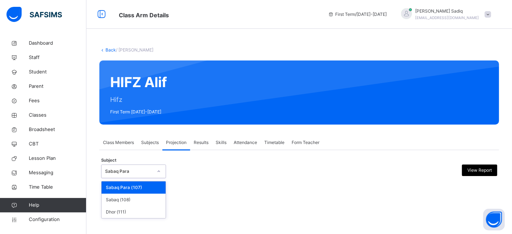
click at [143, 176] on div "Sabaq Para" at bounding box center [133, 171] width 65 height 14
click at [127, 199] on div "Sabaq (108)" at bounding box center [133, 200] width 64 height 12
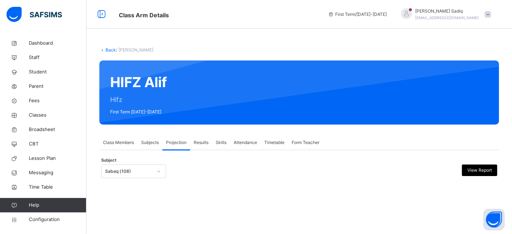
click at [434, 136] on div "Class Members Subjects Projection Results Skills Attendance Timetable Form Teac…" at bounding box center [298, 142] width 399 height 15
click at [267, 176] on div at bounding box center [249, 171] width 96 height 14
click at [42, 220] on span "Configuration" at bounding box center [57, 219] width 57 height 7
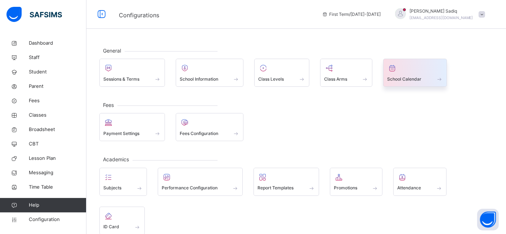
click at [418, 67] on div at bounding box center [415, 68] width 56 height 11
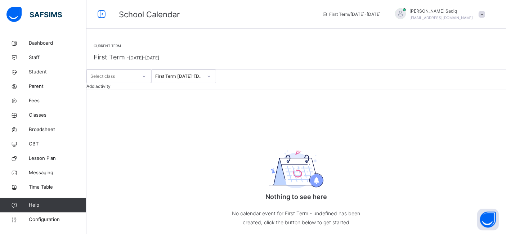
click at [213, 83] on div "First Term 2024-2025" at bounding box center [183, 76] width 65 height 14
click at [215, 82] on div at bounding box center [209, 77] width 12 height 12
click at [204, 83] on div "First Term 2024-2025" at bounding box center [183, 76] width 65 height 14
click at [50, 221] on span "Configuration" at bounding box center [57, 219] width 57 height 7
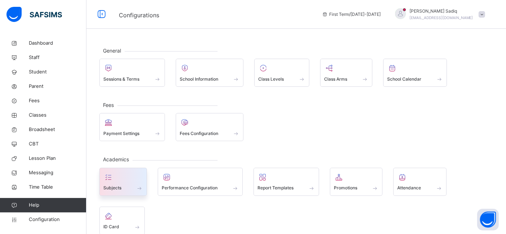
click at [107, 178] on icon at bounding box center [108, 177] width 10 height 9
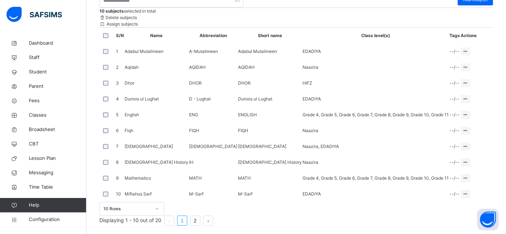
scroll to position [123, 0]
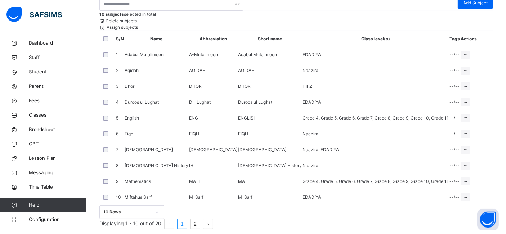
click at [138, 30] on span "Assign subjects" at bounding box center [121, 26] width 32 height 5
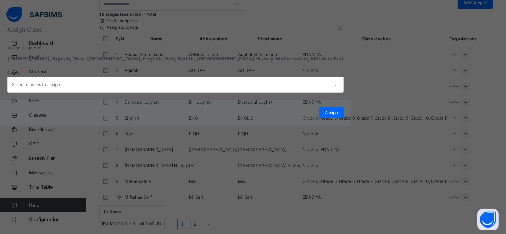
scroll to position [0, 0]
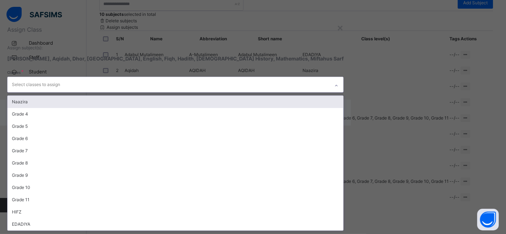
click at [259, 92] on div "Select classes to assign" at bounding box center [169, 84] width 322 height 15
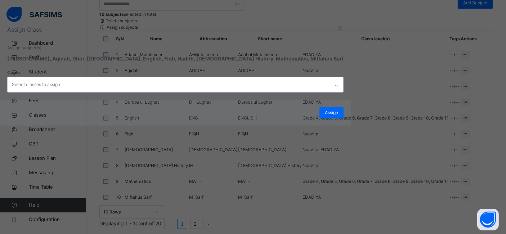
click at [259, 92] on div "Select classes to assign" at bounding box center [169, 84] width 322 height 15
click at [336, 35] on div "×" at bounding box center [339, 27] width 7 height 15
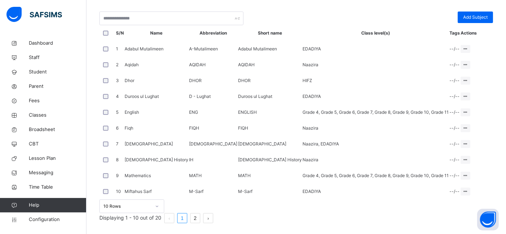
scroll to position [270, 0]
click at [200, 217] on link "2" at bounding box center [194, 217] width 9 height 9
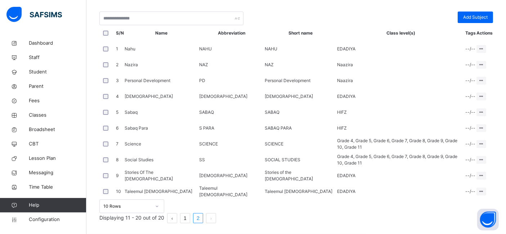
scroll to position [268, 0]
click at [42, 119] on link "Classes" at bounding box center [43, 115] width 86 height 14
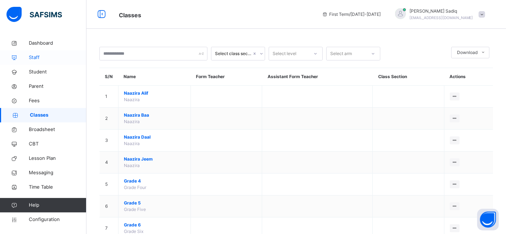
click at [36, 58] on span "Staff" at bounding box center [58, 57] width 58 height 7
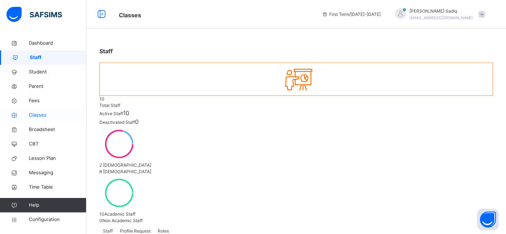
click at [38, 116] on span "Classes" at bounding box center [58, 115] width 58 height 7
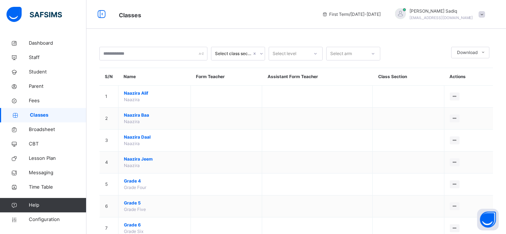
scroll to position [197, 0]
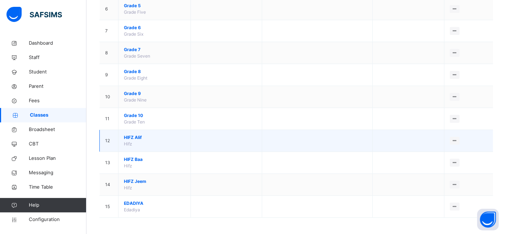
click at [136, 136] on span "HIFZ Alif" at bounding box center [154, 137] width 61 height 6
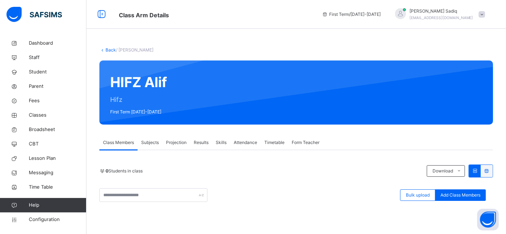
click at [108, 51] on link "Back" at bounding box center [110, 49] width 10 height 5
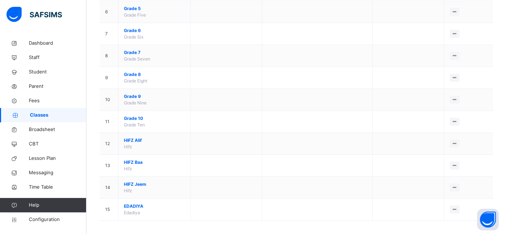
scroll to position [197, 0]
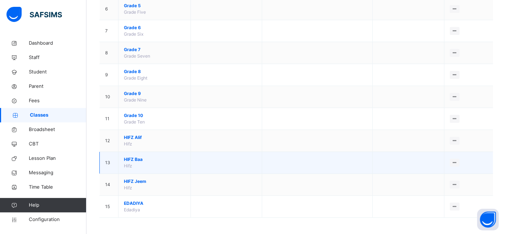
click at [127, 156] on span "HIFZ Baa" at bounding box center [154, 159] width 61 height 6
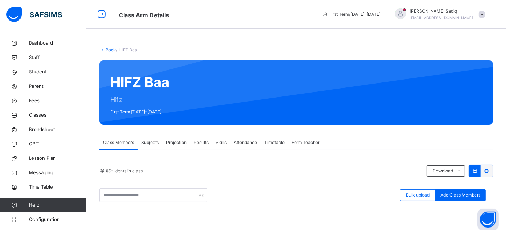
click at [109, 50] on link "Back" at bounding box center [110, 49] width 10 height 5
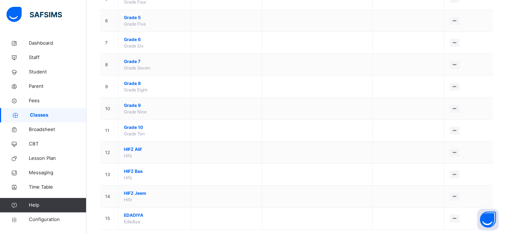
scroll to position [197, 0]
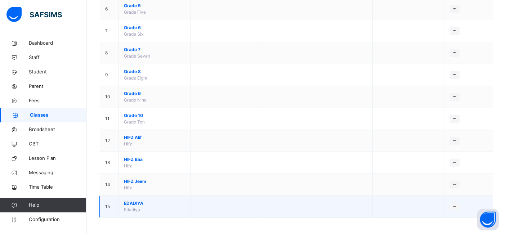
click at [130, 202] on span "EDADIYA" at bounding box center [154, 203] width 61 height 6
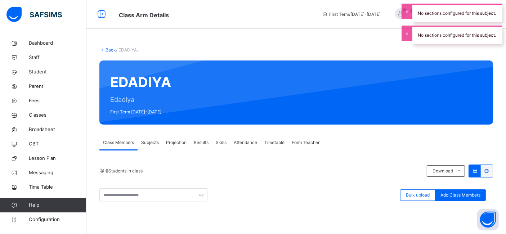
click at [108, 50] on link "Back" at bounding box center [110, 49] width 10 height 5
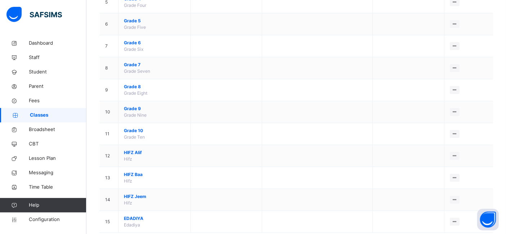
scroll to position [197, 0]
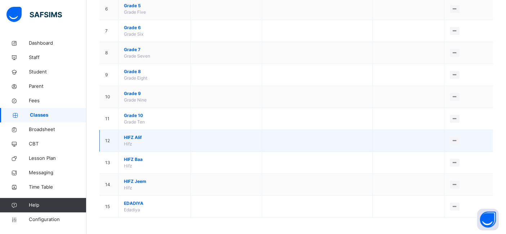
click at [134, 137] on span "HIFZ Alif" at bounding box center [154, 137] width 61 height 6
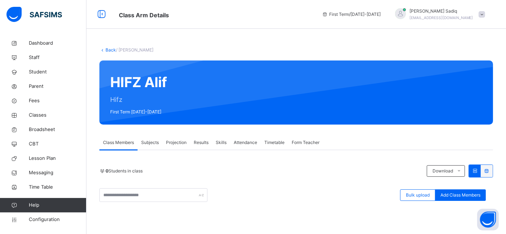
click at [108, 52] on link "Back" at bounding box center [110, 49] width 10 height 5
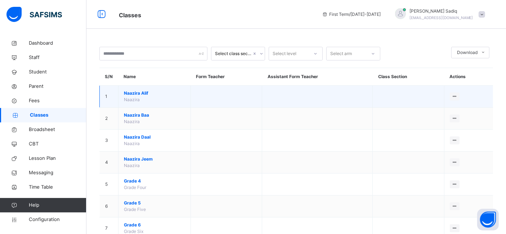
click at [135, 93] on span "Naazira Alif" at bounding box center [154, 93] width 61 height 6
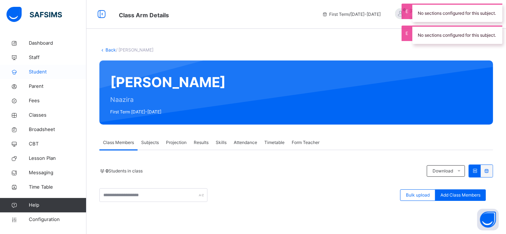
click at [28, 71] on icon at bounding box center [14, 71] width 29 height 5
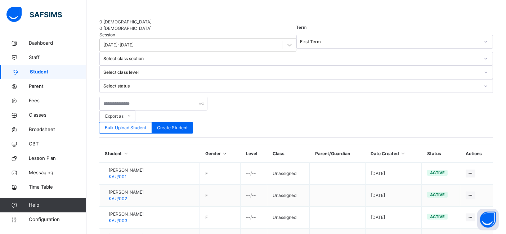
scroll to position [157, 0]
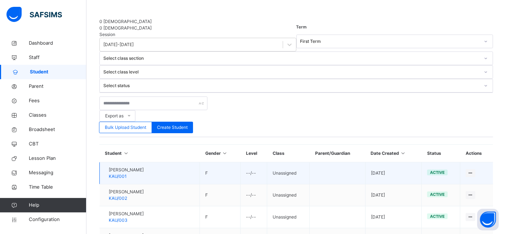
click at [474, 162] on td "View Profile Edit Student Assign Class Link Parent/Guardian Delete Student" at bounding box center [476, 173] width 33 height 22
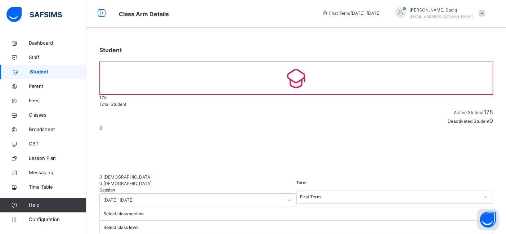
scroll to position [0, 0]
click at [48, 216] on span "Configuration" at bounding box center [57, 219] width 57 height 7
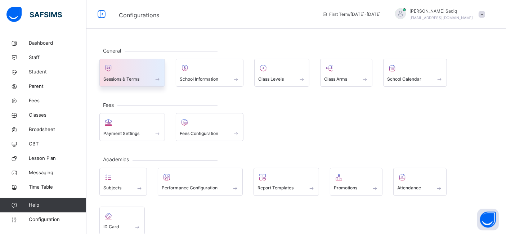
click at [135, 79] on span "Sessions & Terms" at bounding box center [121, 79] width 36 height 6
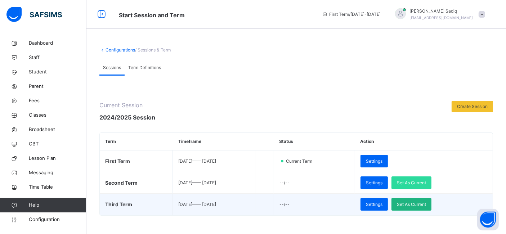
click at [422, 204] on span "Set As Current" at bounding box center [411, 204] width 29 height 6
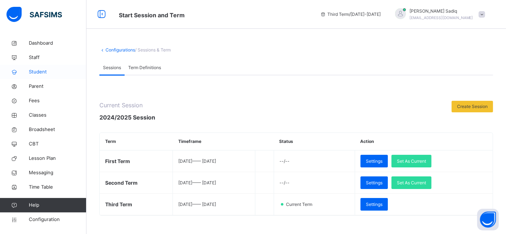
click at [42, 69] on span "Student" at bounding box center [58, 71] width 58 height 7
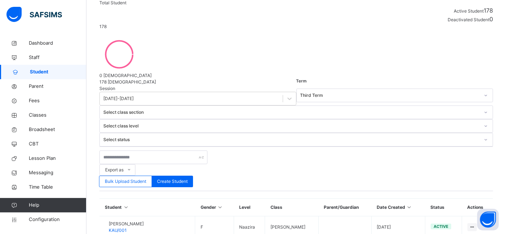
scroll to position [96, 0]
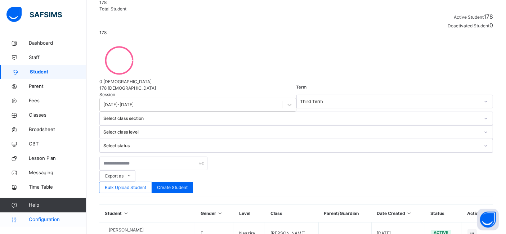
click at [49, 220] on span "Configuration" at bounding box center [57, 219] width 57 height 7
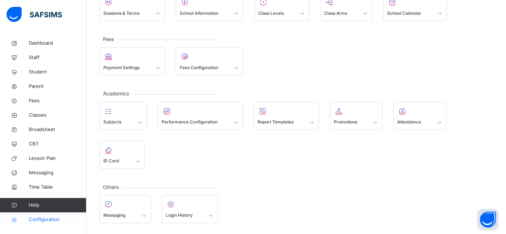
scroll to position [64, 0]
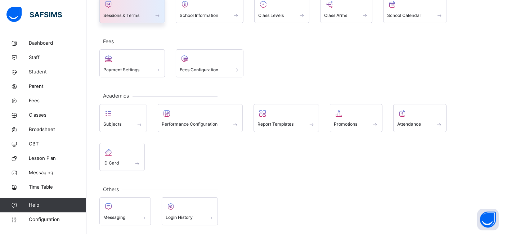
click at [124, 19] on div "Sessions & Terms" at bounding box center [131, 9] width 65 height 28
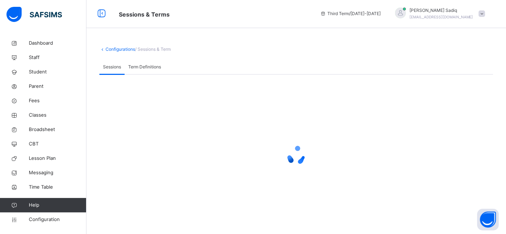
scroll to position [96, 0]
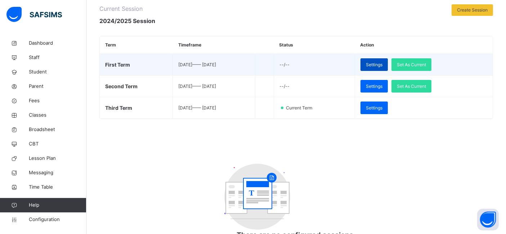
click at [382, 62] on span "Settings" at bounding box center [374, 65] width 17 height 6
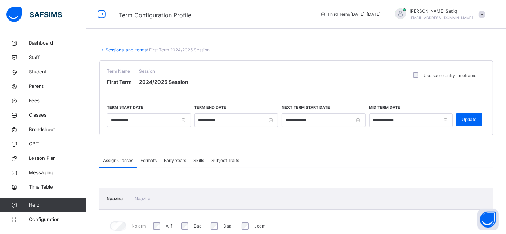
click at [116, 49] on link "Sessions-and-terms" at bounding box center [125, 49] width 41 height 5
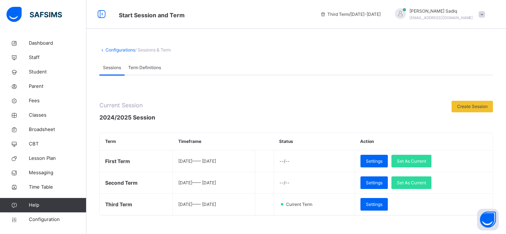
click at [147, 68] on span "Term Definitions" at bounding box center [144, 67] width 33 height 6
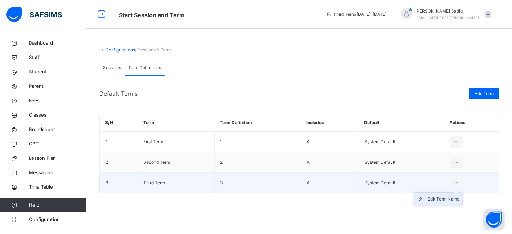
click at [437, 196] on div "Edit Term Name" at bounding box center [444, 198] width 32 height 7
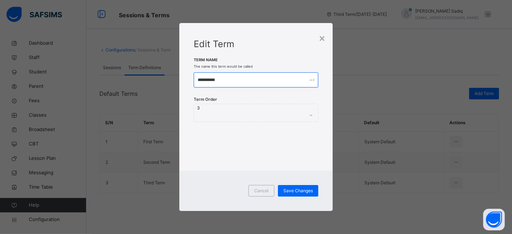
click at [225, 82] on input "**********" at bounding box center [256, 79] width 125 height 15
click at [239, 112] on div "Term Order 3" at bounding box center [256, 113] width 125 height 18
click at [204, 80] on input "**********" at bounding box center [256, 79] width 125 height 15
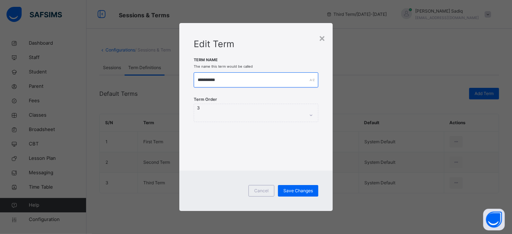
click at [204, 80] on input "**********" at bounding box center [256, 79] width 125 height 15
type input "******"
click at [219, 109] on div "Term Order 3" at bounding box center [256, 113] width 125 height 18
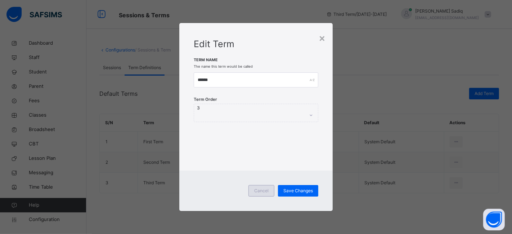
click at [259, 185] on div "Cancel" at bounding box center [261, 191] width 26 height 12
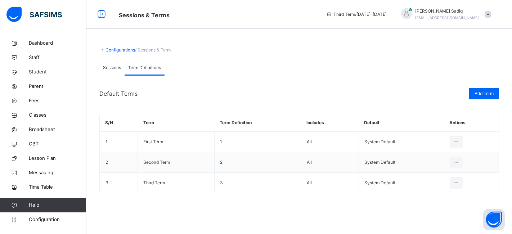
click at [113, 68] on span "Sessions" at bounding box center [112, 67] width 18 height 6
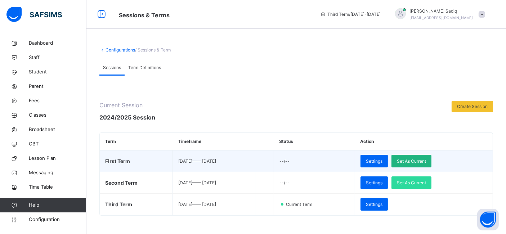
click at [417, 161] on span "Set As Current" at bounding box center [411, 161] width 29 height 6
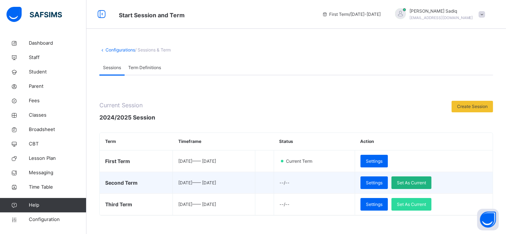
click at [425, 186] on div "Set As Current" at bounding box center [411, 182] width 40 height 13
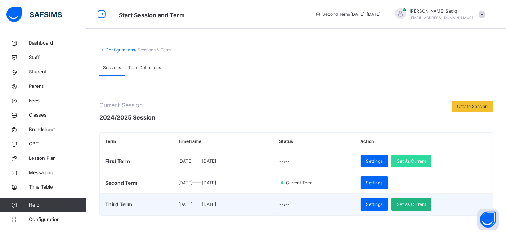
click at [422, 205] on span "Set As Current" at bounding box center [411, 204] width 29 height 6
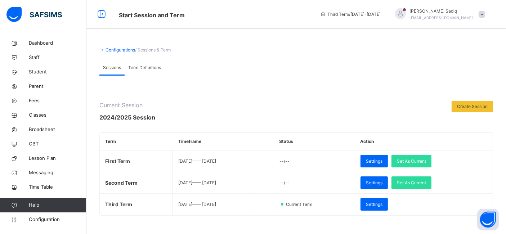
scroll to position [1, 0]
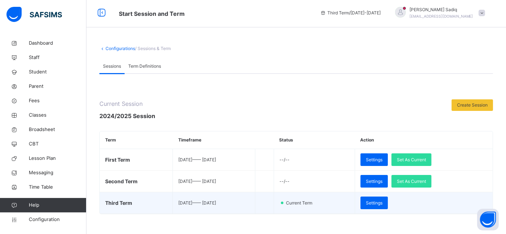
click at [316, 202] on span "Current Term" at bounding box center [300, 203] width 31 height 6
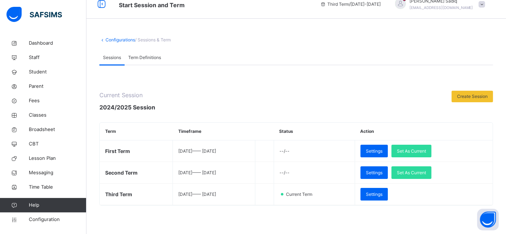
scroll to position [10, 0]
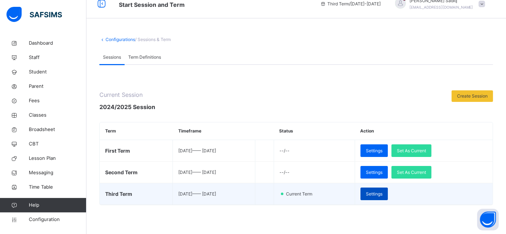
click at [382, 195] on span "Settings" at bounding box center [374, 194] width 17 height 6
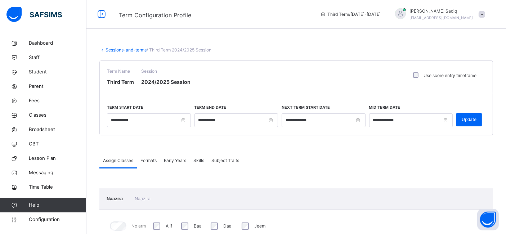
click at [119, 52] on link "Sessions-and-terms" at bounding box center [125, 49] width 41 height 5
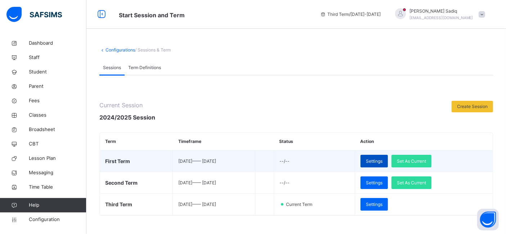
click at [380, 162] on div "Settings" at bounding box center [373, 161] width 27 height 13
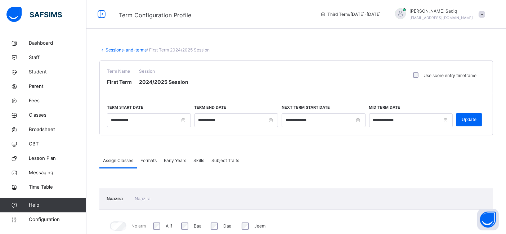
click at [179, 158] on span "Early Years" at bounding box center [175, 160] width 22 height 6
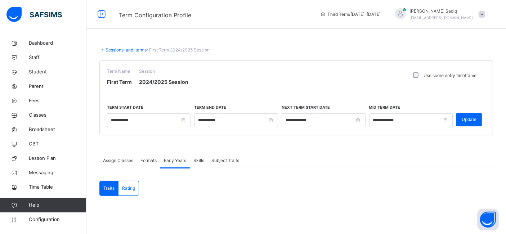
click at [150, 161] on span "Formats" at bounding box center [148, 160] width 16 height 6
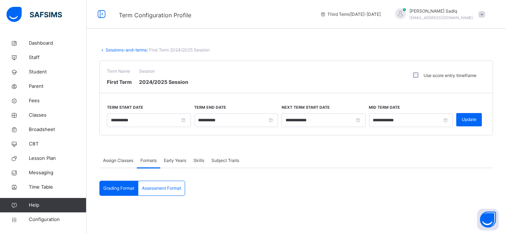
click at [198, 158] on span "Skills" at bounding box center [198, 160] width 11 height 6
click at [151, 163] on span "Formats" at bounding box center [148, 160] width 16 height 6
click at [160, 182] on div "Assessment Format" at bounding box center [161, 188] width 46 height 14
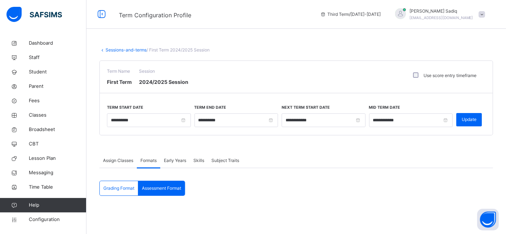
click at [224, 162] on span "Subject Traits" at bounding box center [225, 160] width 28 height 6
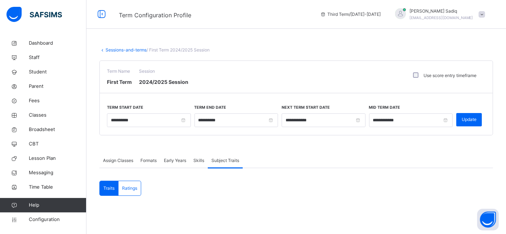
click at [112, 50] on link "Sessions-and-terms" at bounding box center [125, 49] width 41 height 5
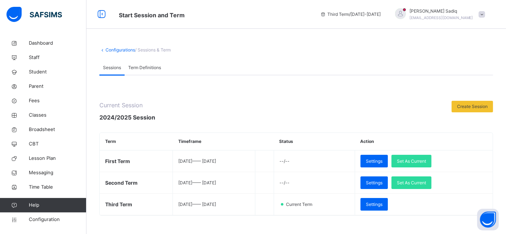
click at [403, 104] on div at bounding box center [303, 111] width 289 height 21
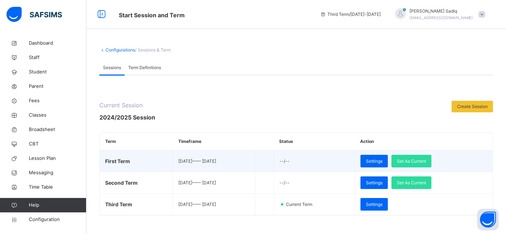
click at [470, 161] on td "Settings Set As Current" at bounding box center [423, 161] width 138 height 22
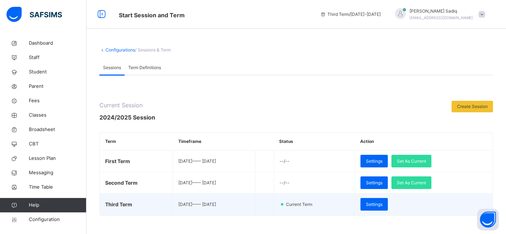
click at [476, 202] on td "Settings" at bounding box center [423, 205] width 138 height 22
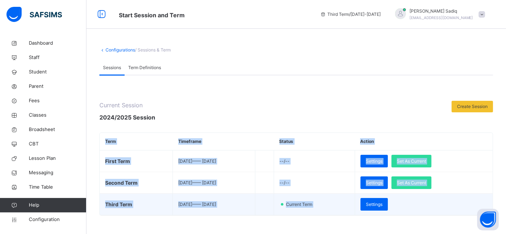
click at [476, 202] on td "Settings" at bounding box center [423, 205] width 138 height 22
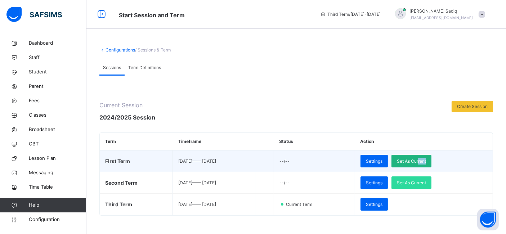
drag, startPoint x: 467, startPoint y: 160, endPoint x: 433, endPoint y: 155, distance: 34.6
click at [433, 155] on td "Settings Set As Current" at bounding box center [423, 161] width 138 height 22
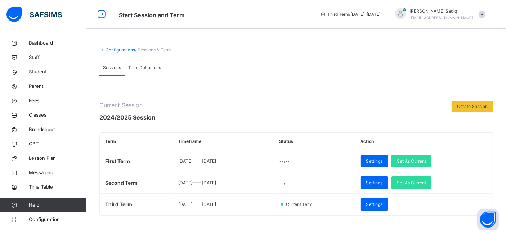
drag, startPoint x: 433, startPoint y: 155, endPoint x: 454, endPoint y: 140, distance: 26.0
click at [454, 140] on th "Action" at bounding box center [423, 142] width 138 height 18
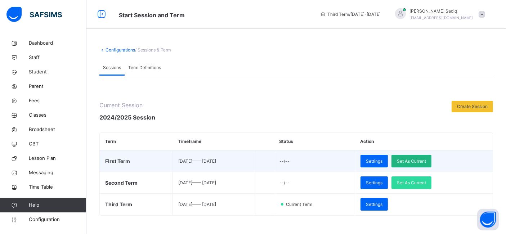
click at [426, 158] on span "Set As Current" at bounding box center [411, 161] width 29 height 6
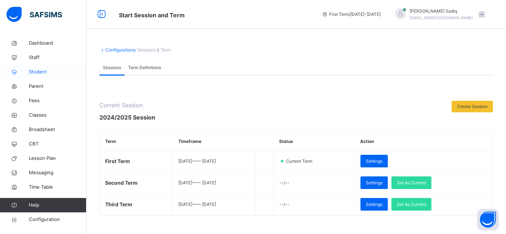
click at [42, 72] on span "Student" at bounding box center [58, 71] width 58 height 7
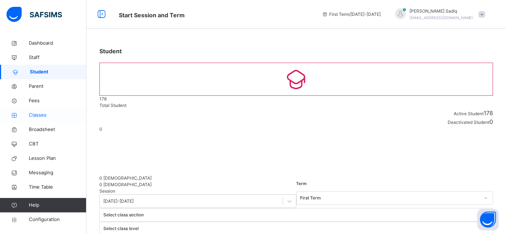
click at [44, 115] on span "Classes" at bounding box center [58, 115] width 58 height 7
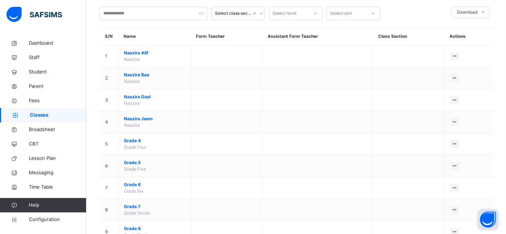
scroll to position [35, 0]
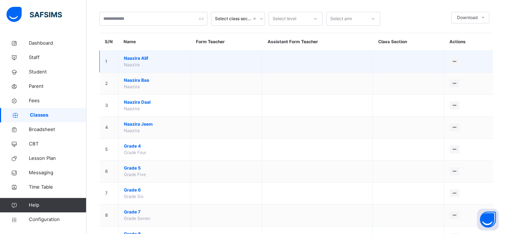
click at [140, 58] on span "Naazira Alif" at bounding box center [154, 58] width 61 height 6
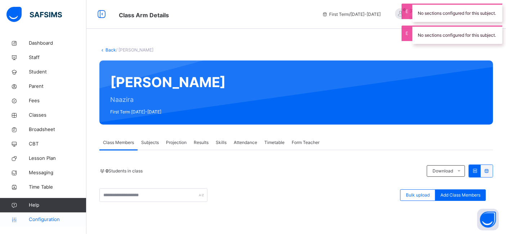
click at [39, 219] on span "Configuration" at bounding box center [57, 219] width 57 height 7
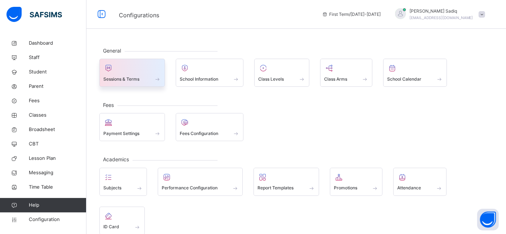
click at [114, 77] on span "Sessions & Terms" at bounding box center [121, 79] width 36 height 6
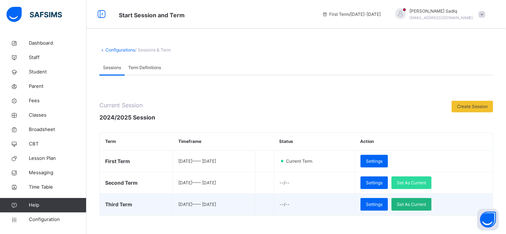
click at [425, 203] on span "Set As Current" at bounding box center [411, 204] width 29 height 6
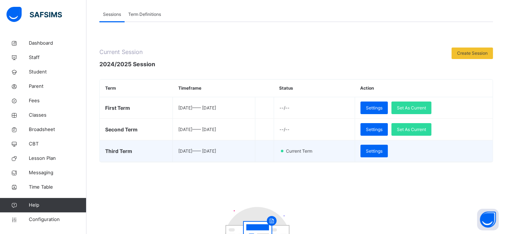
scroll to position [49, 0]
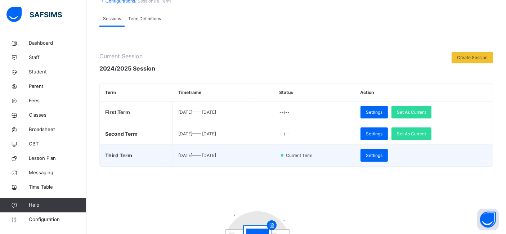
click at [443, 158] on td "Settings" at bounding box center [423, 156] width 138 height 22
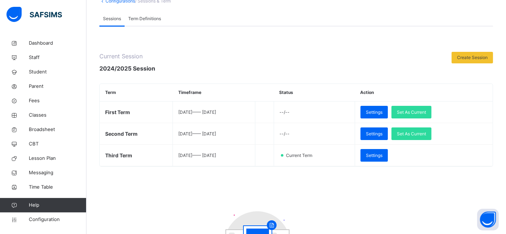
click at [381, 186] on div "Current Session 2024/2025 Session Create Session Term Timeframe Status Action F…" at bounding box center [295, 183] width 393 height 262
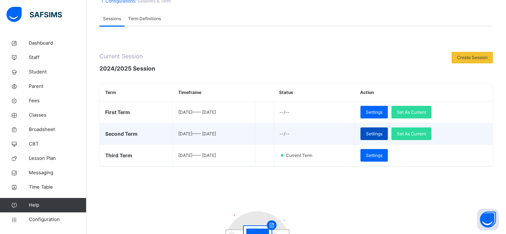
click at [382, 133] on span "Settings" at bounding box center [374, 134] width 17 height 6
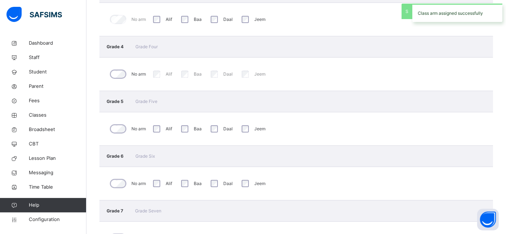
scroll to position [208, 0]
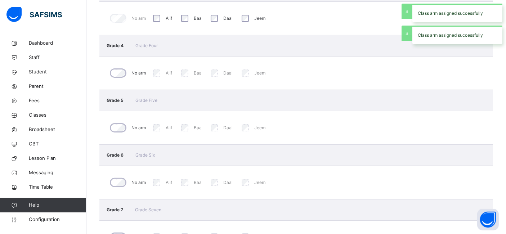
click at [119, 230] on div "No arm" at bounding box center [127, 237] width 41 height 19
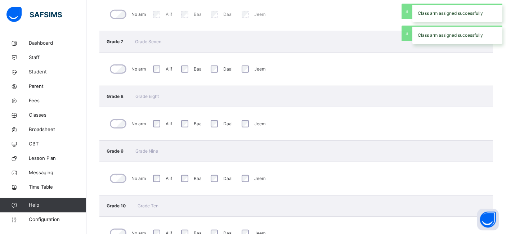
scroll to position [387, 0]
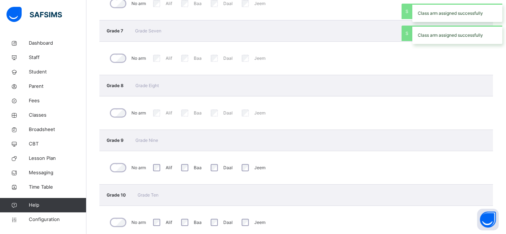
click at [118, 161] on div "No arm" at bounding box center [127, 167] width 41 height 19
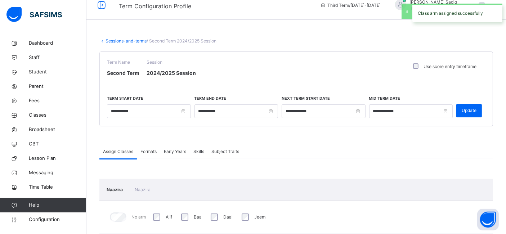
scroll to position [0, 0]
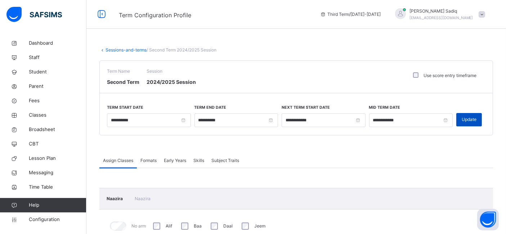
click at [471, 118] on span "Update" at bounding box center [468, 119] width 15 height 6
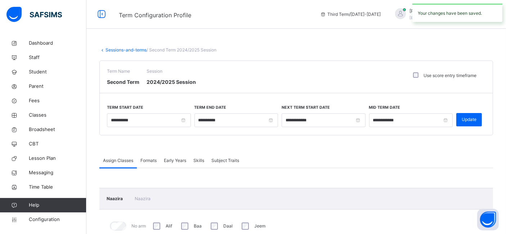
click at [123, 50] on link "Sessions-and-terms" at bounding box center [125, 49] width 41 height 5
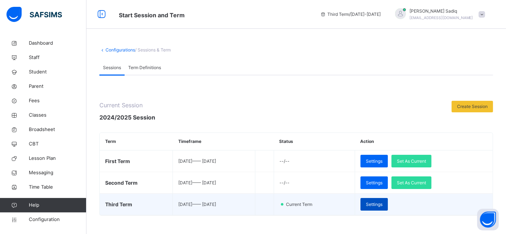
click at [382, 201] on span "Settings" at bounding box center [374, 204] width 17 height 6
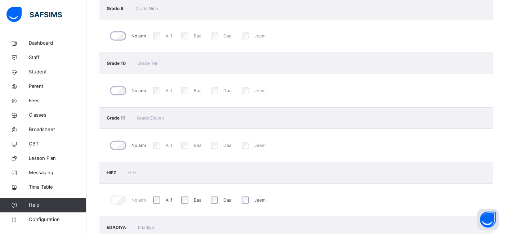
scroll to position [530, 0]
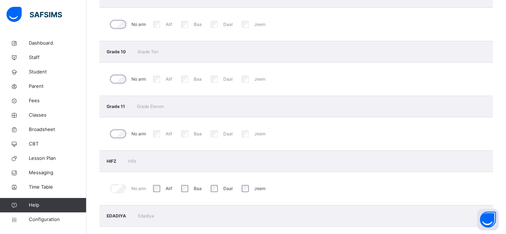
click at [116, 137] on div "No arm" at bounding box center [127, 134] width 41 height 19
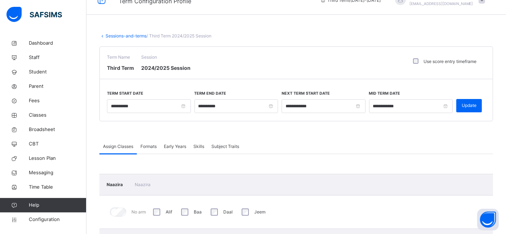
scroll to position [0, 0]
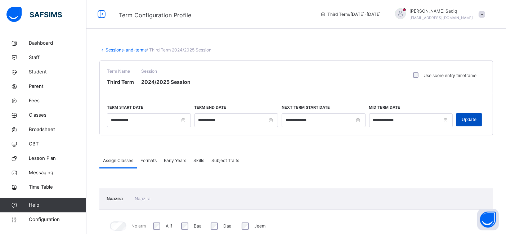
click at [472, 119] on span "Update" at bounding box center [468, 119] width 15 height 6
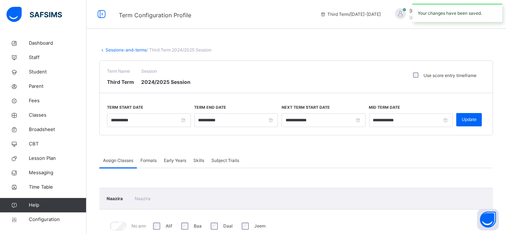
click at [117, 48] on link "Sessions-and-terms" at bounding box center [125, 49] width 41 height 5
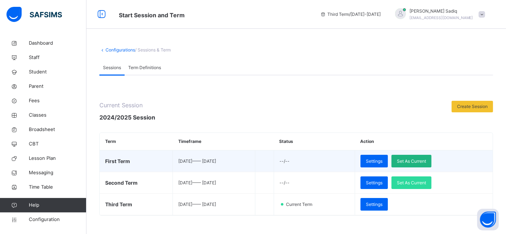
click at [420, 158] on span "Set As Current" at bounding box center [411, 161] width 29 height 6
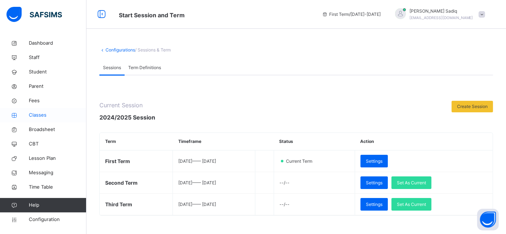
click at [44, 118] on span "Classes" at bounding box center [58, 115] width 58 height 7
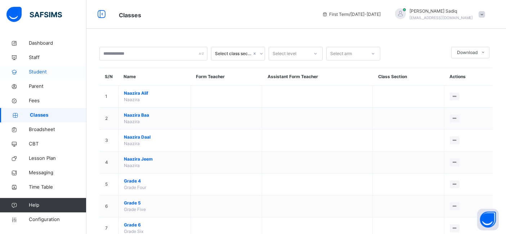
click at [38, 72] on span "Student" at bounding box center [58, 71] width 58 height 7
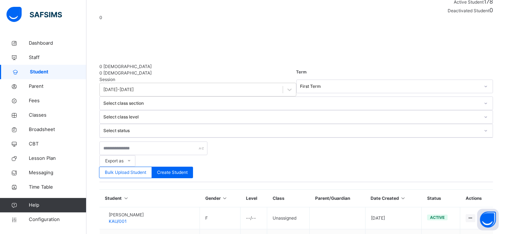
scroll to position [113, 0]
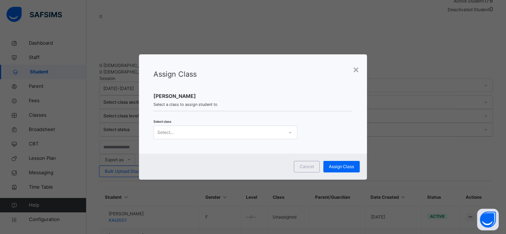
scroll to position [0, 0]
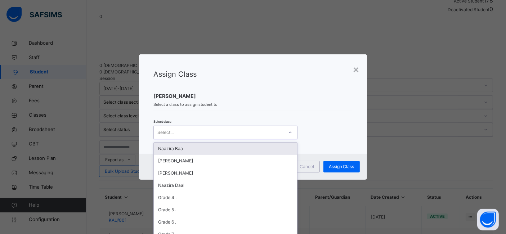
click at [274, 127] on div "Select..." at bounding box center [219, 132] width 130 height 11
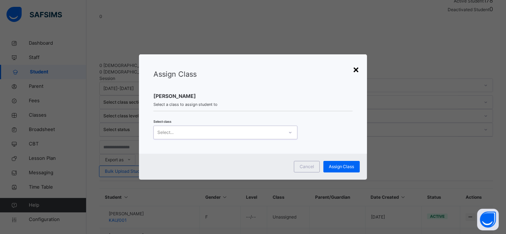
click at [357, 69] on div "×" at bounding box center [356, 69] width 7 height 15
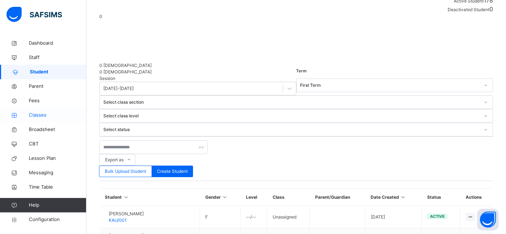
click at [40, 113] on span "Classes" at bounding box center [58, 115] width 58 height 7
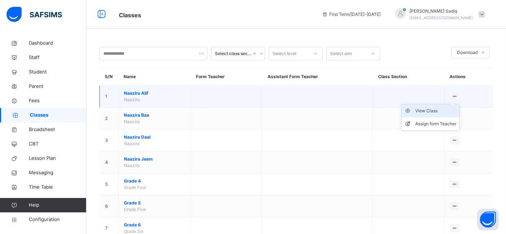
click at [429, 109] on div "View Class" at bounding box center [435, 110] width 41 height 7
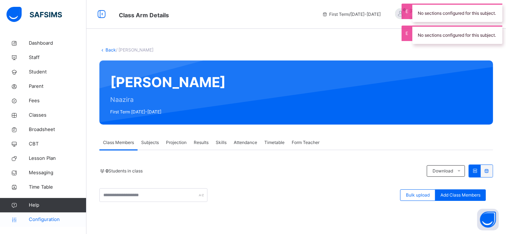
click at [38, 220] on span "Configuration" at bounding box center [57, 219] width 57 height 7
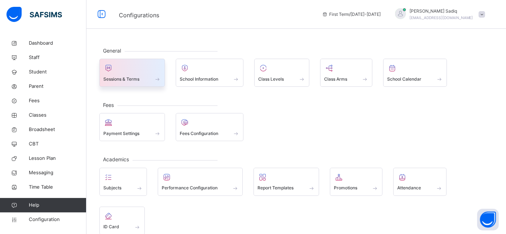
click at [145, 70] on div at bounding box center [132, 68] width 58 height 11
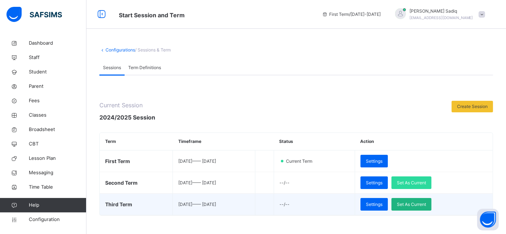
click at [421, 205] on span "Set As Current" at bounding box center [411, 204] width 29 height 6
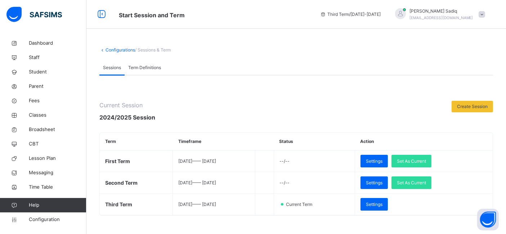
click at [263, 124] on div "Current Session 2024/2025 Session Create Session Term Timeframe Status Action F…" at bounding box center [295, 158] width 393 height 115
click at [145, 70] on span "Term Definitions" at bounding box center [144, 67] width 33 height 6
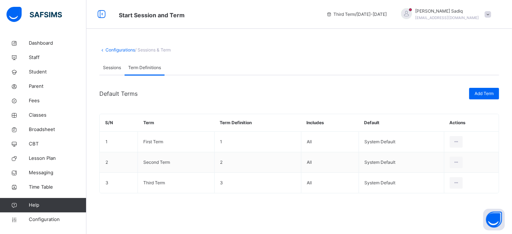
click at [114, 69] on span "Sessions" at bounding box center [112, 67] width 18 height 6
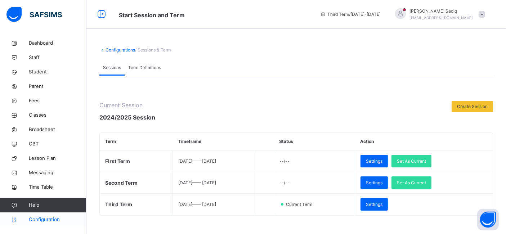
click at [42, 222] on span "Configuration" at bounding box center [57, 219] width 57 height 7
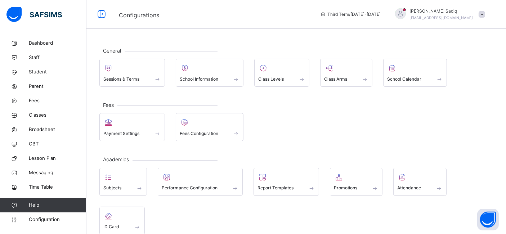
click at [300, 133] on div "Payment Settings Fees Configuration" at bounding box center [295, 127] width 393 height 28
click at [289, 139] on div "Payment Settings Fees Configuration" at bounding box center [295, 127] width 393 height 28
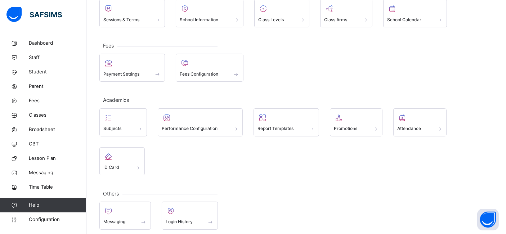
scroll to position [64, 0]
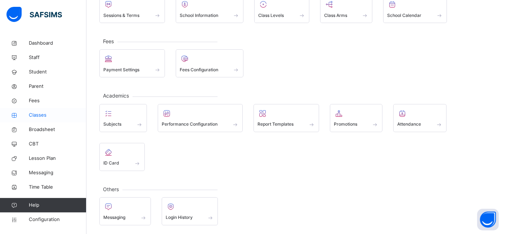
click at [31, 121] on link "Classes" at bounding box center [43, 115] width 86 height 14
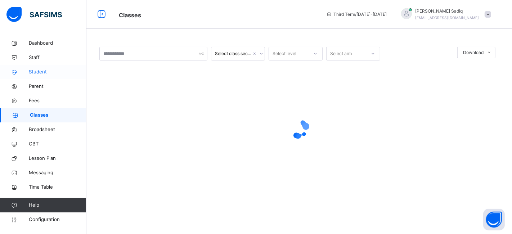
click at [37, 72] on span "Student" at bounding box center [58, 71] width 58 height 7
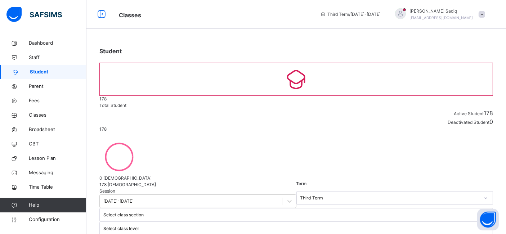
click at [297, 193] on div "Third Term" at bounding box center [388, 198] width 182 height 11
click at [243, 209] on div "Select class section" at bounding box center [289, 214] width 379 height 11
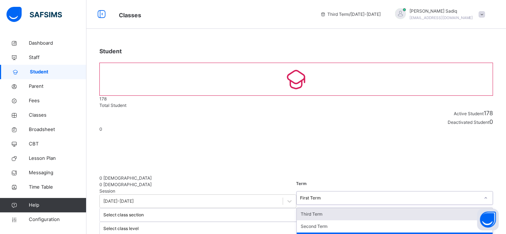
click at [300, 195] on div "First Term" at bounding box center [390, 198] width 180 height 6
click at [297, 208] on div "Third Term" at bounding box center [395, 214] width 196 height 12
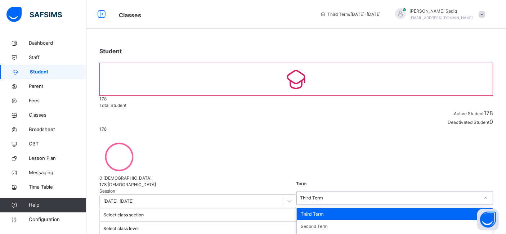
click at [300, 195] on div "Third Term" at bounding box center [390, 198] width 180 height 6
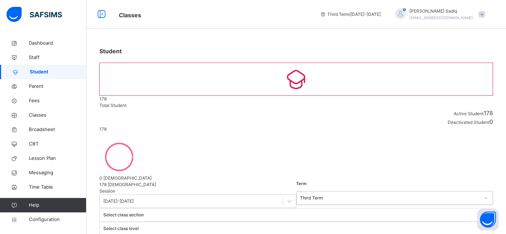
click at [300, 195] on div "Third Term" at bounding box center [390, 198] width 180 height 6
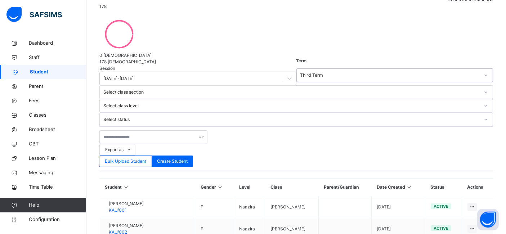
scroll to position [122, 0]
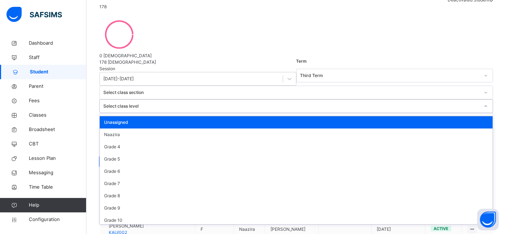
click at [311, 103] on div "Select class level" at bounding box center [291, 106] width 376 height 6
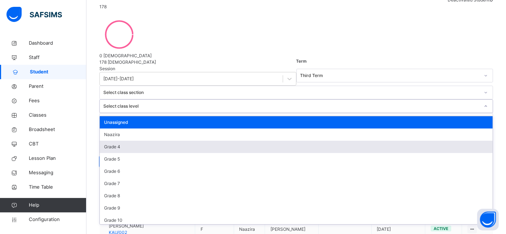
click at [297, 141] on div "Grade 4" at bounding box center [296, 147] width 393 height 12
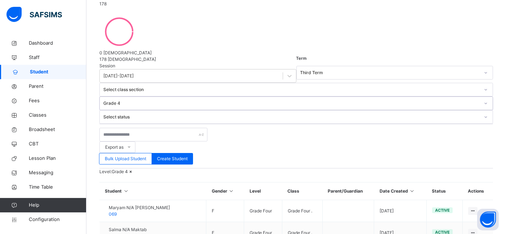
scroll to position [100, 0]
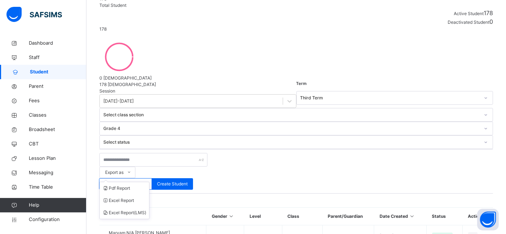
click at [149, 182] on ul "Pdf Report Excel Report Excel Report (LMS)" at bounding box center [124, 200] width 50 height 37
click at [316, 194] on div "Level: Grade 4" at bounding box center [295, 197] width 393 height 6
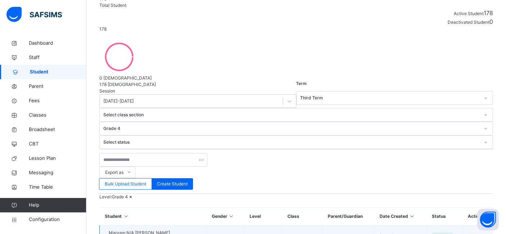
select select "**"
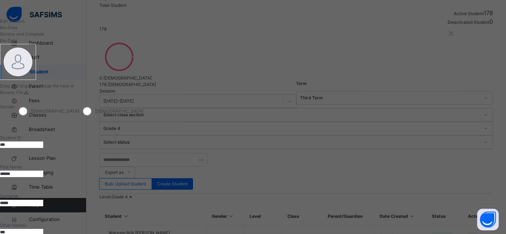
click at [43, 229] on input "***" at bounding box center [21, 232] width 43 height 6
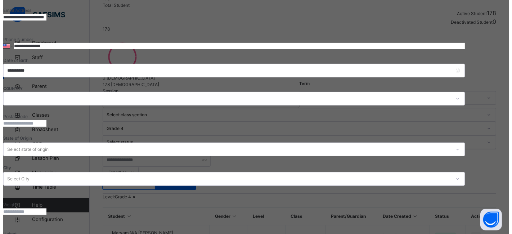
scroll to position [250, 0]
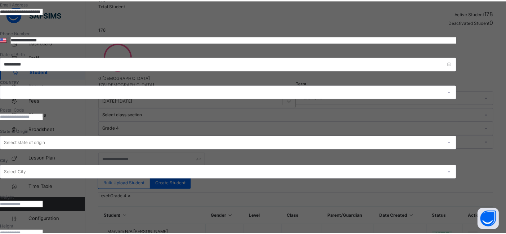
scroll to position [161, 0]
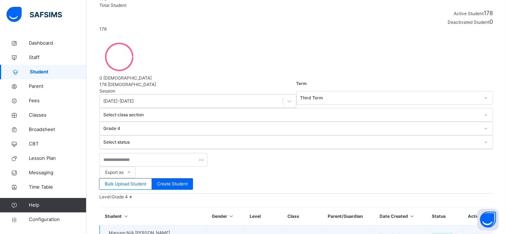
select select "**"
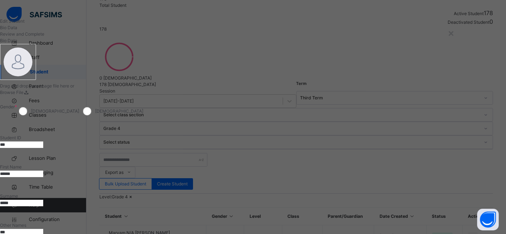
click at [292, 214] on div "Other Names ***" at bounding box center [230, 228] width 461 height 29
drag, startPoint x: 292, startPoint y: 199, endPoint x: 288, endPoint y: 205, distance: 7.7
click at [288, 214] on div "Other Names ***" at bounding box center [230, 228] width 461 height 29
click at [43, 229] on input "***" at bounding box center [21, 232] width 43 height 6
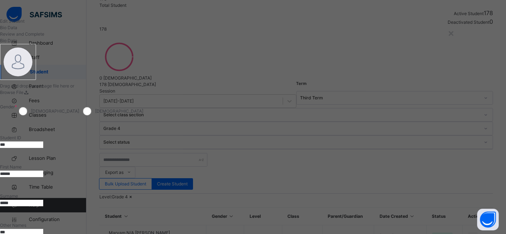
click at [43, 229] on input "***" at bounding box center [21, 232] width 43 height 6
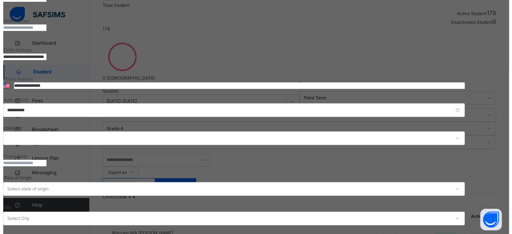
scroll to position [317, 0]
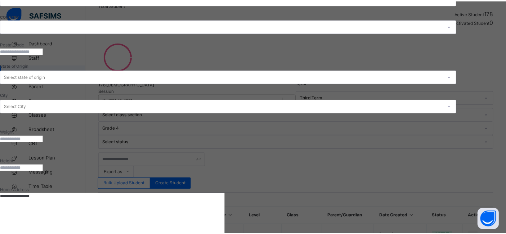
scroll to position [161, 0]
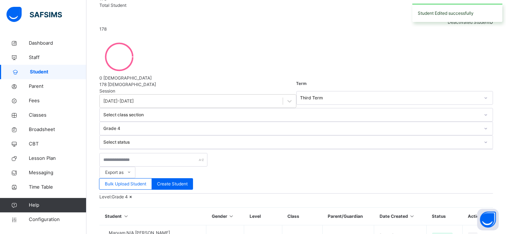
select select "**"
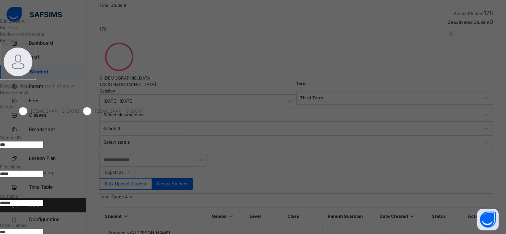
click at [43, 229] on input "***" at bounding box center [21, 232] width 43 height 6
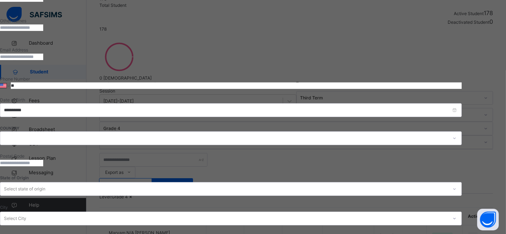
scroll to position [317, 0]
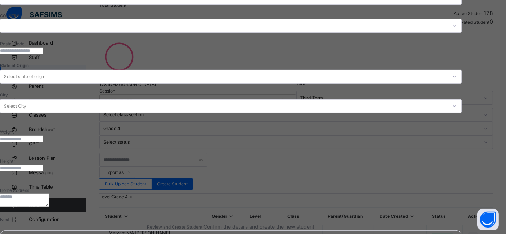
click at [448, 216] on div "Next" at bounding box center [230, 219] width 461 height 6
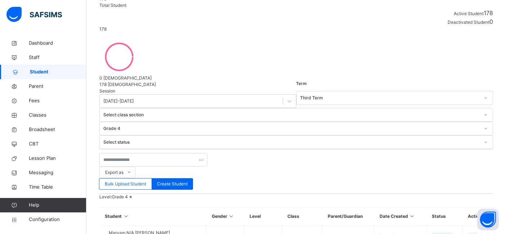
select select "**"
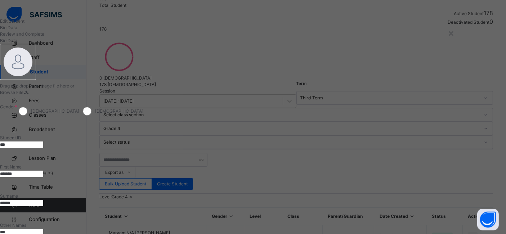
click at [43, 229] on input "***" at bounding box center [21, 232] width 43 height 6
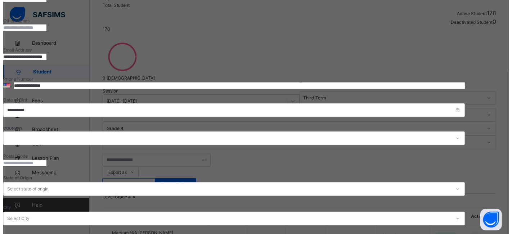
scroll to position [317, 0]
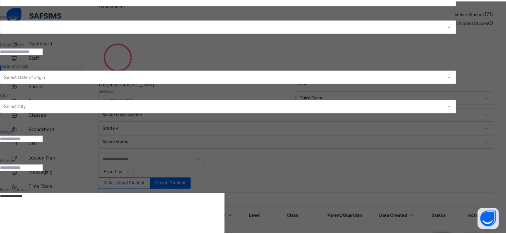
scroll to position [161, 0]
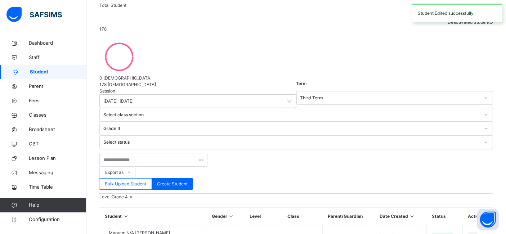
click at [134, 194] on icon at bounding box center [131, 196] width 6 height 5
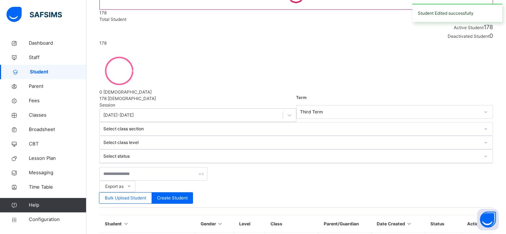
scroll to position [100, 0]
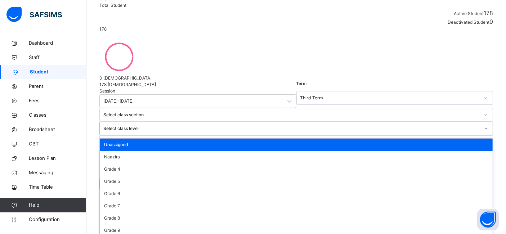
click at [302, 122] on div "Select class level" at bounding box center [295, 129] width 393 height 14
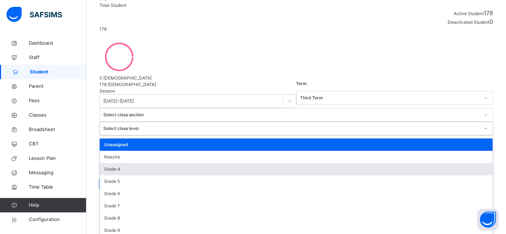
click at [293, 163] on div "Grade 4" at bounding box center [296, 169] width 393 height 12
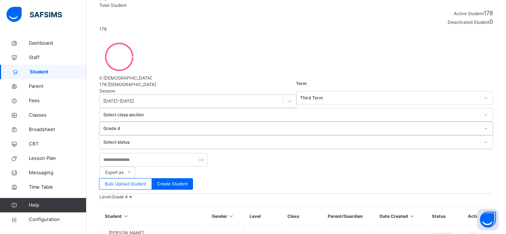
scroll to position [185, 0]
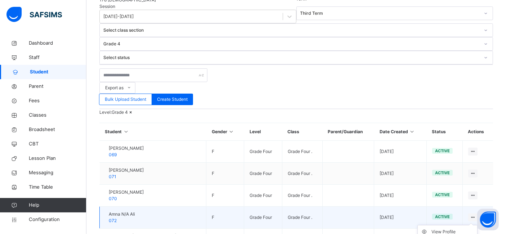
select select "**"
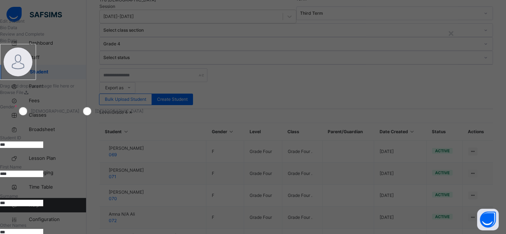
click at [43, 229] on input "***" at bounding box center [21, 232] width 43 height 6
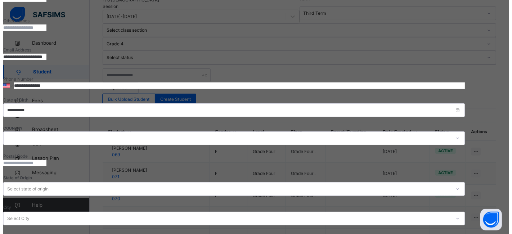
scroll to position [317, 0]
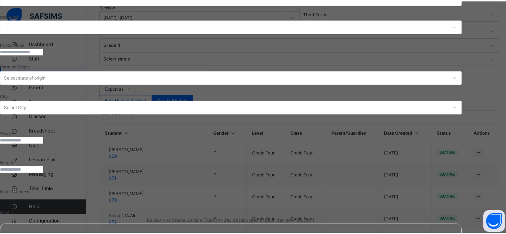
scroll to position [161, 0]
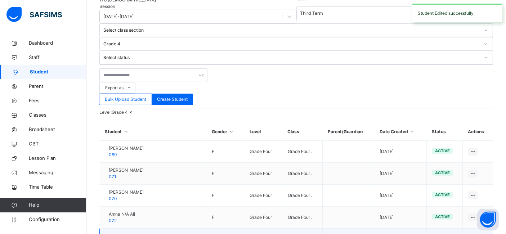
select select "**"
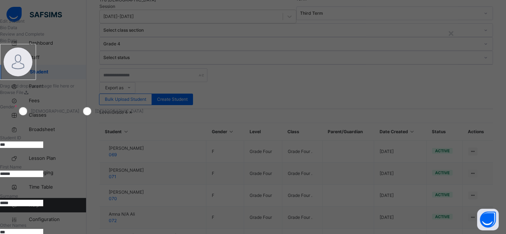
click at [43, 229] on input "***" at bounding box center [21, 232] width 43 height 6
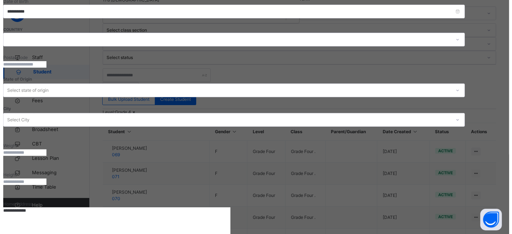
scroll to position [311, 0]
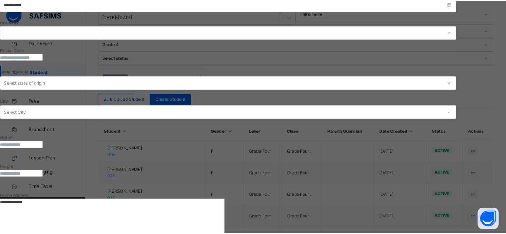
scroll to position [161, 0]
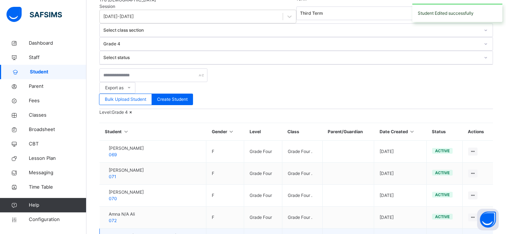
select select "**"
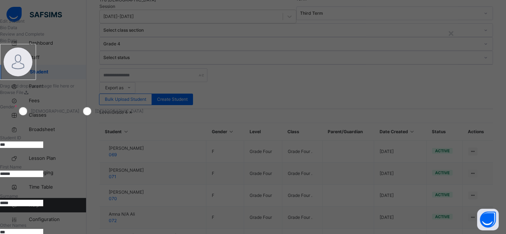
click at [43, 229] on input "***" at bounding box center [21, 232] width 43 height 6
click at [502, 103] on div "**********" at bounding box center [253, 117] width 506 height 234
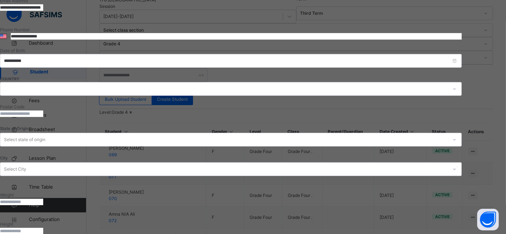
scroll to position [254, 0]
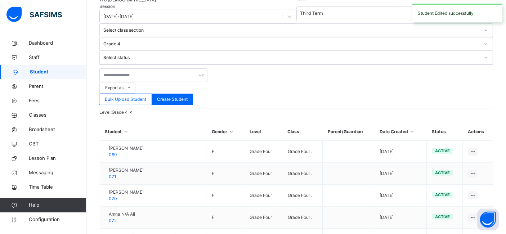
select select "**"
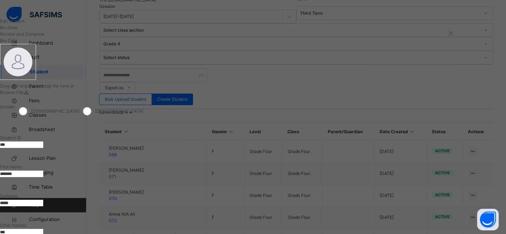
click at [43, 229] on input "***" at bounding box center [21, 232] width 43 height 6
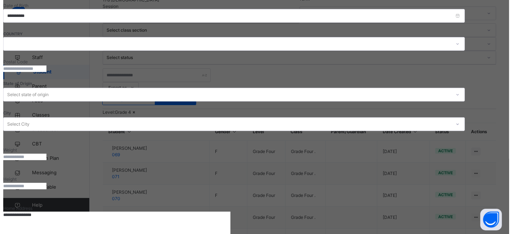
scroll to position [302, 0]
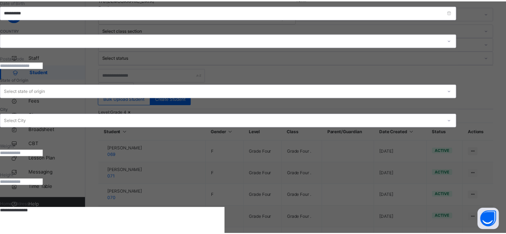
scroll to position [161, 0]
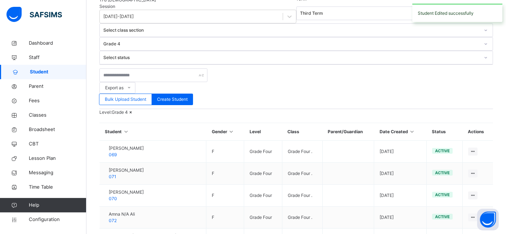
select select "**"
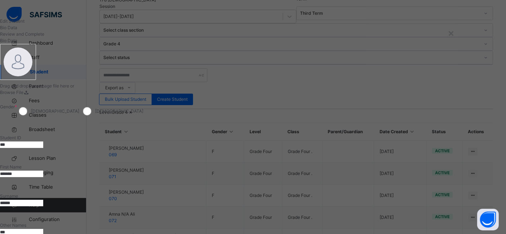
click at [43, 229] on input "***" at bounding box center [21, 232] width 43 height 6
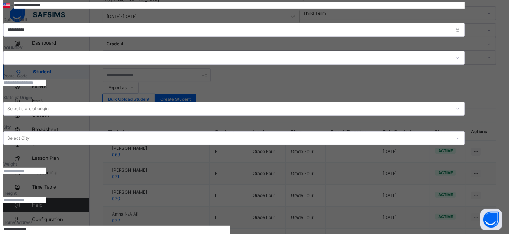
scroll to position [287, 0]
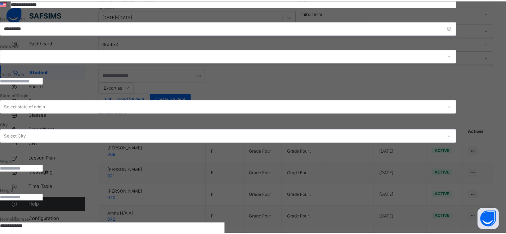
scroll to position [161, 0]
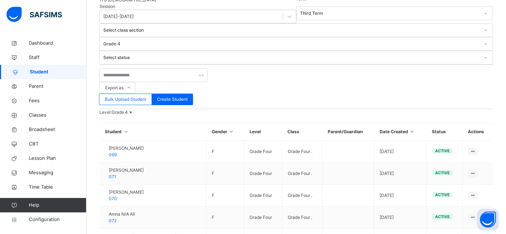
select select "**"
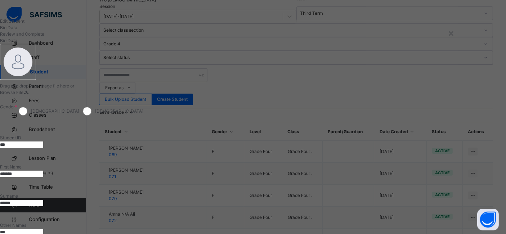
click at [43, 229] on input "***" at bounding box center [21, 232] width 43 height 6
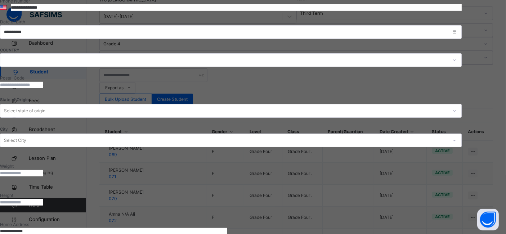
scroll to position [317, 0]
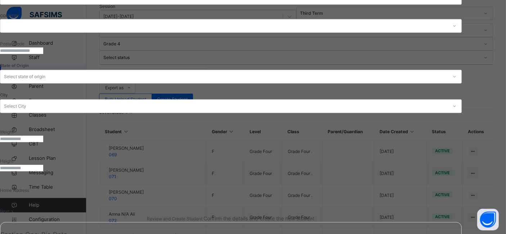
scroll to position [161, 0]
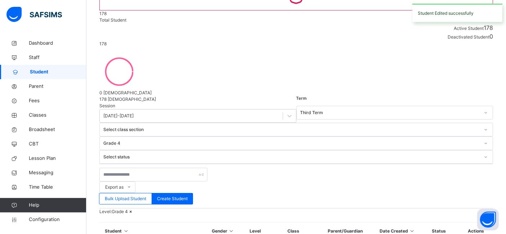
scroll to position [81, 0]
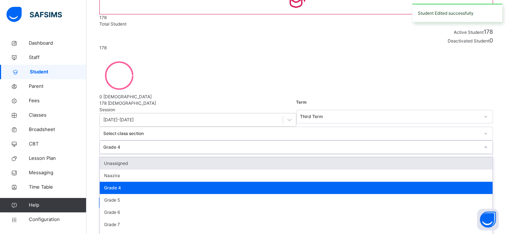
click at [288, 142] on div "Grade 4" at bounding box center [289, 147] width 379 height 11
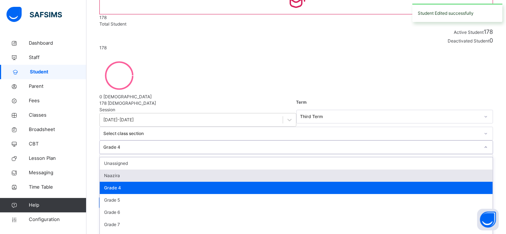
click at [294, 170] on div "Naazira" at bounding box center [296, 176] width 393 height 12
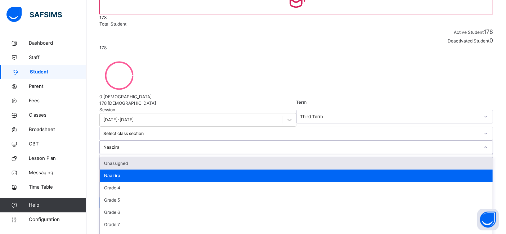
click at [303, 144] on div "Naazira" at bounding box center [291, 147] width 376 height 6
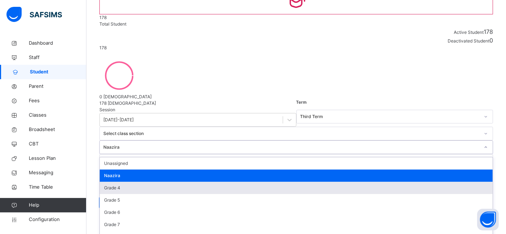
click at [295, 182] on div "Grade 4" at bounding box center [296, 188] width 393 height 12
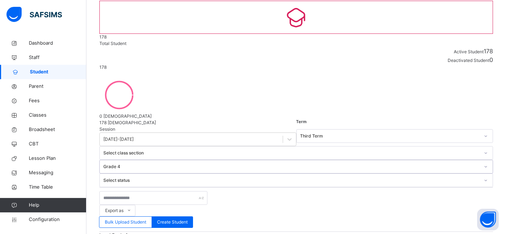
scroll to position [46, 0]
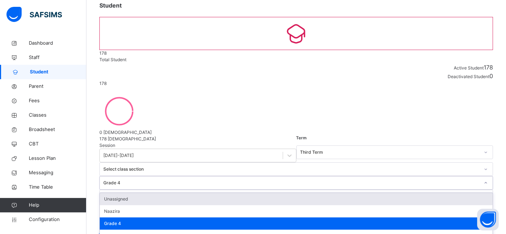
click at [311, 180] on div "Grade 4" at bounding box center [291, 183] width 376 height 6
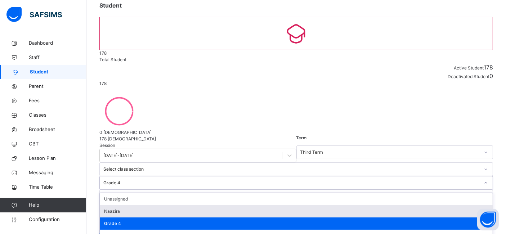
click at [297, 205] on div "Naazira" at bounding box center [296, 211] width 393 height 12
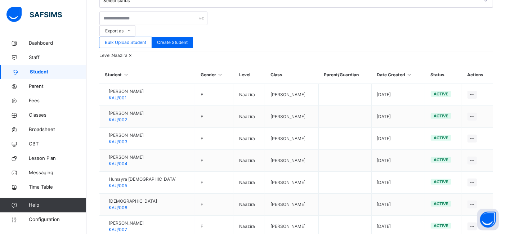
scroll to position [250, 0]
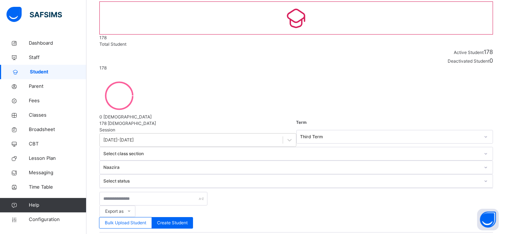
scroll to position [61, 0]
click at [134, 233] on icon at bounding box center [130, 235] width 6 height 5
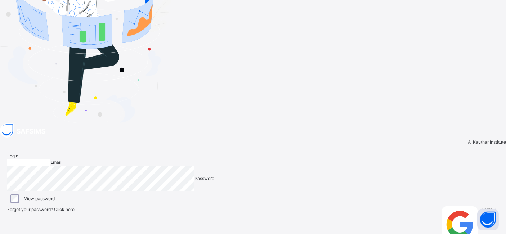
type input "**********"
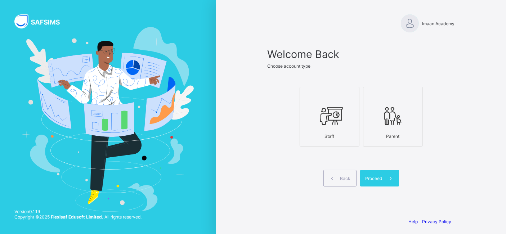
click at [320, 123] on icon at bounding box center [329, 116] width 25 height 22
click at [396, 185] on span at bounding box center [390, 178] width 17 height 17
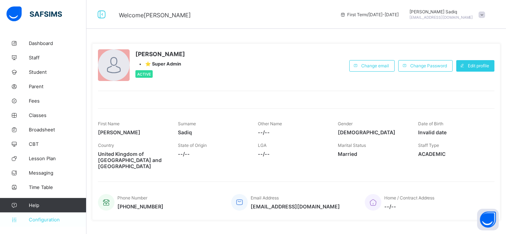
click at [42, 222] on span "Configuration" at bounding box center [57, 220] width 57 height 6
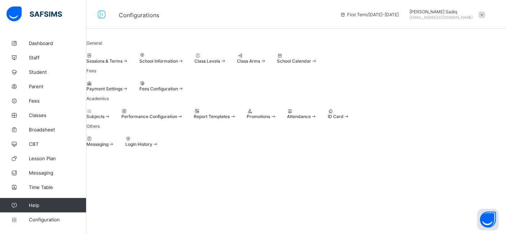
click at [122, 58] on div at bounding box center [107, 55] width 42 height 5
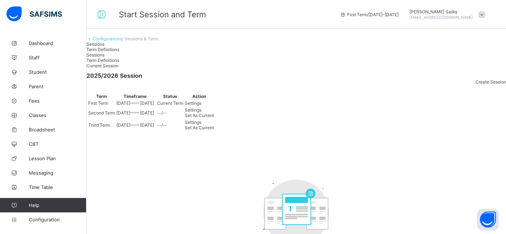
click at [214, 113] on div "Settings" at bounding box center [199, 109] width 29 height 5
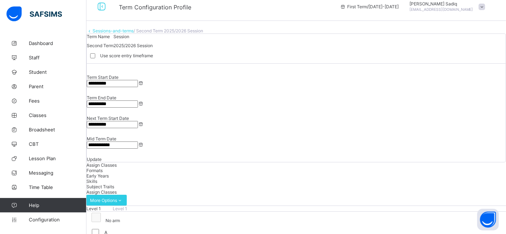
scroll to position [6, 0]
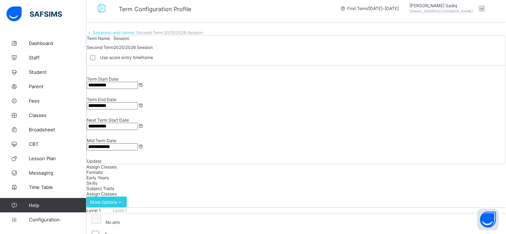
click at [103, 170] on span "Formats" at bounding box center [94, 172] width 16 height 5
click at [117, 164] on span "Assign Classes" at bounding box center [101, 166] width 30 height 5
click at [129, 35] on link "Sessions-and-terms" at bounding box center [112, 32] width 41 height 5
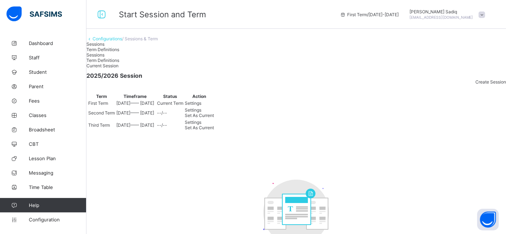
click at [214, 118] on span "Set As Current" at bounding box center [199, 115] width 29 height 5
click at [214, 111] on div "Set As Current" at bounding box center [199, 108] width 29 height 5
click at [393, 213] on div "Current Session 2025/2026 Session Create Session Term Timeframe Status Action F…" at bounding box center [295, 176] width 419 height 226
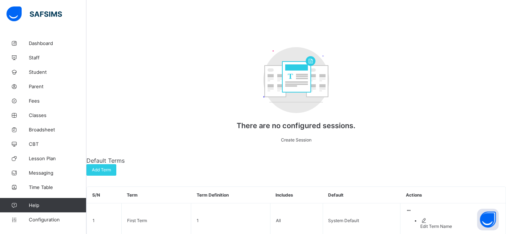
scroll to position [148, 0]
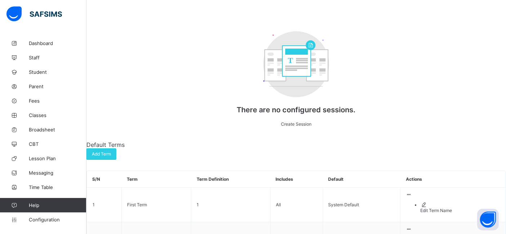
click at [346, 127] on div "Create Session" at bounding box center [296, 123] width 144 height 5
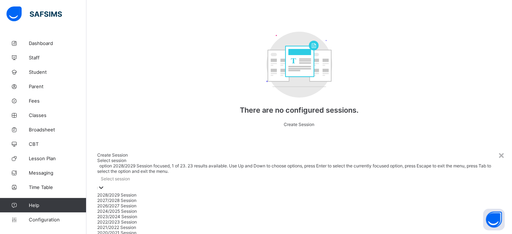
click at [199, 174] on div "Select session" at bounding box center [299, 179] width 404 height 10
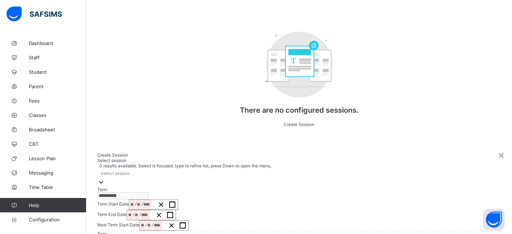
click at [199, 168] on div "Select session" at bounding box center [299, 173] width 404 height 10
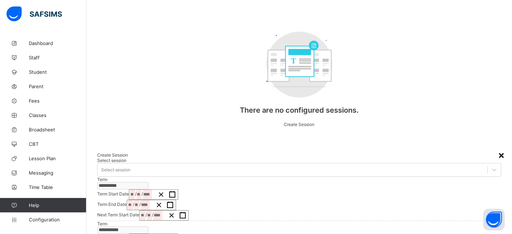
click at [498, 149] on div "×" at bounding box center [501, 155] width 7 height 12
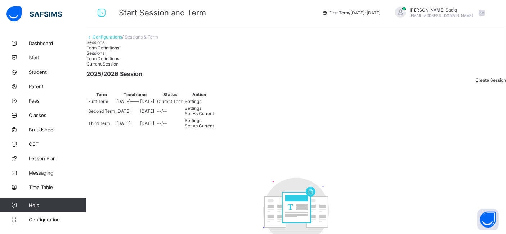
scroll to position [0, 0]
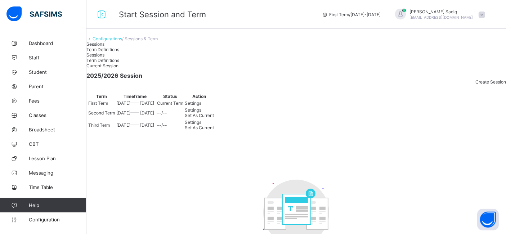
click at [109, 41] on link "Configurations" at bounding box center [107, 38] width 30 height 5
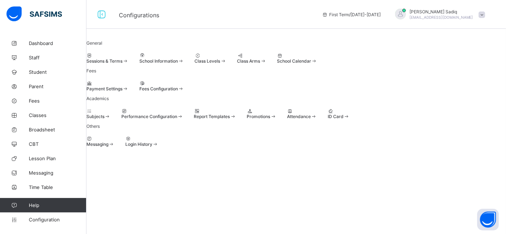
click at [283, 58] on icon at bounding box center [280, 55] width 6 height 5
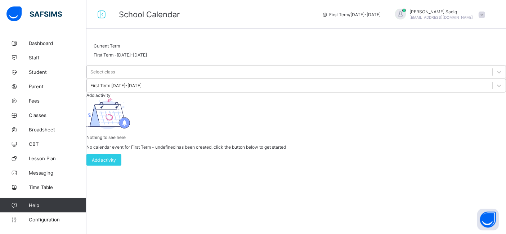
click at [473, 95] on div "Add activity" at bounding box center [295, 94] width 419 height 5
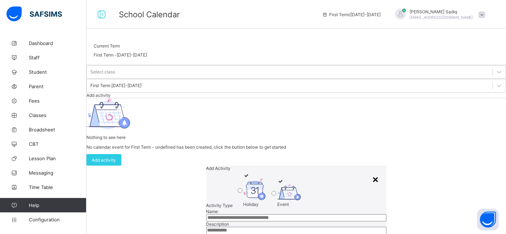
click at [372, 173] on div "×" at bounding box center [375, 179] width 7 height 12
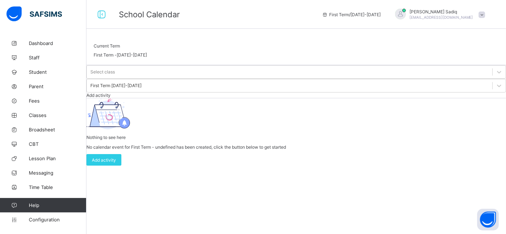
click at [462, 92] on div "Add activity" at bounding box center [295, 94] width 419 height 5
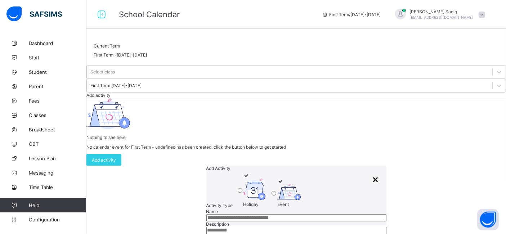
click at [372, 173] on div "×" at bounding box center [375, 179] width 7 height 12
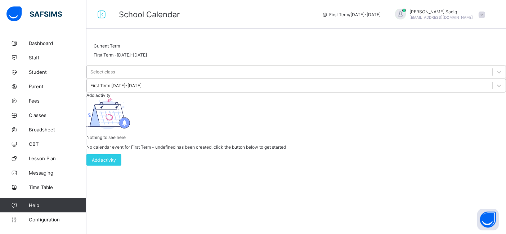
click at [151, 79] on div "Select class" at bounding box center [295, 72] width 419 height 14
click at [492, 78] on div at bounding box center [498, 71] width 13 height 13
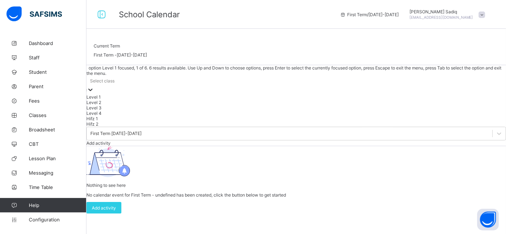
click at [128, 100] on div "Level 1" at bounding box center [295, 96] width 419 height 5
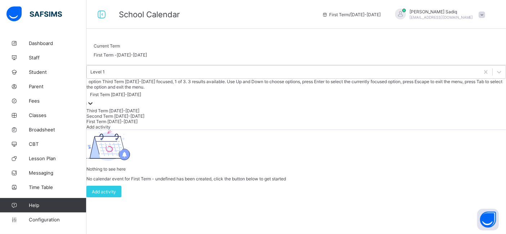
click at [192, 94] on div "First Term [DATE]-[DATE]" at bounding box center [295, 95] width 419 height 10
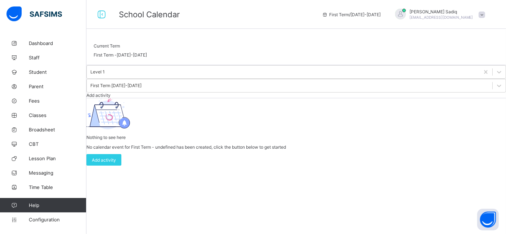
click at [267, 93] on div "Level 1 First Term [DATE]-[DATE] Add activity" at bounding box center [295, 81] width 419 height 33
